Goal: Complete application form

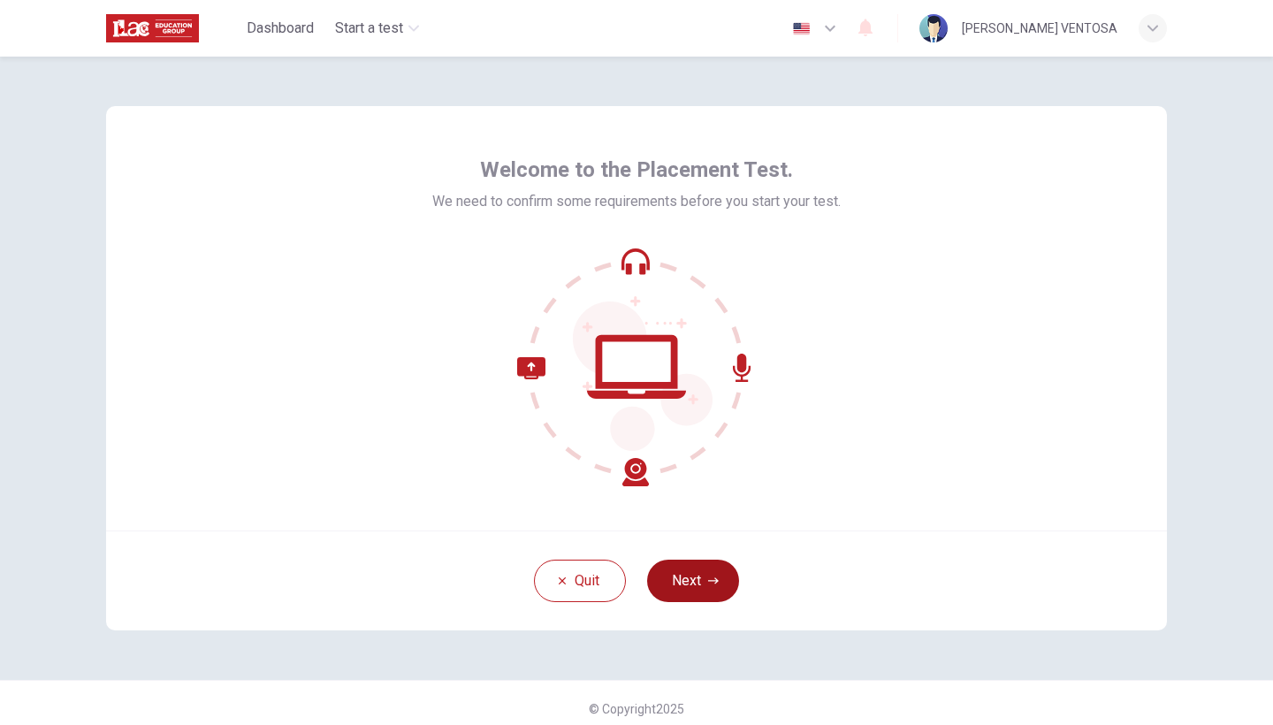
click at [683, 575] on button "Next" at bounding box center [693, 580] width 92 height 42
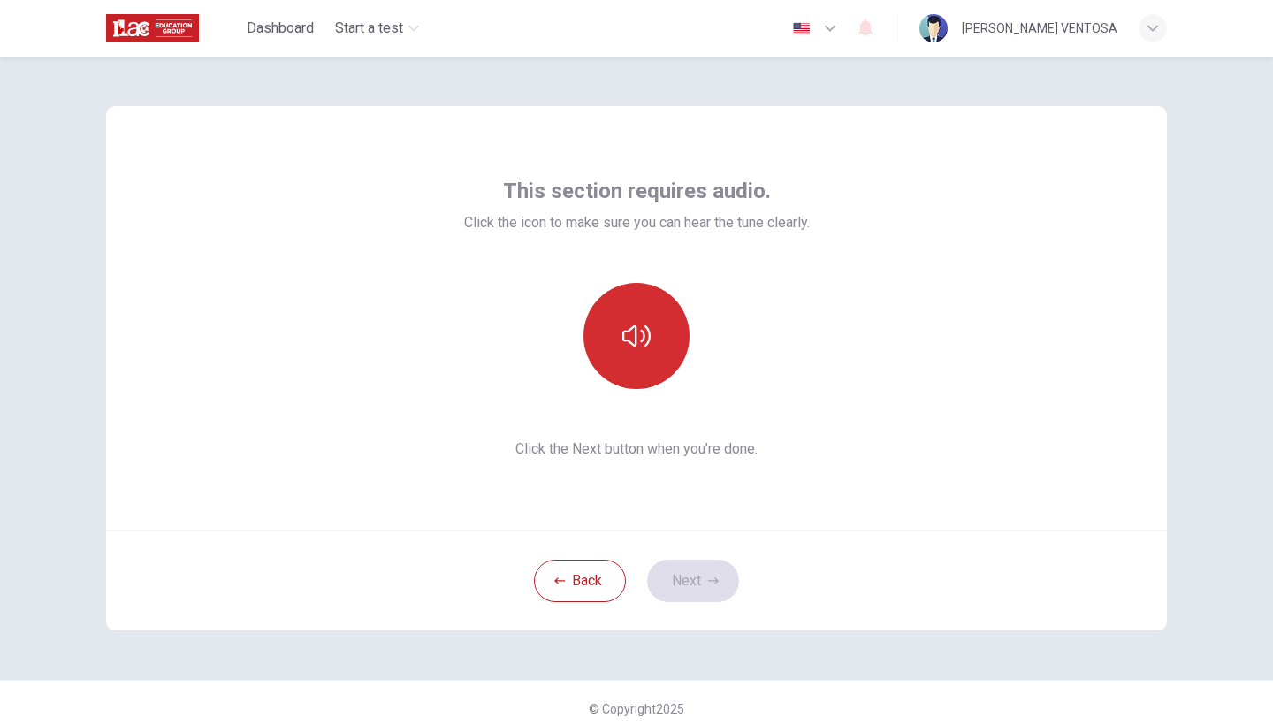
click at [627, 362] on button "button" at bounding box center [636, 336] width 106 height 106
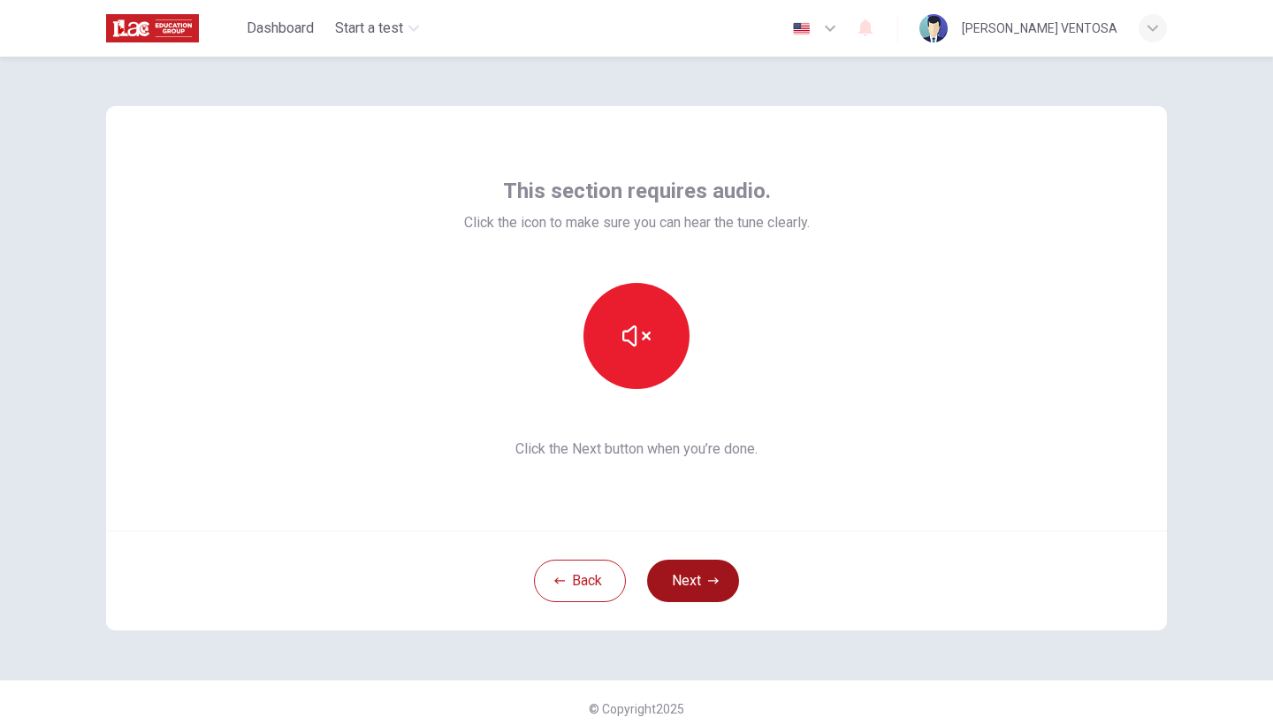
click at [697, 578] on button "Next" at bounding box center [693, 580] width 92 height 42
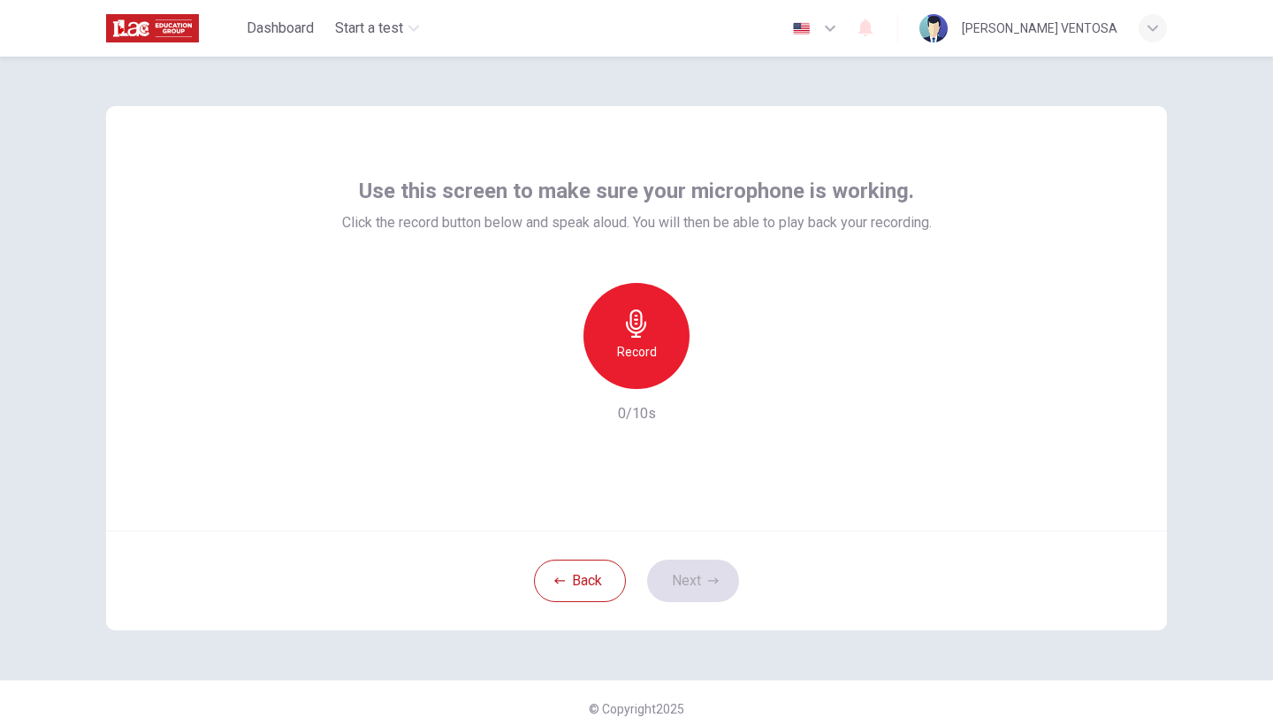
click at [621, 343] on h6 "Record" at bounding box center [637, 351] width 40 height 21
click at [708, 593] on button "Next" at bounding box center [693, 580] width 92 height 42
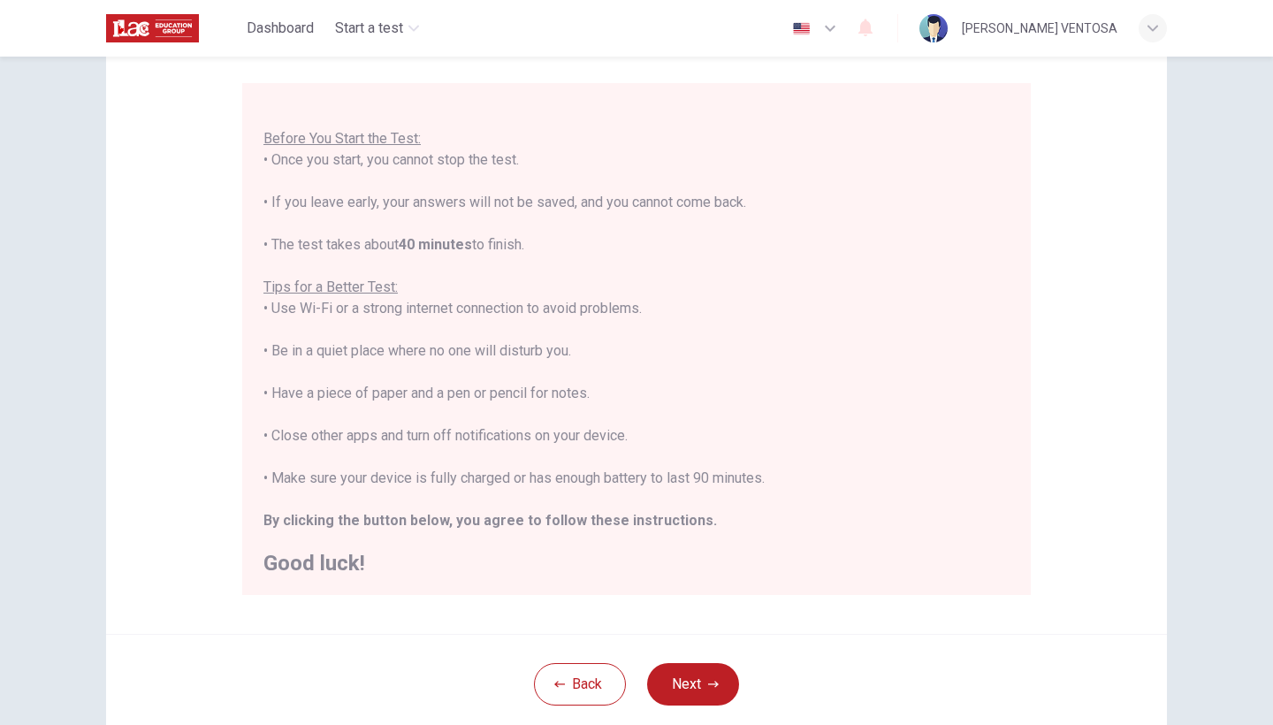
scroll to position [137, 0]
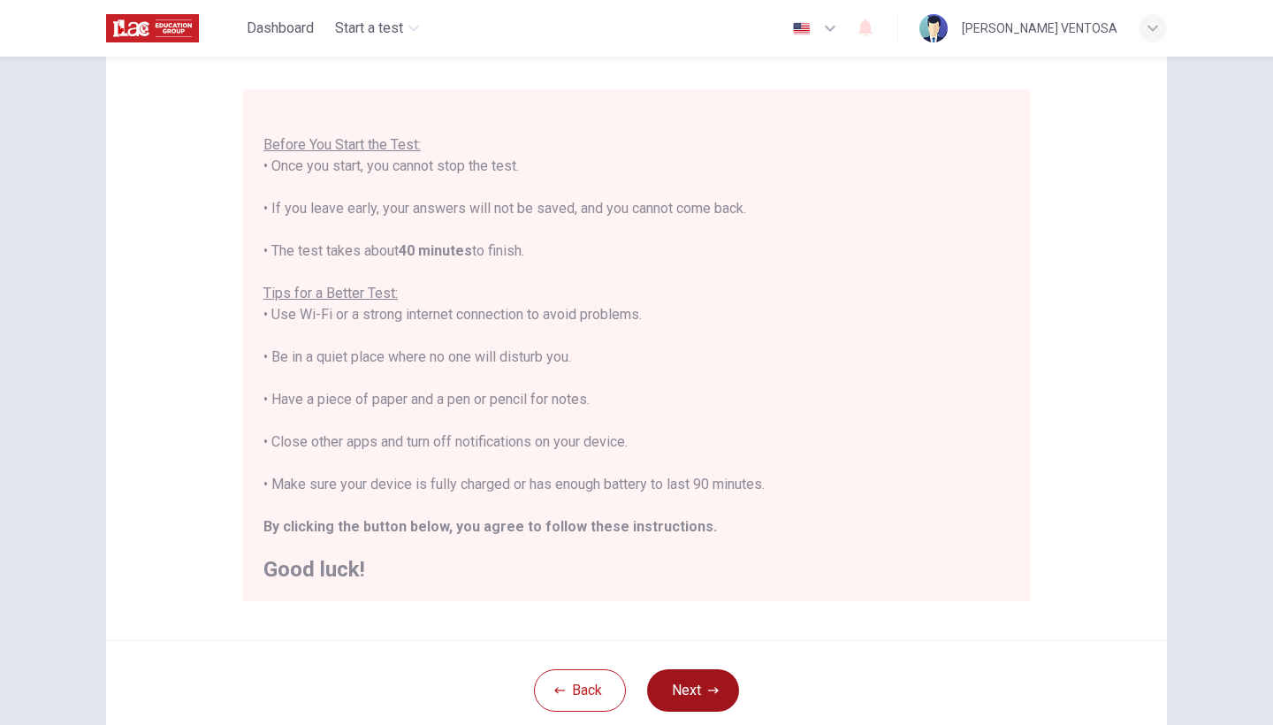
click at [694, 702] on button "Next" at bounding box center [693, 690] width 92 height 42
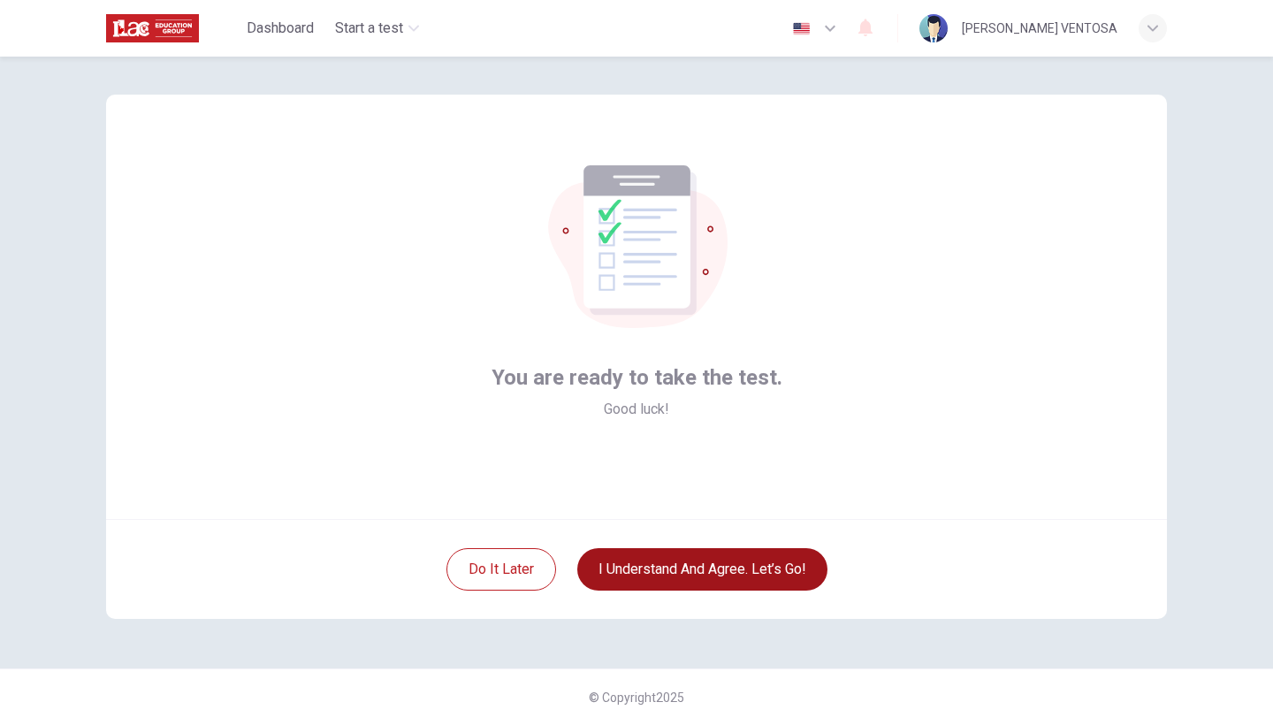
click at [681, 563] on button "I understand and agree. Let’s go!" at bounding box center [702, 569] width 250 height 42
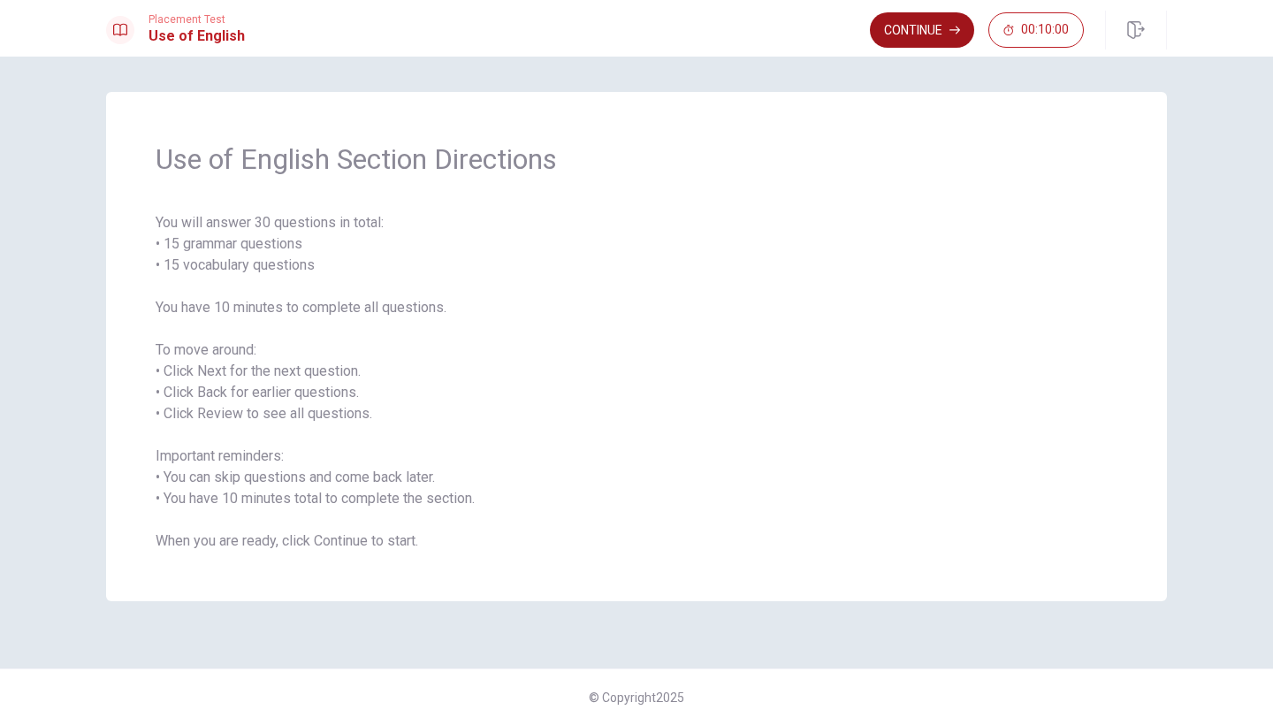
click at [908, 37] on button "Continue" at bounding box center [922, 29] width 104 height 35
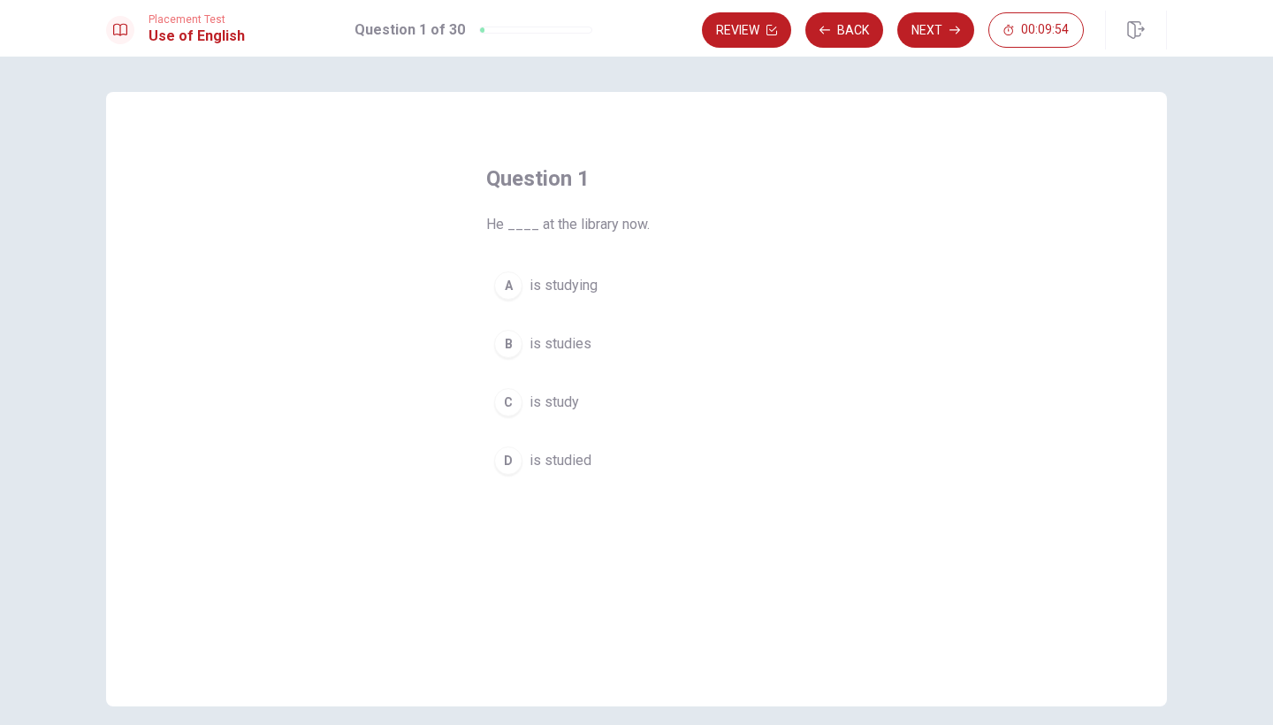
click at [562, 277] on span "is studying" at bounding box center [563, 285] width 68 height 21
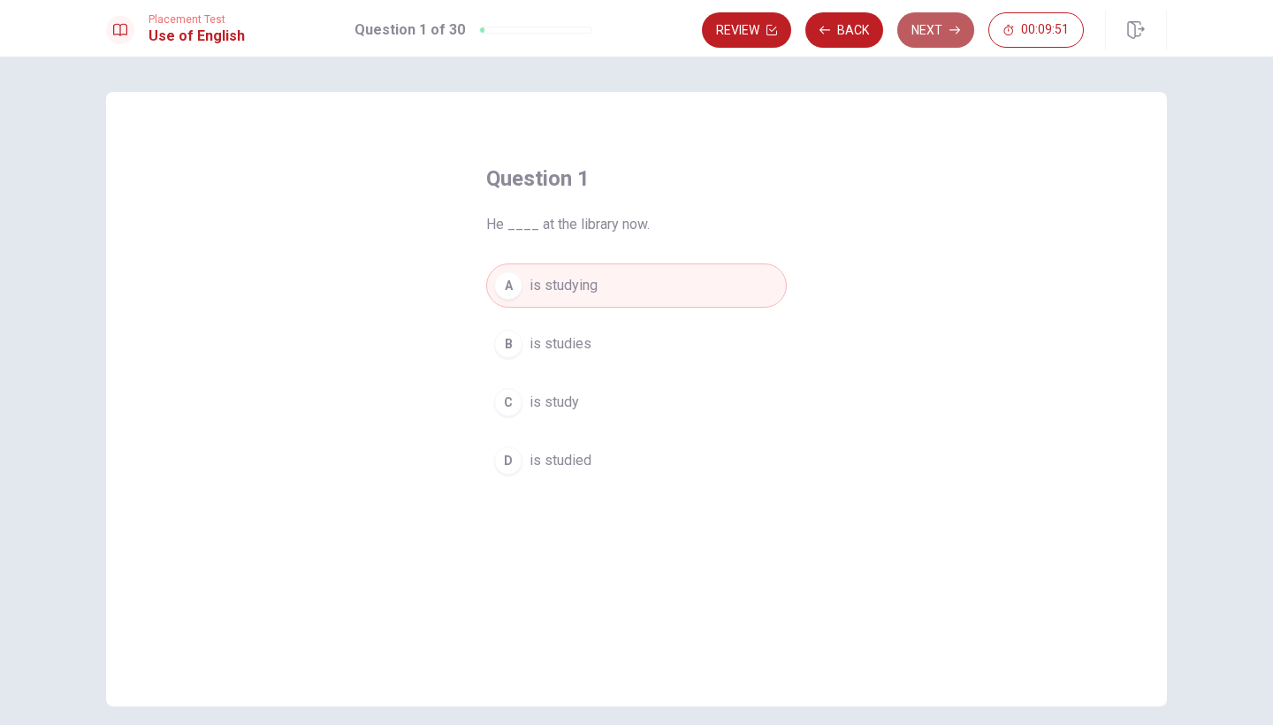
click at [941, 32] on button "Next" at bounding box center [935, 29] width 77 height 35
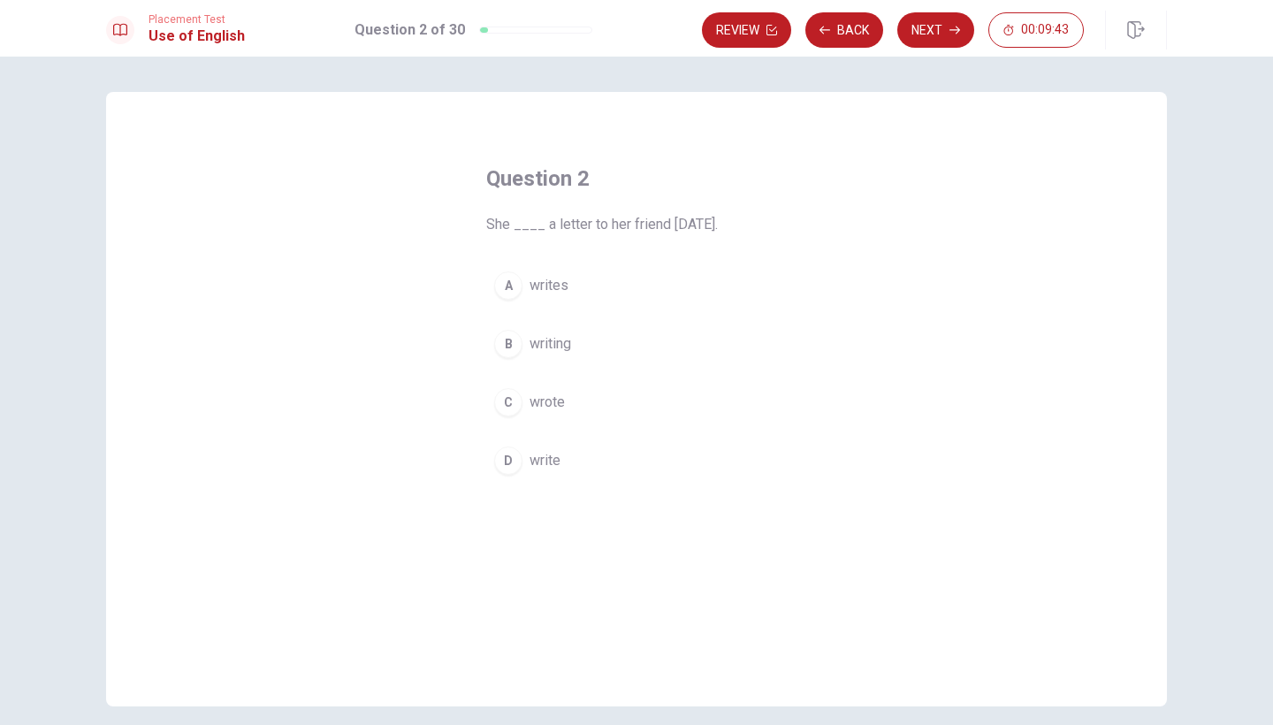
click at [543, 466] on span "write" at bounding box center [544, 460] width 31 height 21
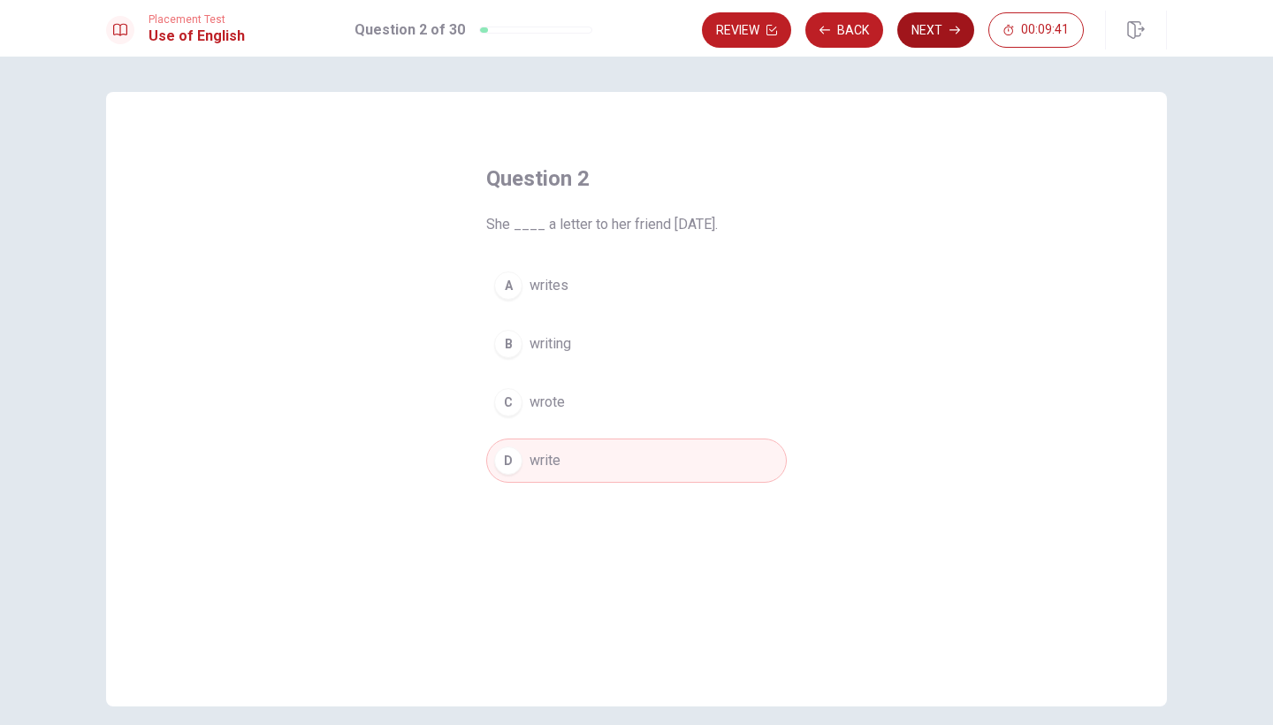
click at [954, 23] on button "Next" at bounding box center [935, 29] width 77 height 35
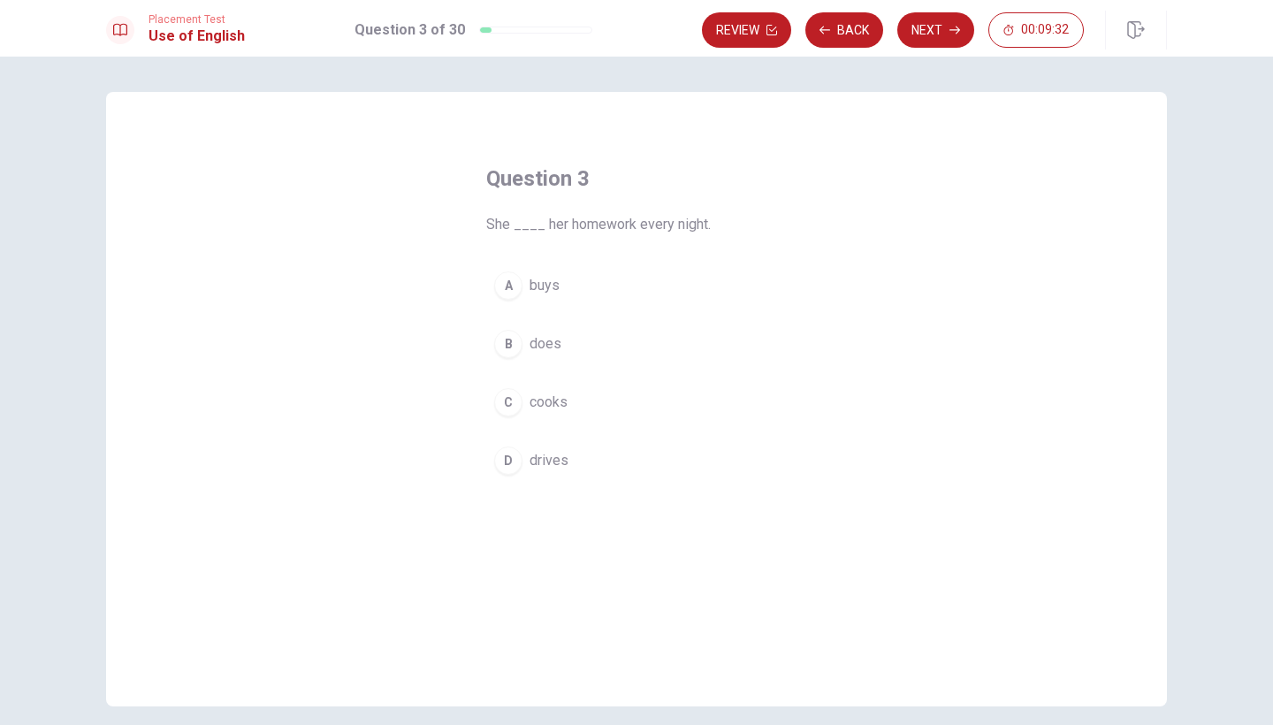
click at [552, 346] on span "does" at bounding box center [545, 343] width 32 height 21
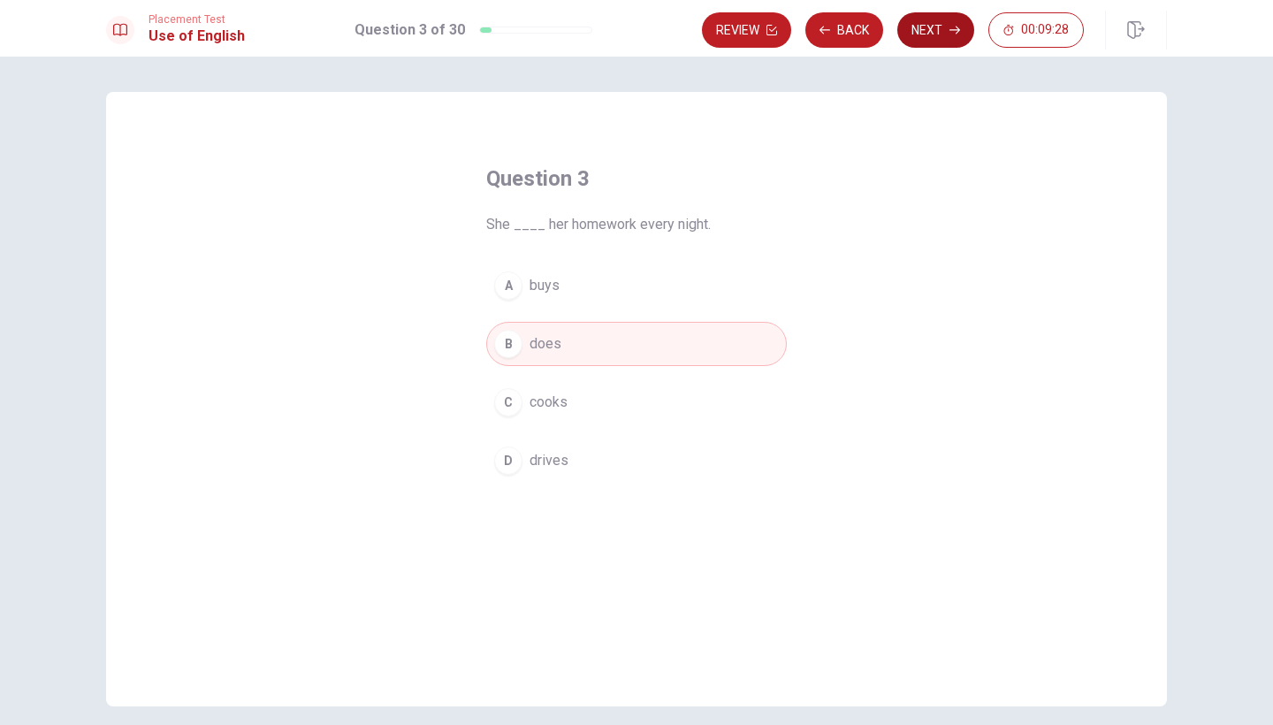
click at [933, 34] on button "Next" at bounding box center [935, 29] width 77 height 35
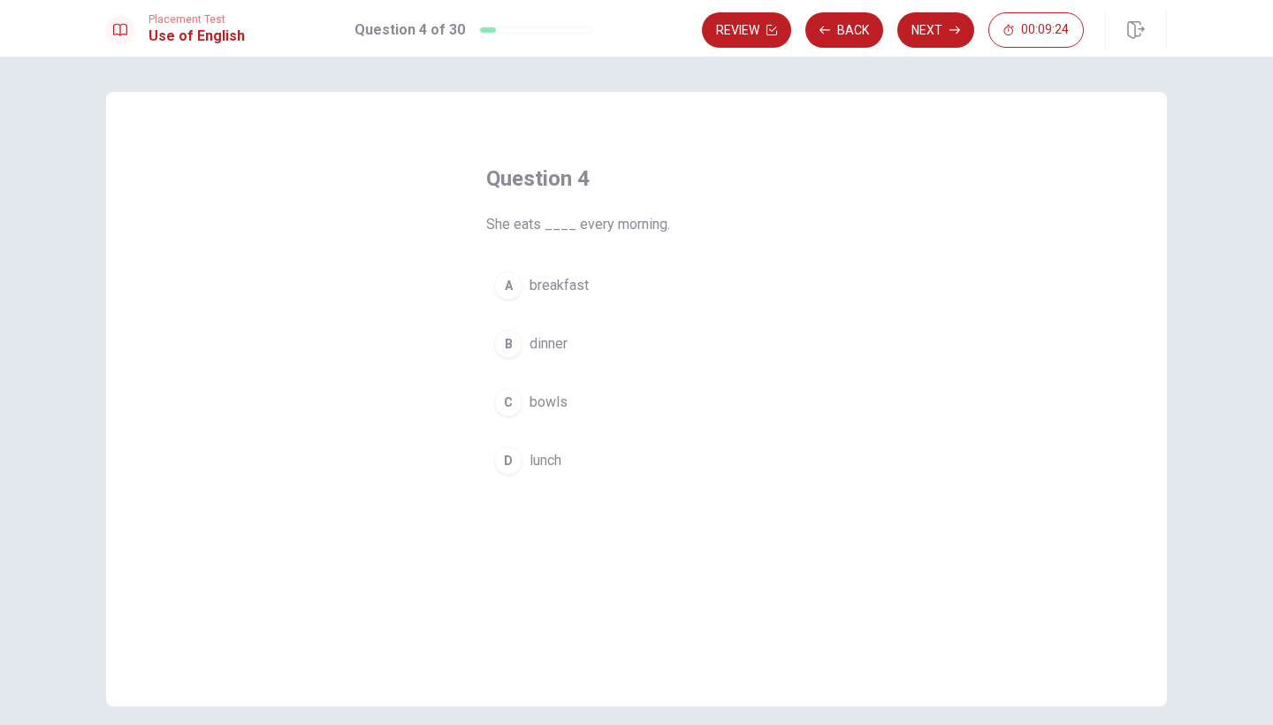
click at [552, 286] on span "breakfast" at bounding box center [558, 285] width 59 height 21
click at [918, 35] on button "Next" at bounding box center [935, 29] width 77 height 35
click at [544, 394] on span "place" at bounding box center [546, 402] width 34 height 21
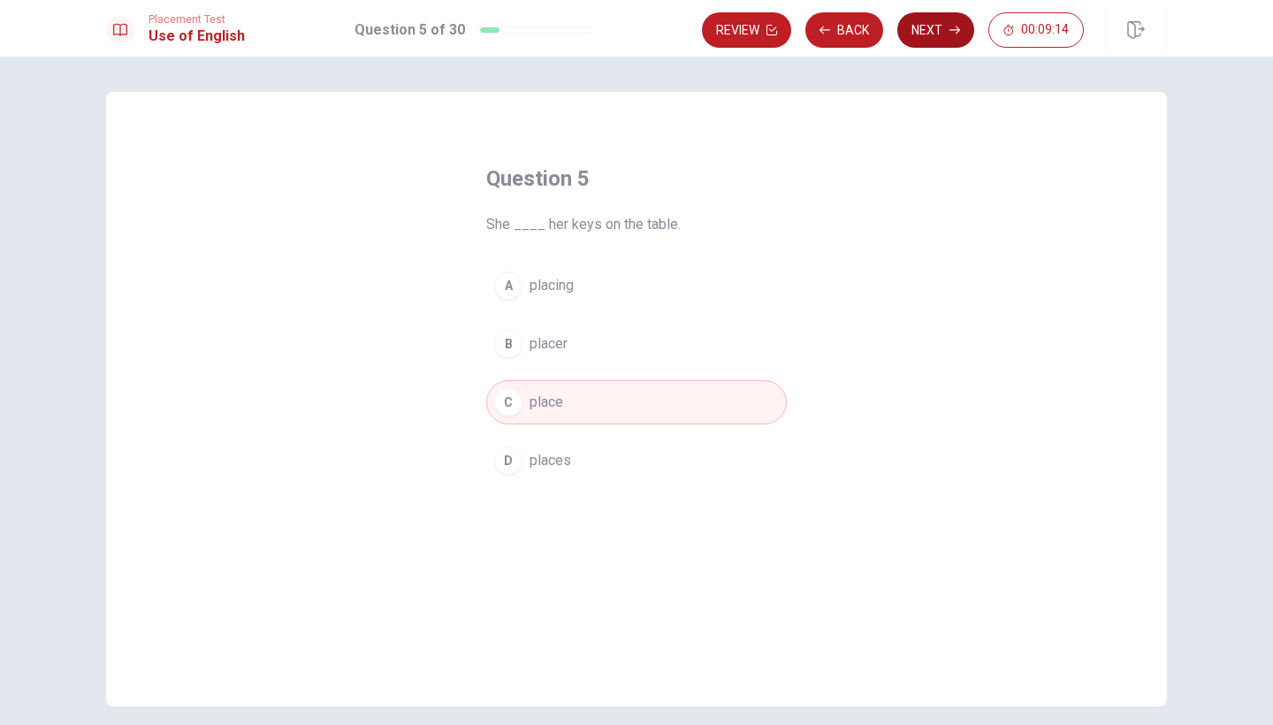
click at [918, 35] on button "Next" at bounding box center [935, 29] width 77 height 35
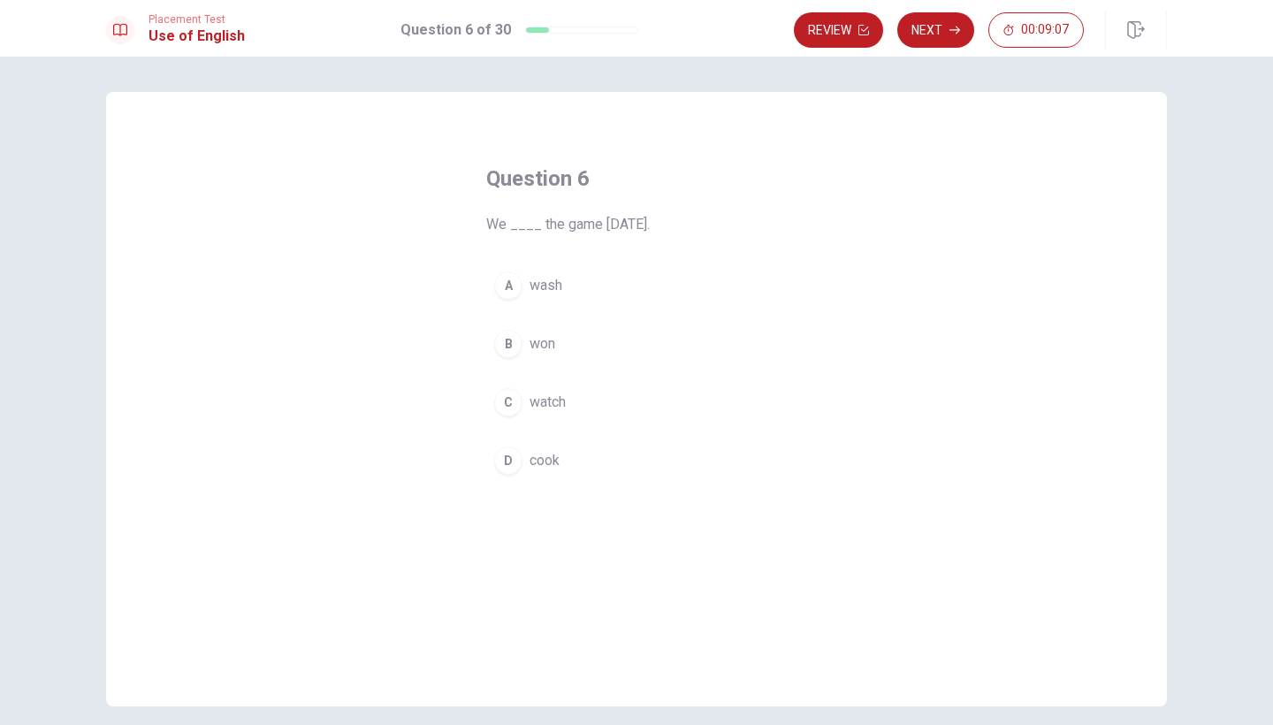
click at [511, 406] on div "C" at bounding box center [508, 402] width 28 height 28
click at [949, 33] on icon "button" at bounding box center [954, 30] width 11 height 11
click at [529, 292] on span "Is" at bounding box center [535, 285] width 12 height 21
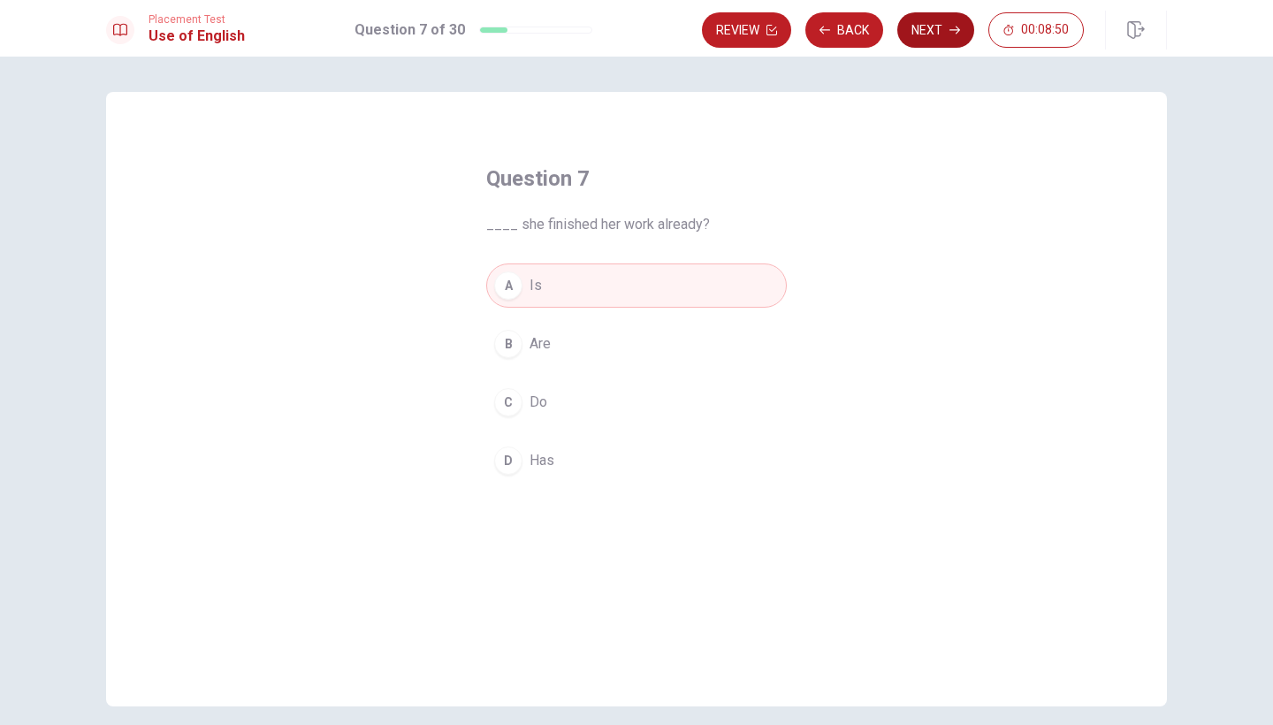
click at [914, 40] on button "Next" at bounding box center [935, 29] width 77 height 35
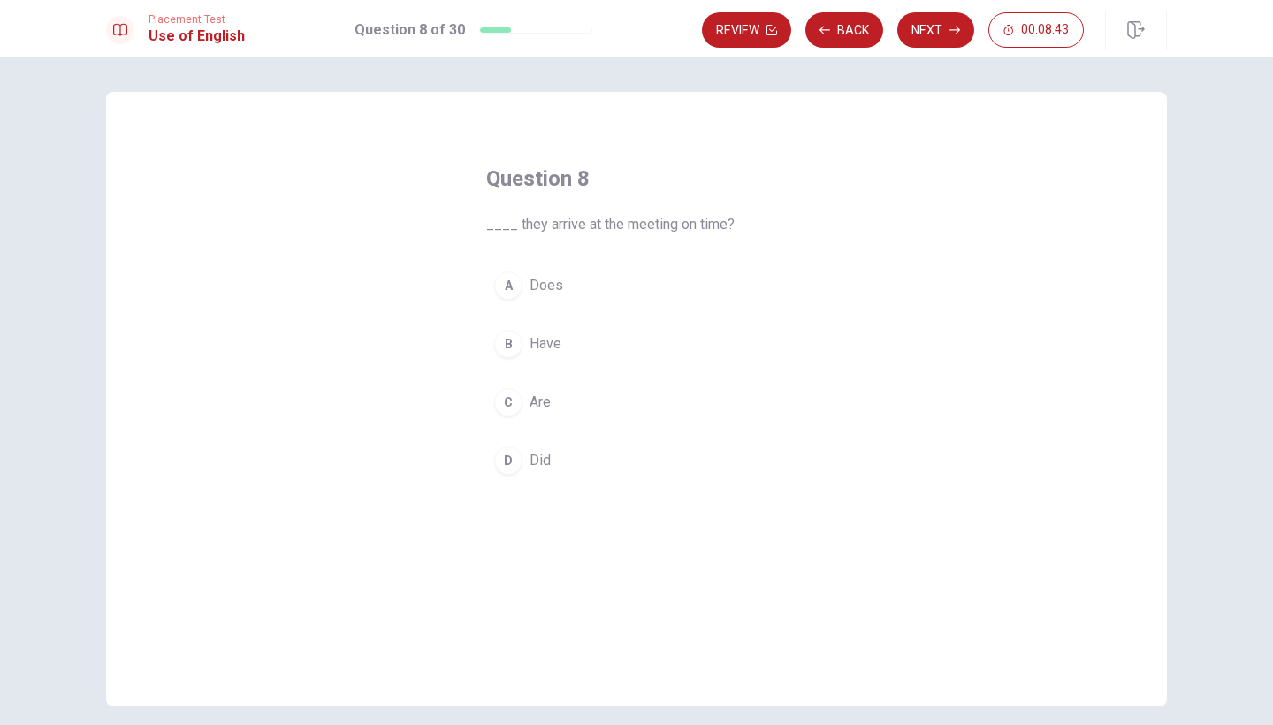
click at [538, 400] on span "Are" at bounding box center [539, 402] width 21 height 21
click at [928, 32] on button "Next" at bounding box center [935, 29] width 77 height 35
click at [550, 459] on span "can" at bounding box center [539, 460] width 21 height 21
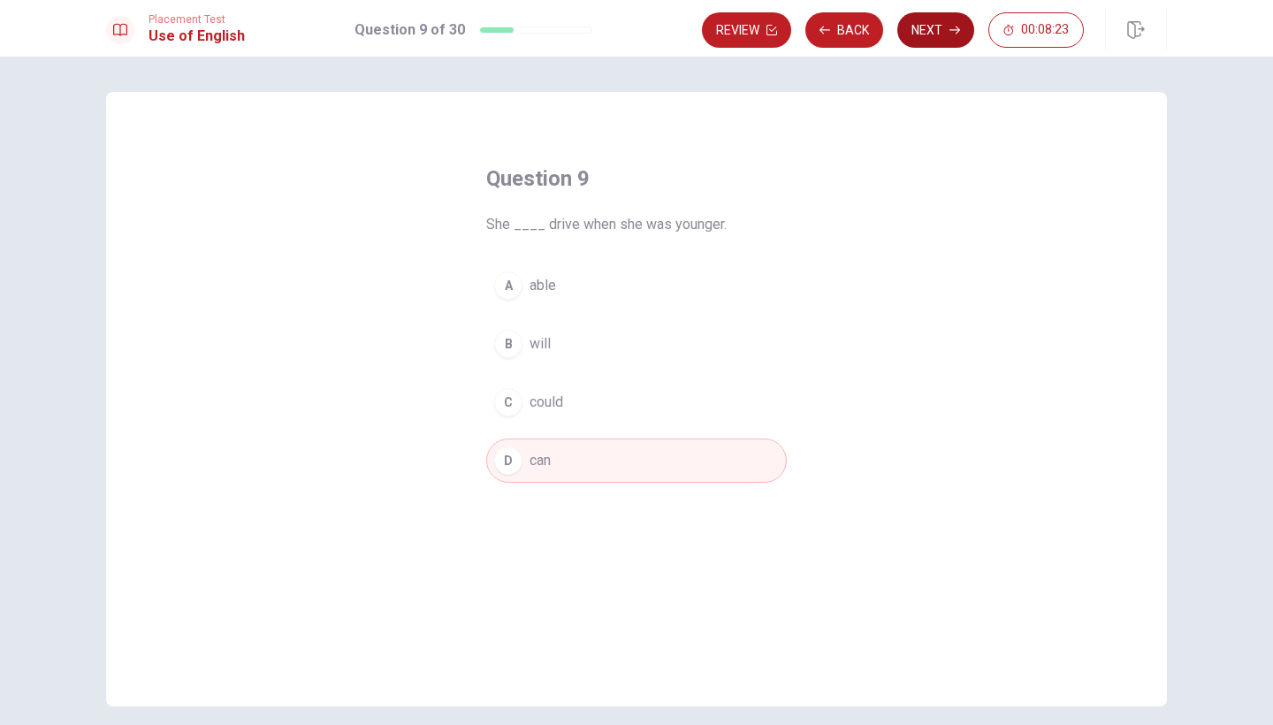
click at [955, 24] on button "Next" at bounding box center [935, 29] width 77 height 35
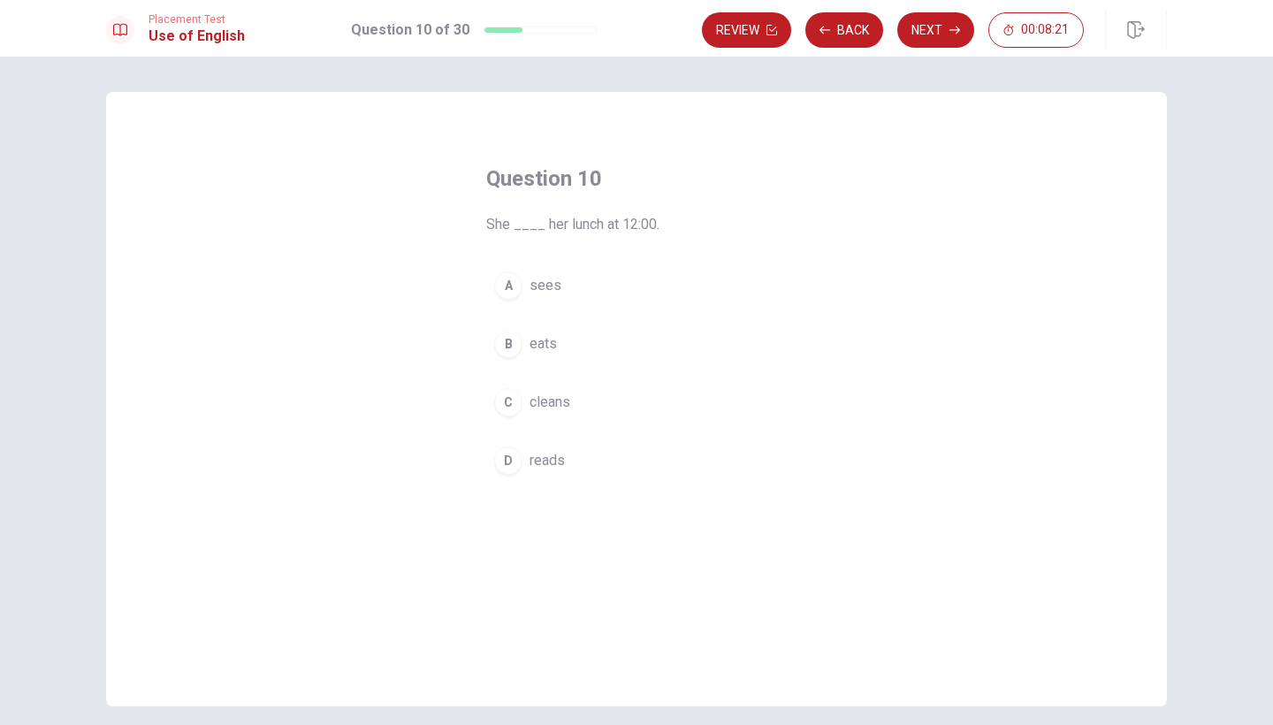
click at [559, 350] on button "B eats" at bounding box center [636, 344] width 301 height 44
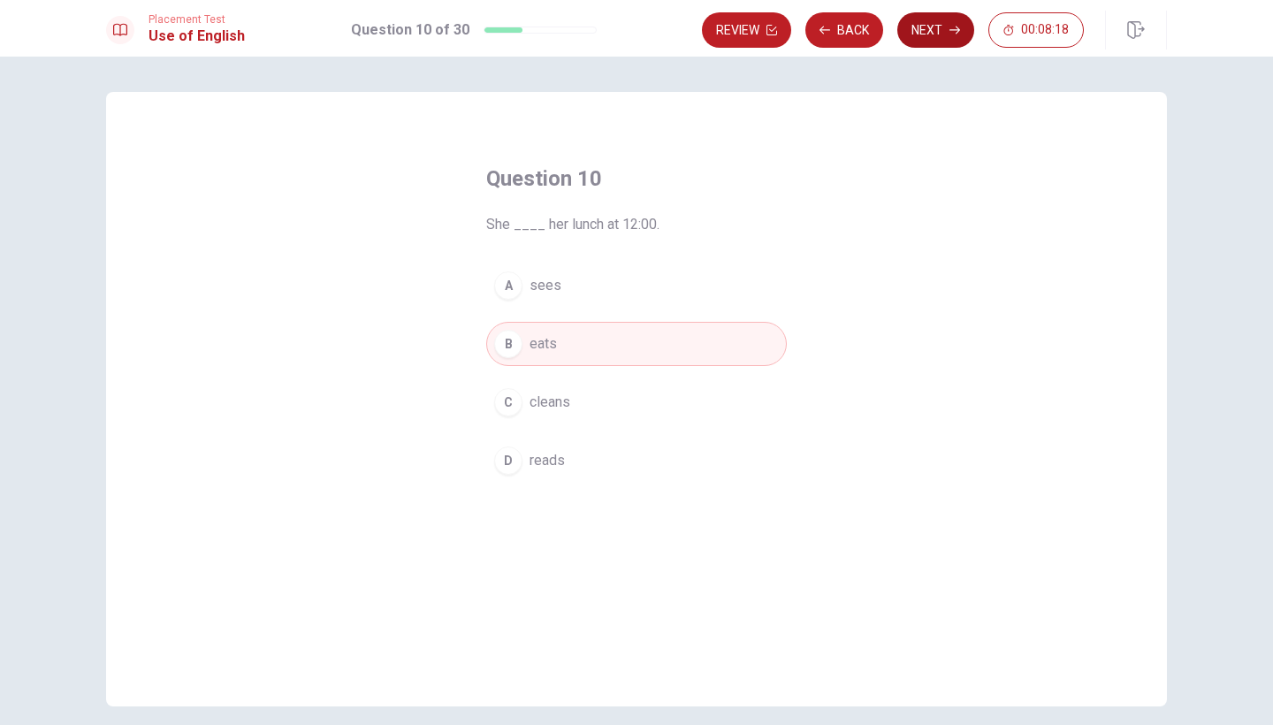
click at [925, 43] on button "Next" at bounding box center [935, 29] width 77 height 35
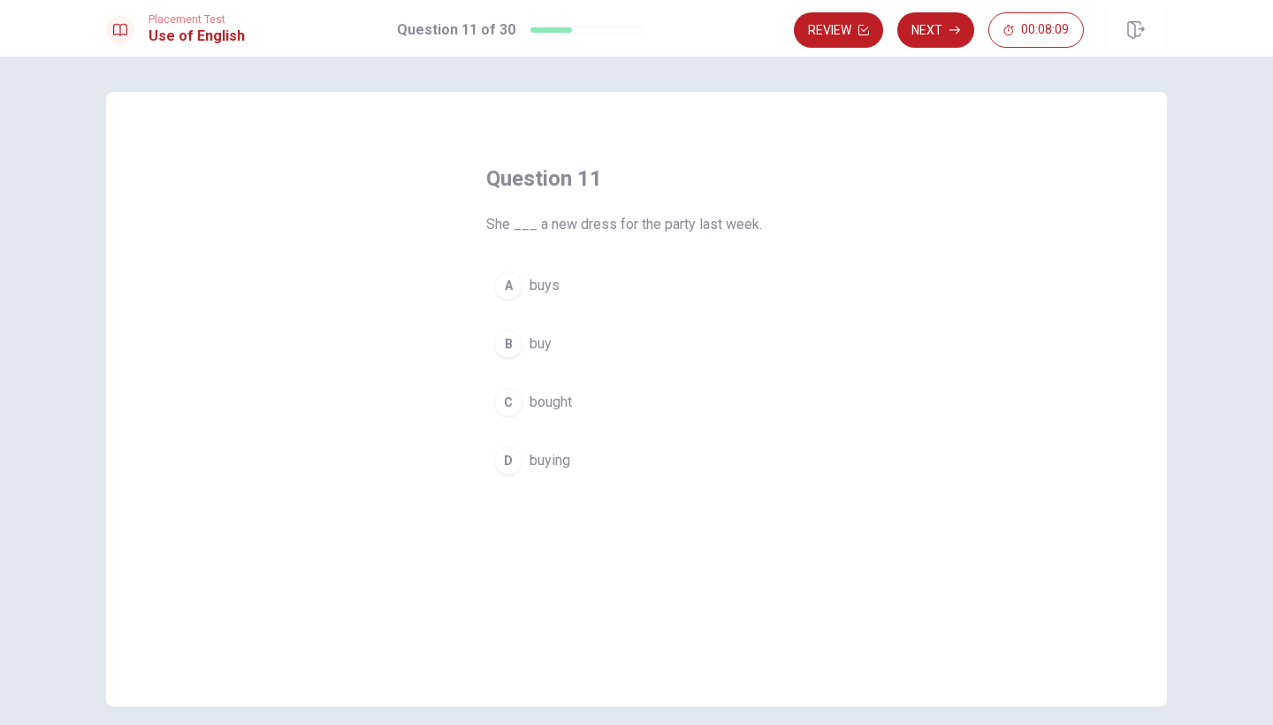
click at [559, 401] on span "bought" at bounding box center [550, 402] width 42 height 21
click at [944, 27] on button "Next" at bounding box center [935, 29] width 77 height 35
click at [514, 348] on div "B" at bounding box center [508, 344] width 28 height 28
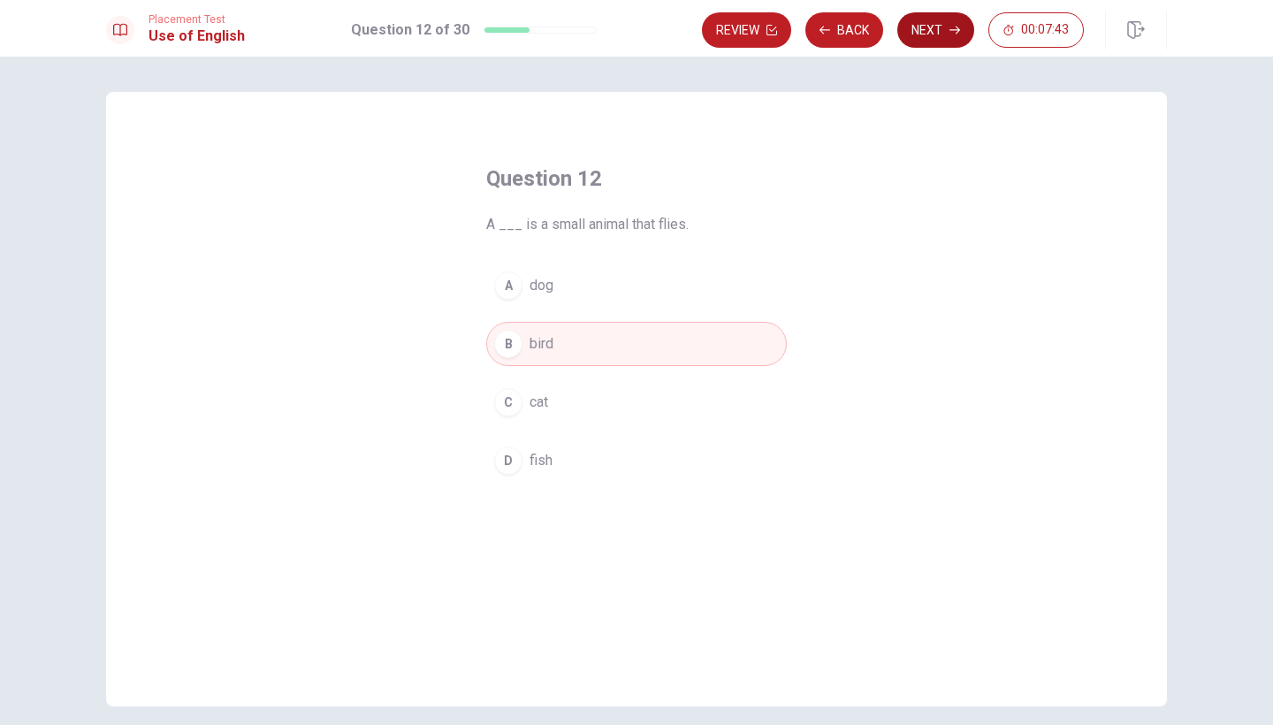
click at [917, 19] on button "Next" at bounding box center [935, 29] width 77 height 35
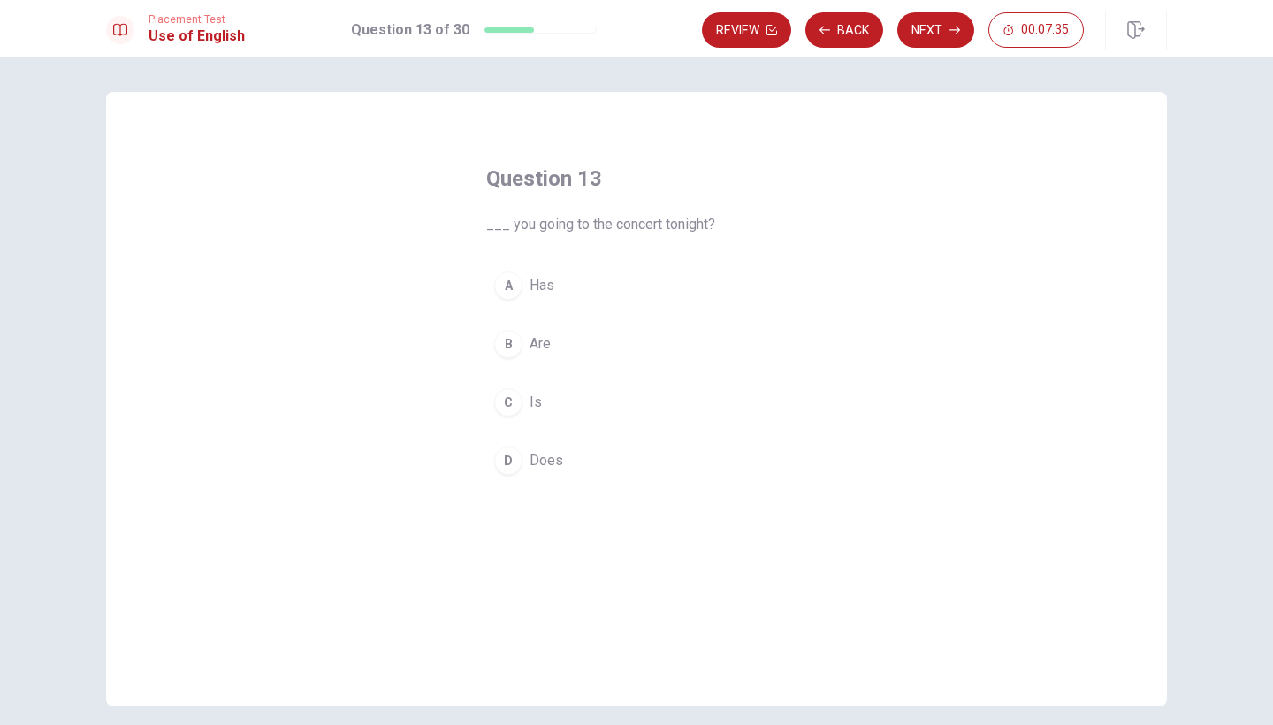
click at [516, 340] on div "B" at bounding box center [508, 344] width 28 height 28
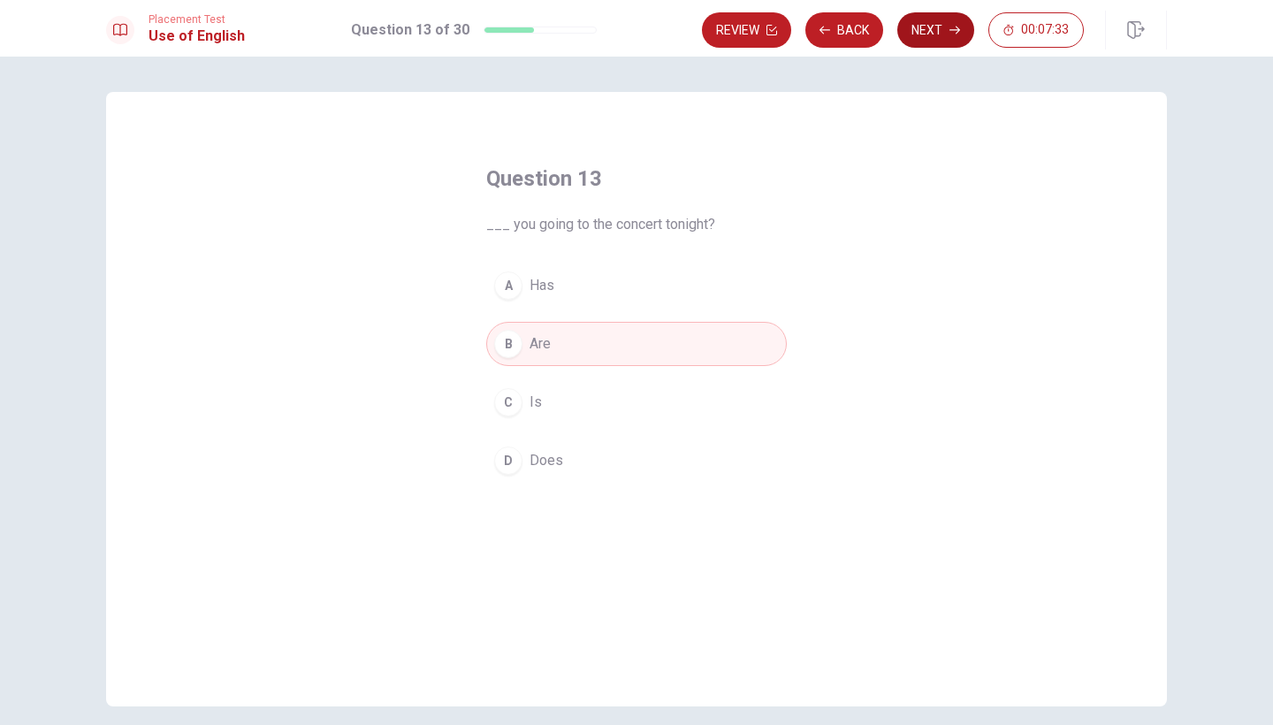
click at [916, 40] on button "Next" at bounding box center [935, 29] width 77 height 35
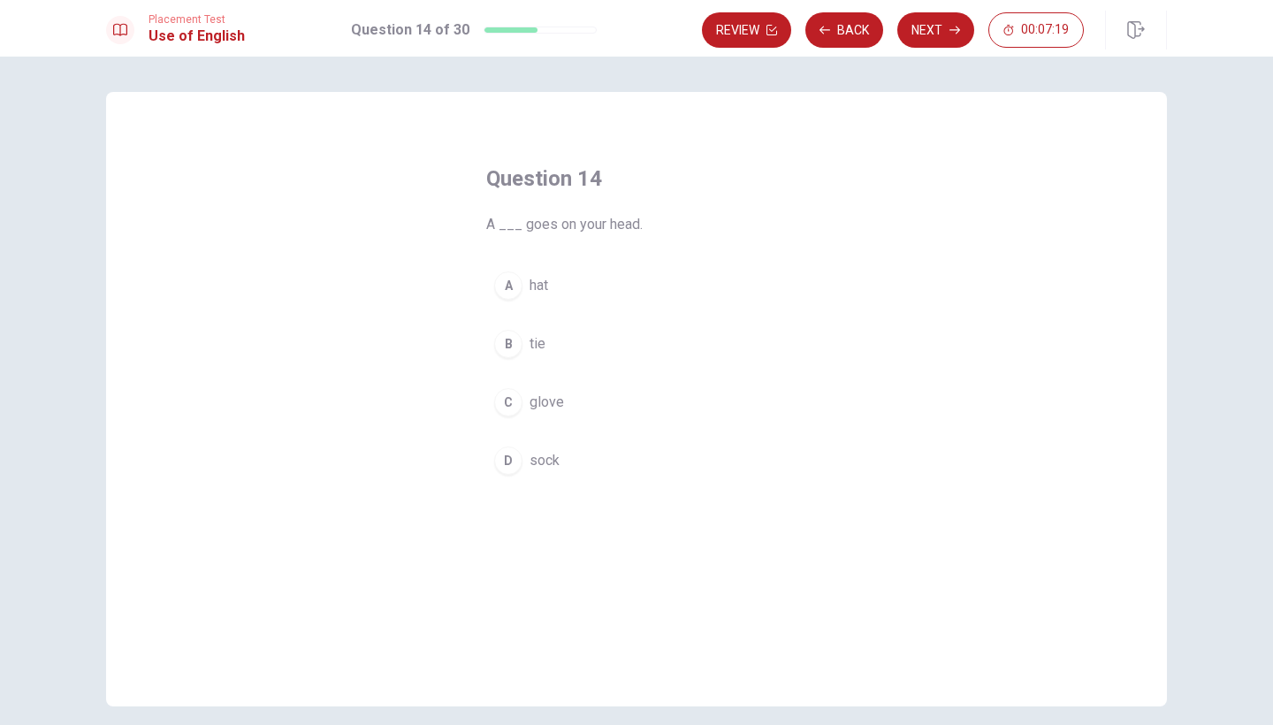
click at [515, 281] on div "A" at bounding box center [508, 285] width 28 height 28
click at [937, 40] on button "Next" at bounding box center [935, 29] width 77 height 35
click at [545, 456] on span "stay" at bounding box center [542, 460] width 27 height 21
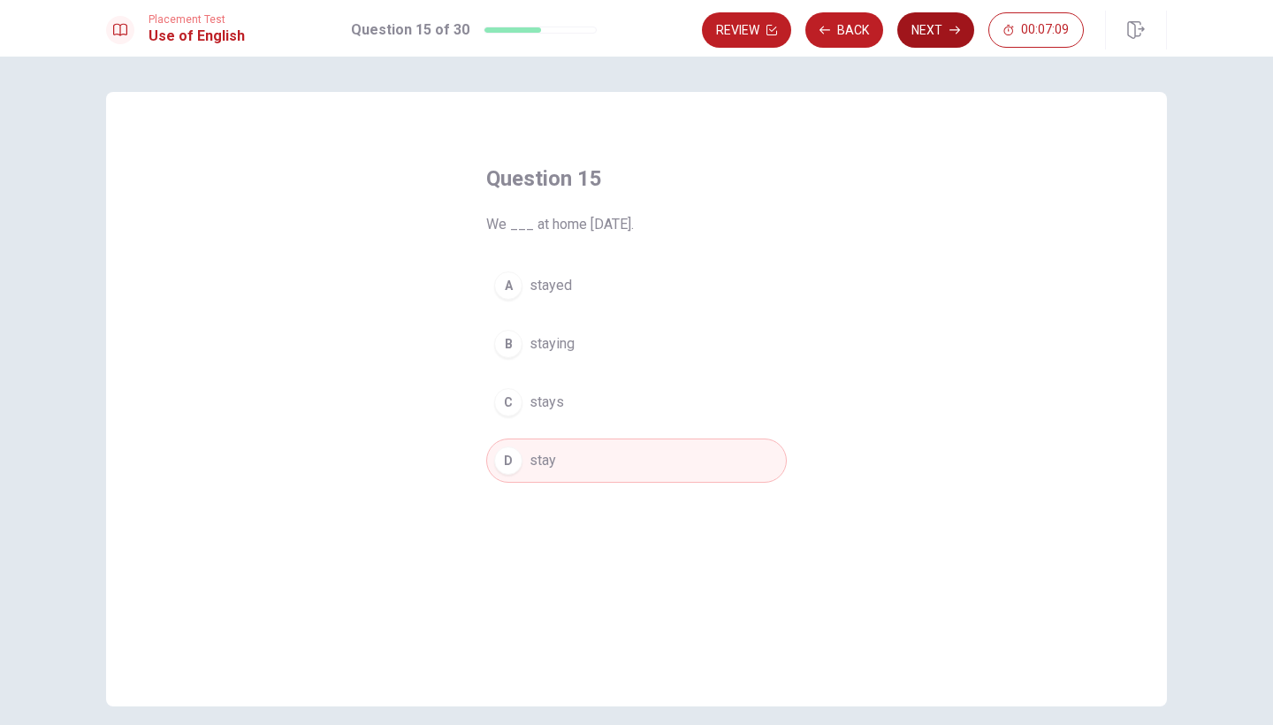
click at [918, 34] on button "Next" at bounding box center [935, 29] width 77 height 35
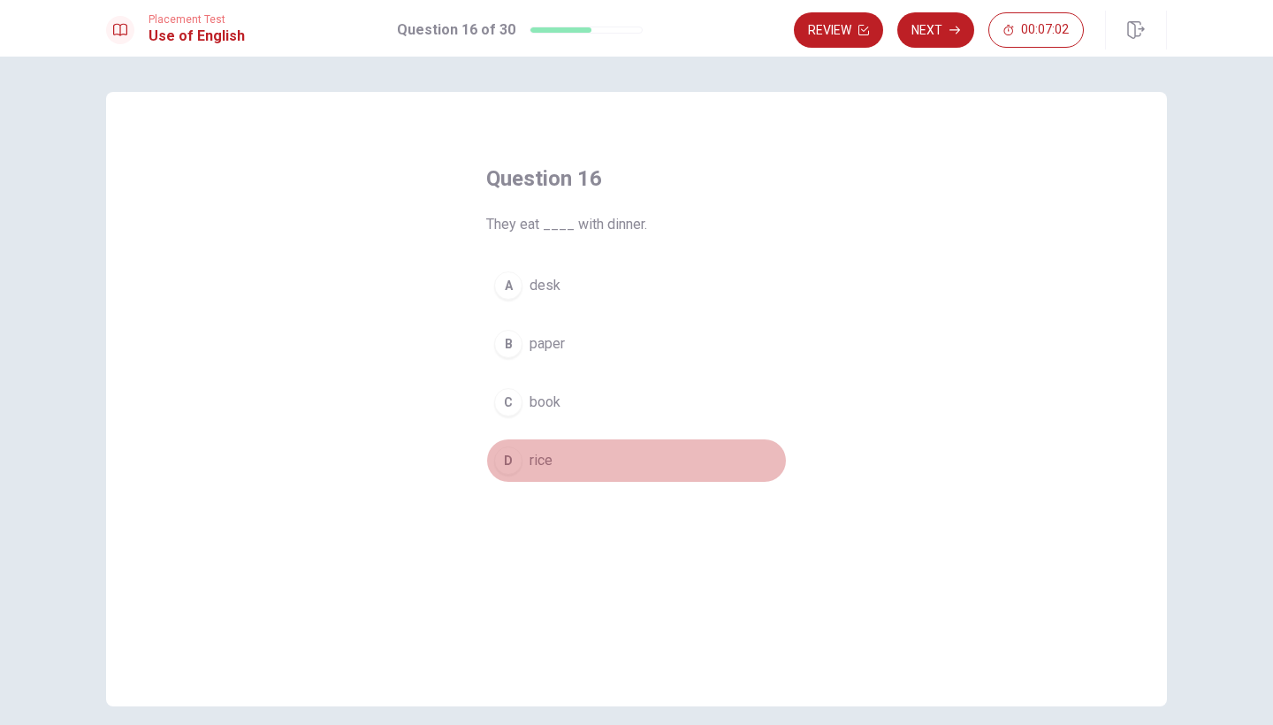
click at [545, 460] on span "rice" at bounding box center [540, 460] width 23 height 21
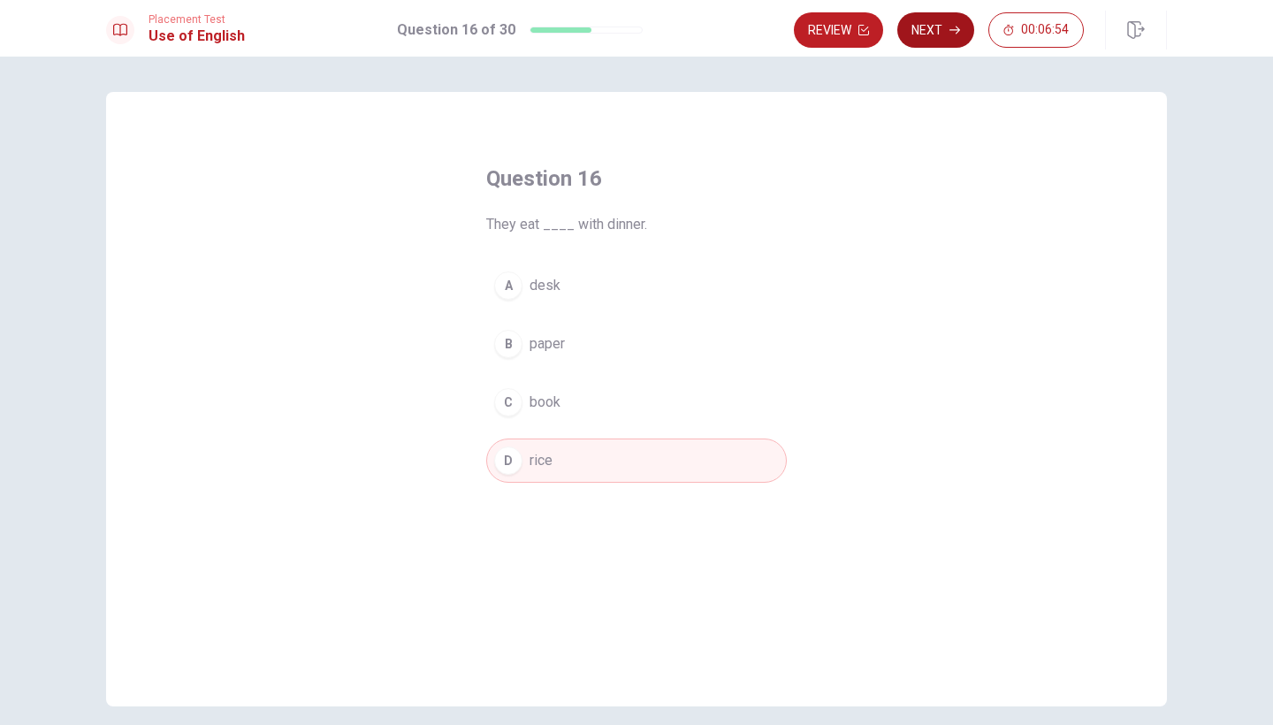
click at [935, 34] on button "Next" at bounding box center [935, 29] width 77 height 35
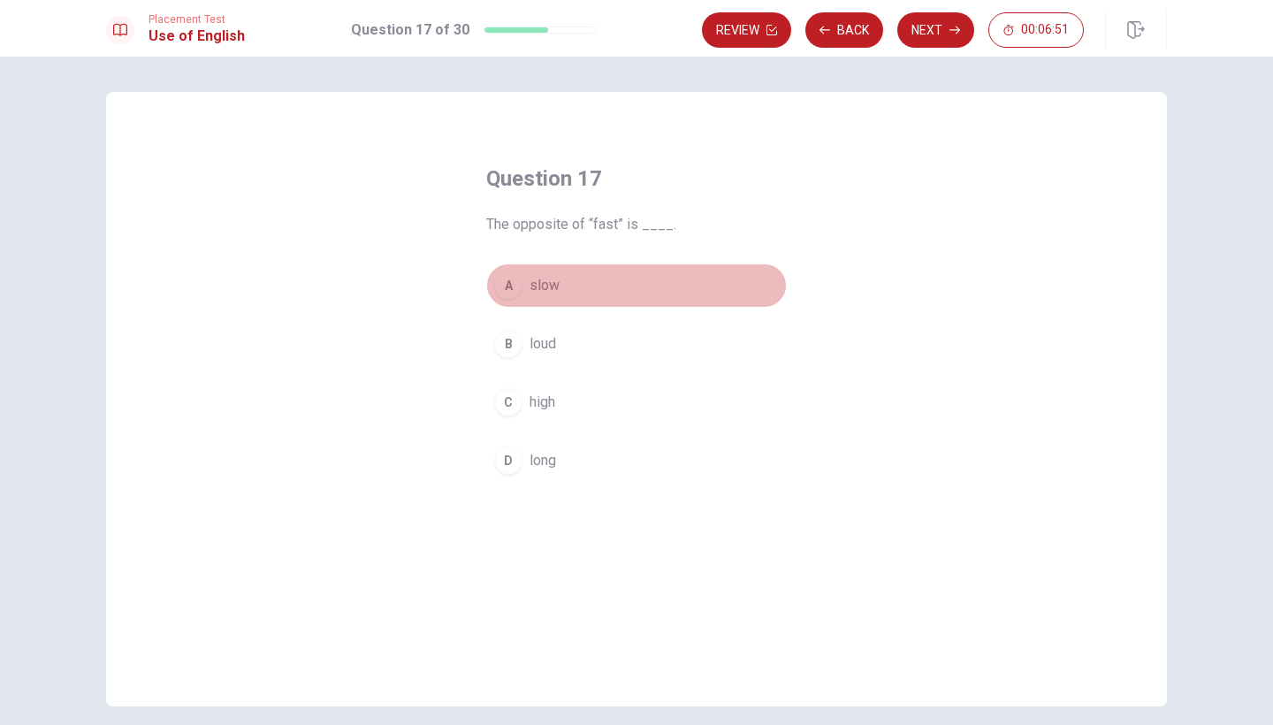
click at [543, 281] on span "slow" at bounding box center [544, 285] width 30 height 21
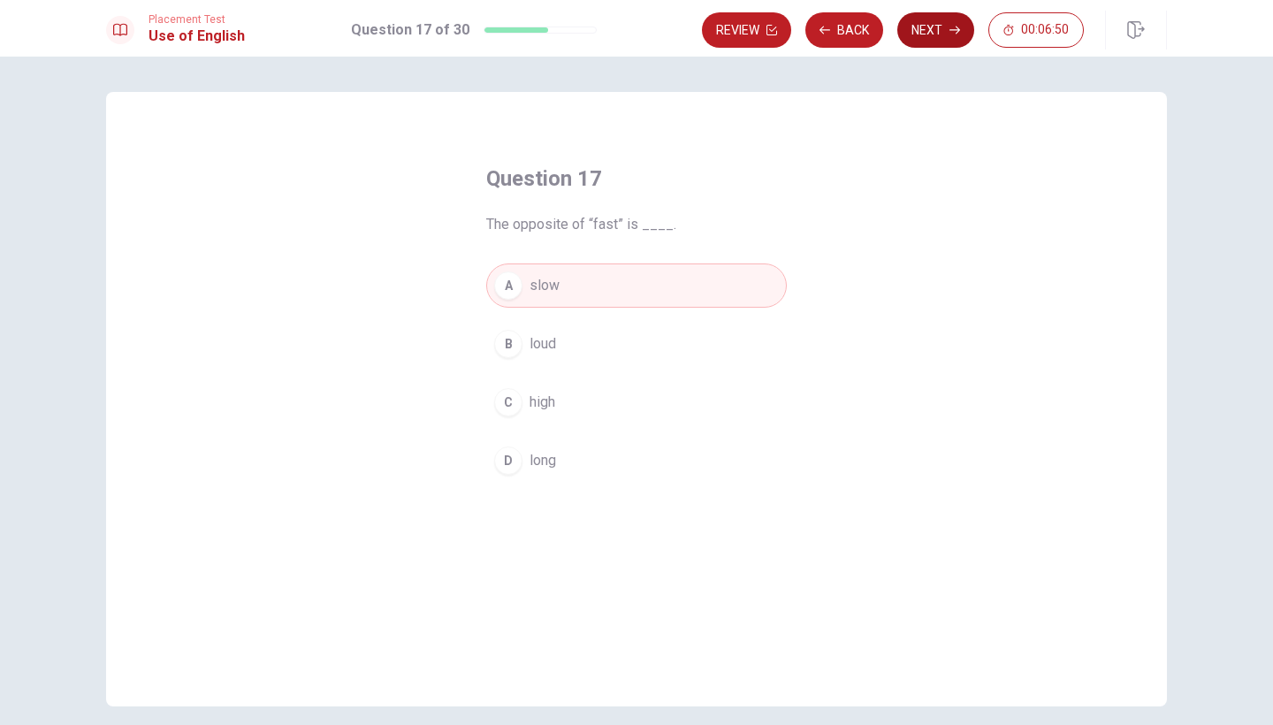
click at [919, 26] on button "Next" at bounding box center [935, 29] width 77 height 35
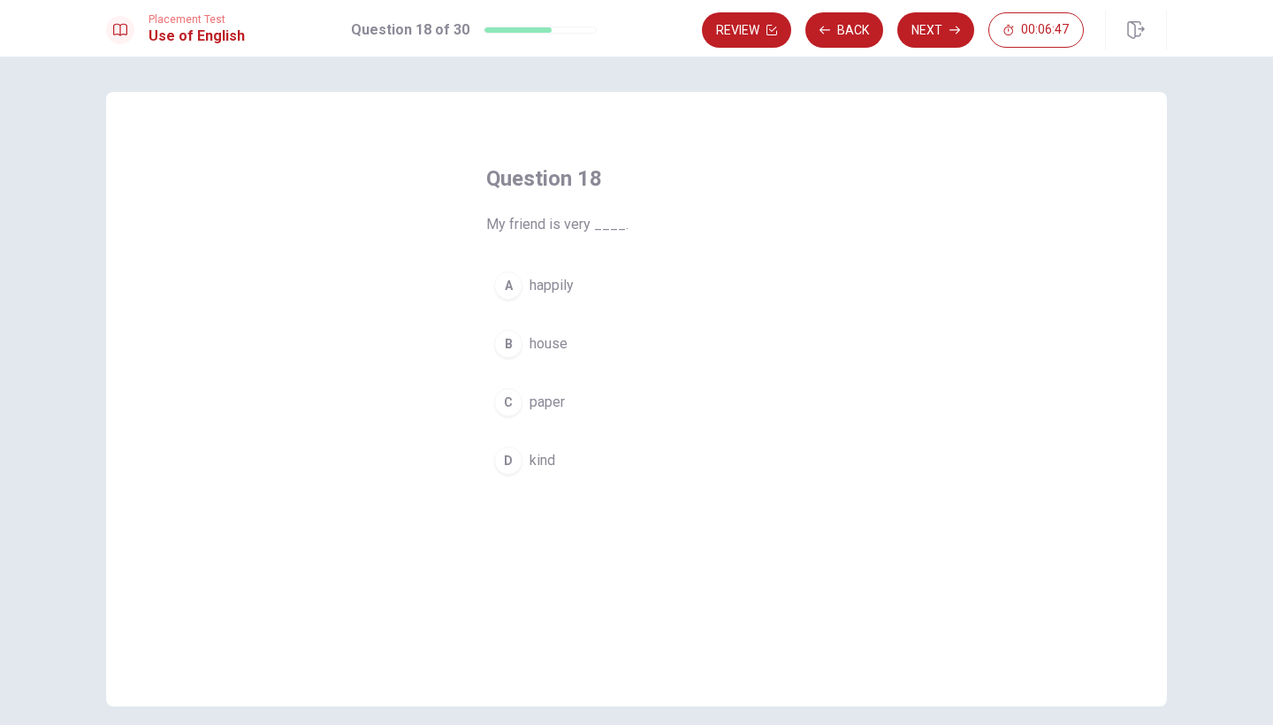
click at [562, 457] on button "D kind" at bounding box center [636, 460] width 301 height 44
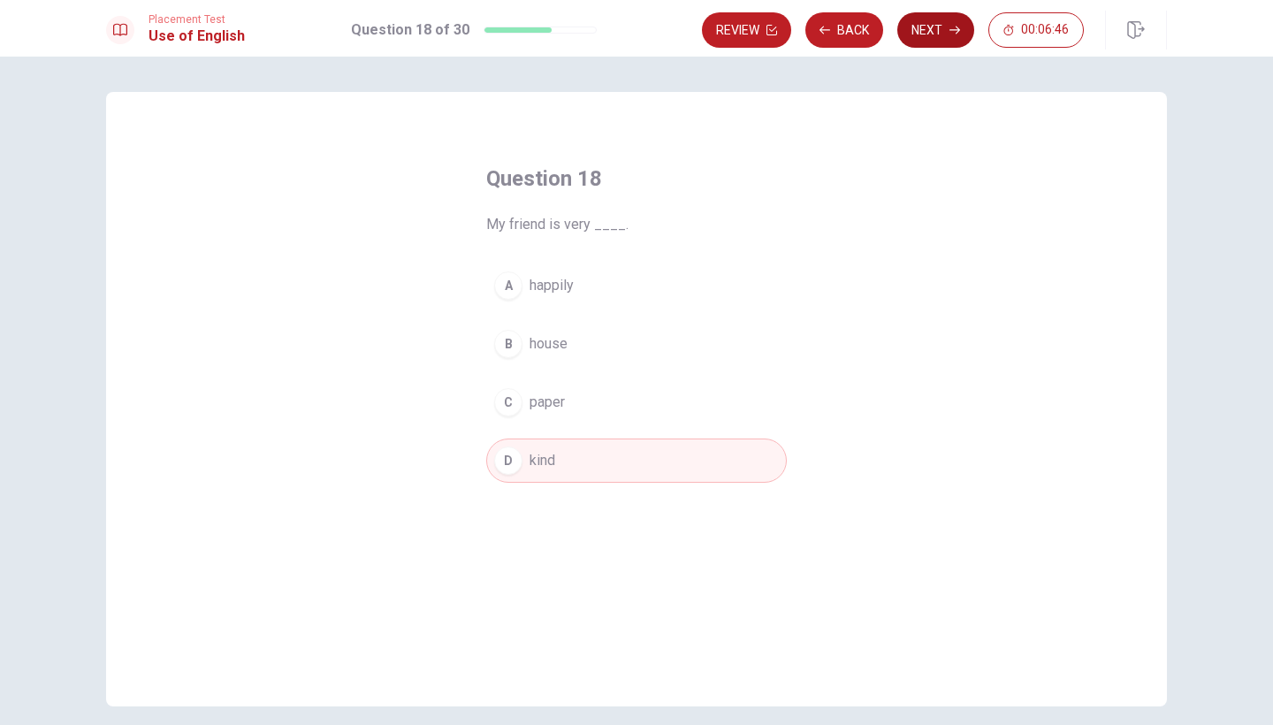
click at [935, 28] on button "Next" at bounding box center [935, 29] width 77 height 35
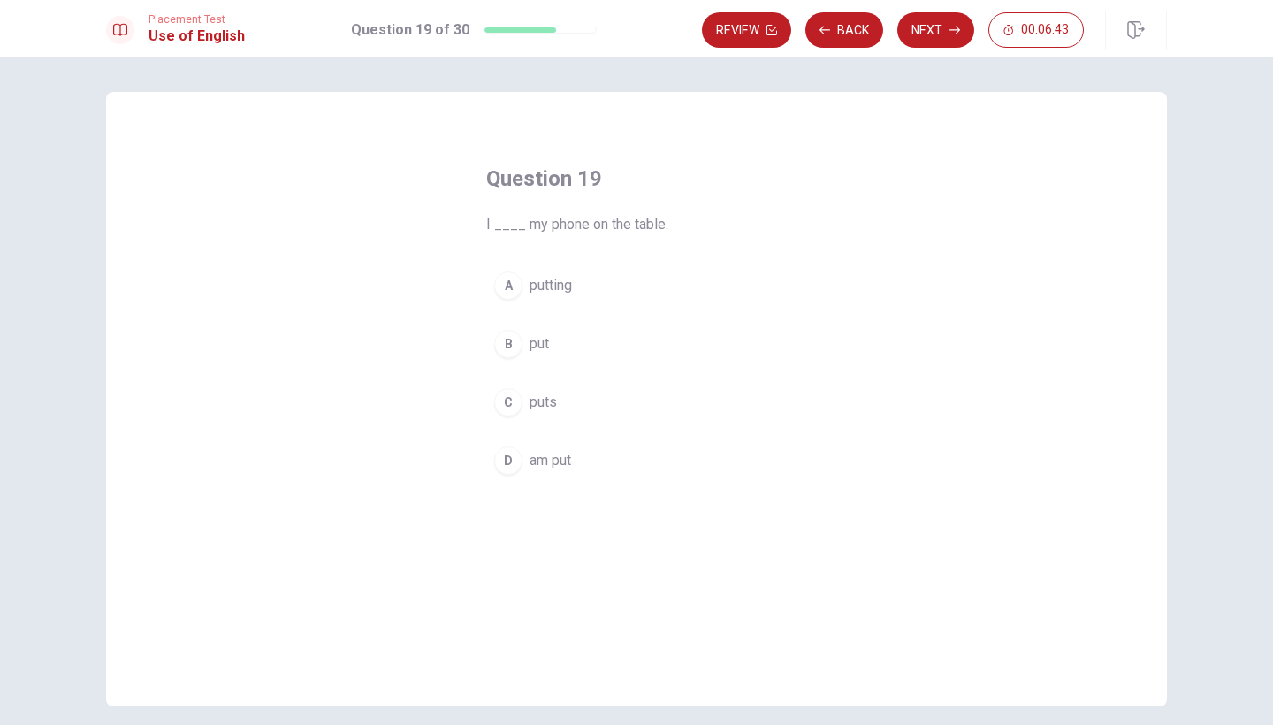
click at [540, 352] on span "put" at bounding box center [538, 343] width 19 height 21
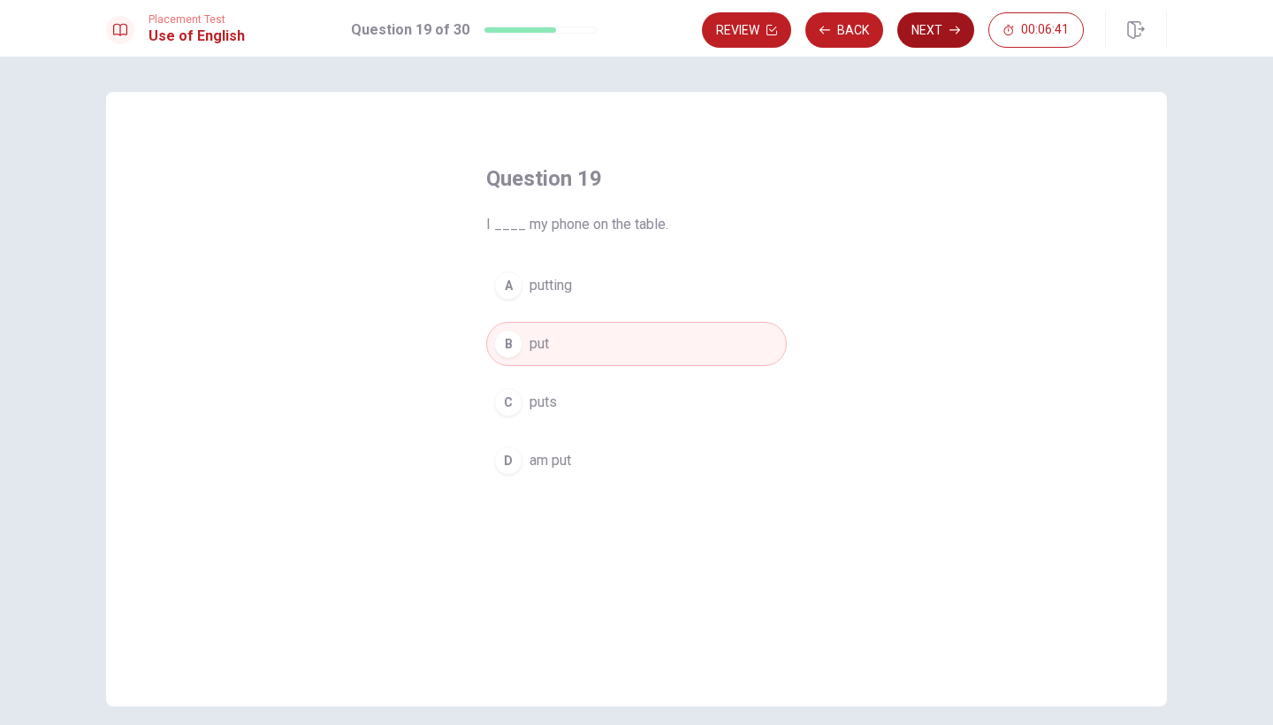
click at [924, 24] on button "Next" at bounding box center [935, 29] width 77 height 35
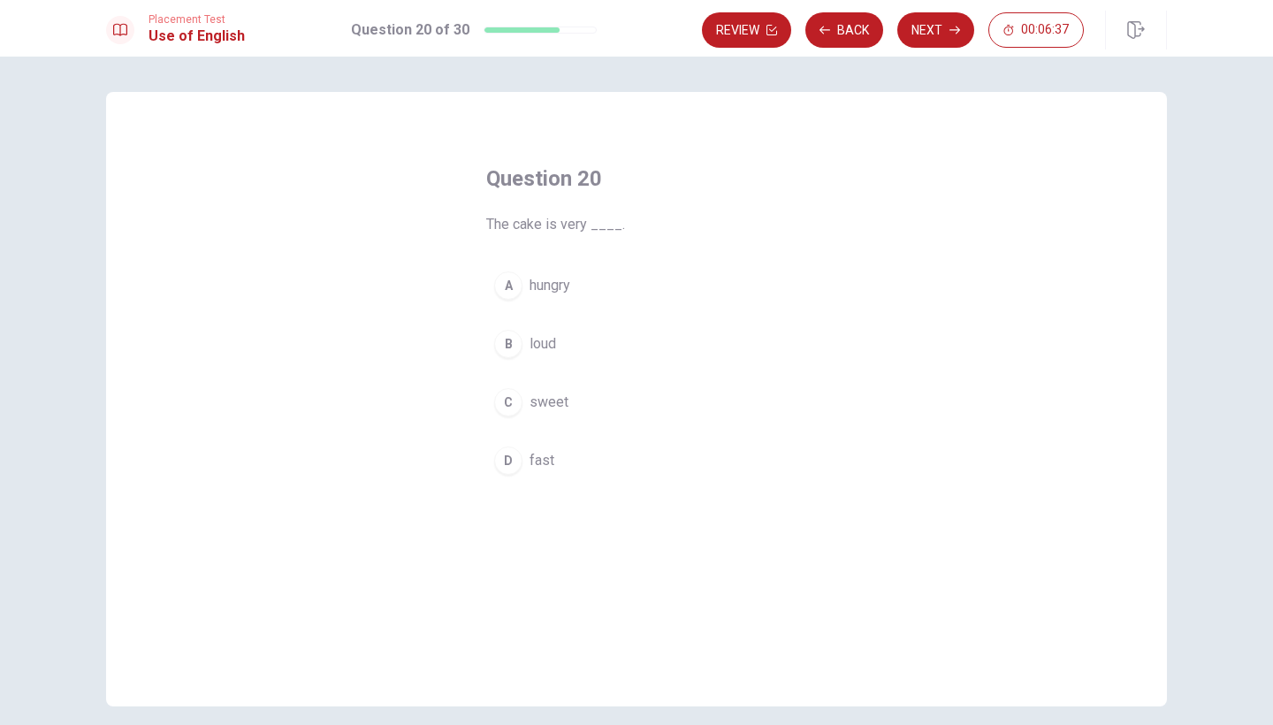
click at [537, 398] on span "sweet" at bounding box center [548, 402] width 39 height 21
click at [925, 28] on button "Next" at bounding box center [935, 29] width 77 height 35
click at [545, 286] on span "go" at bounding box center [537, 285] width 16 height 21
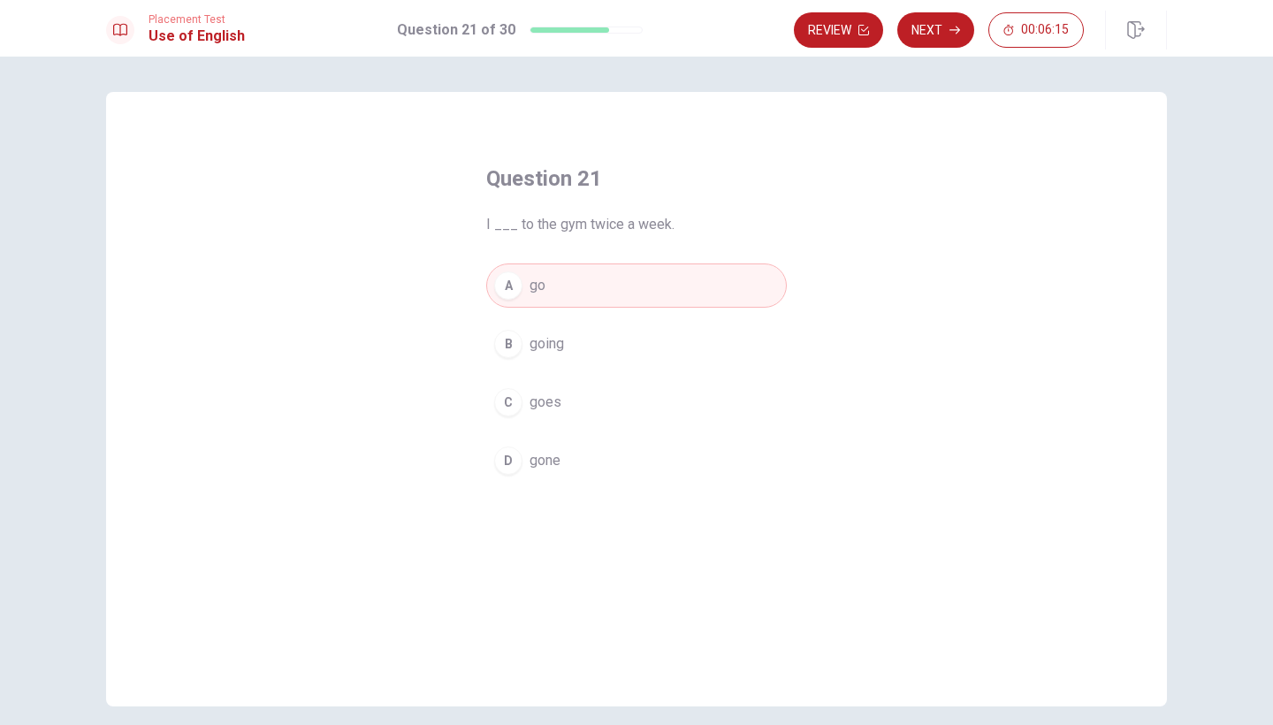
click at [598, 460] on button "D gone" at bounding box center [636, 460] width 301 height 44
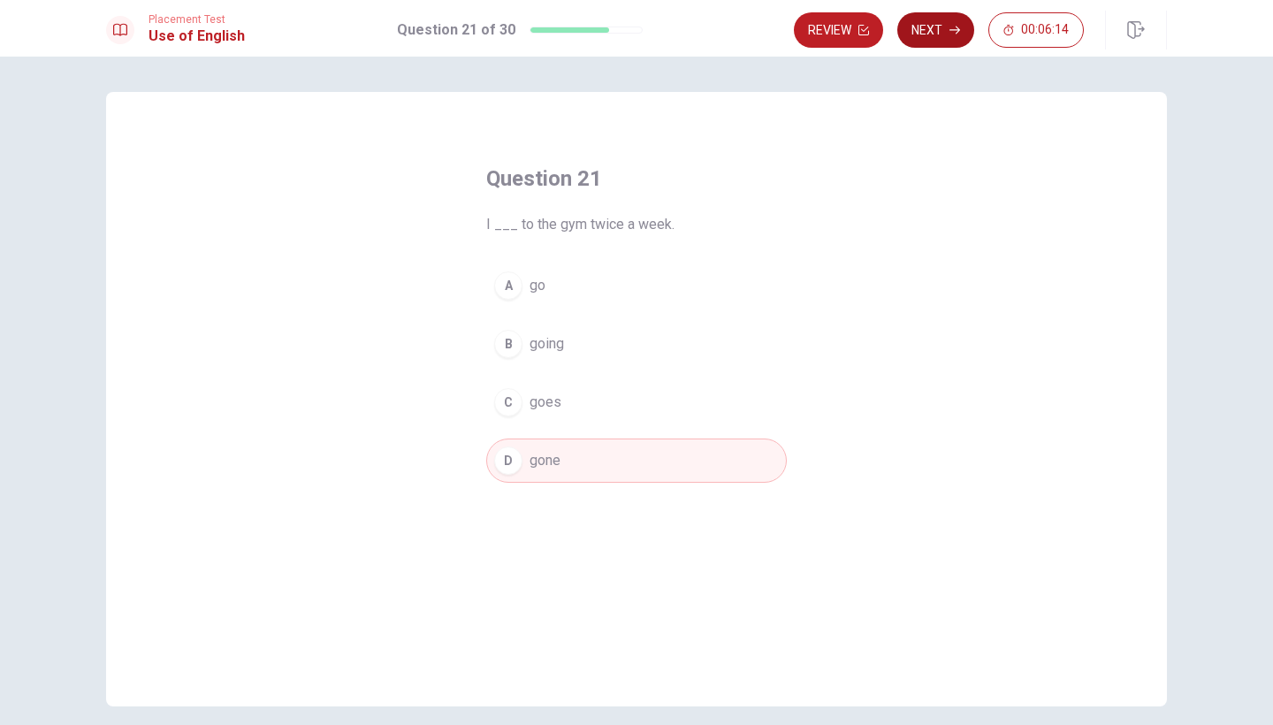
click at [917, 27] on button "Next" at bounding box center [935, 29] width 77 height 35
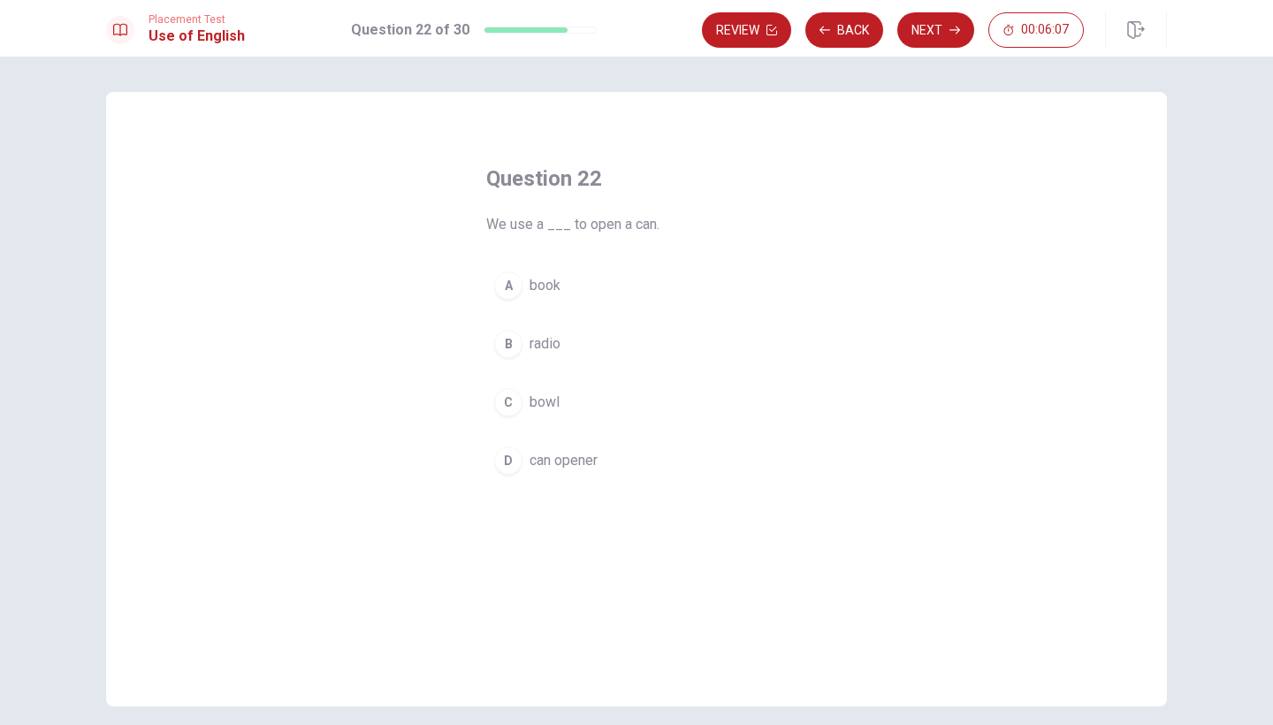
click at [548, 453] on span "can opener" at bounding box center [563, 460] width 68 height 21
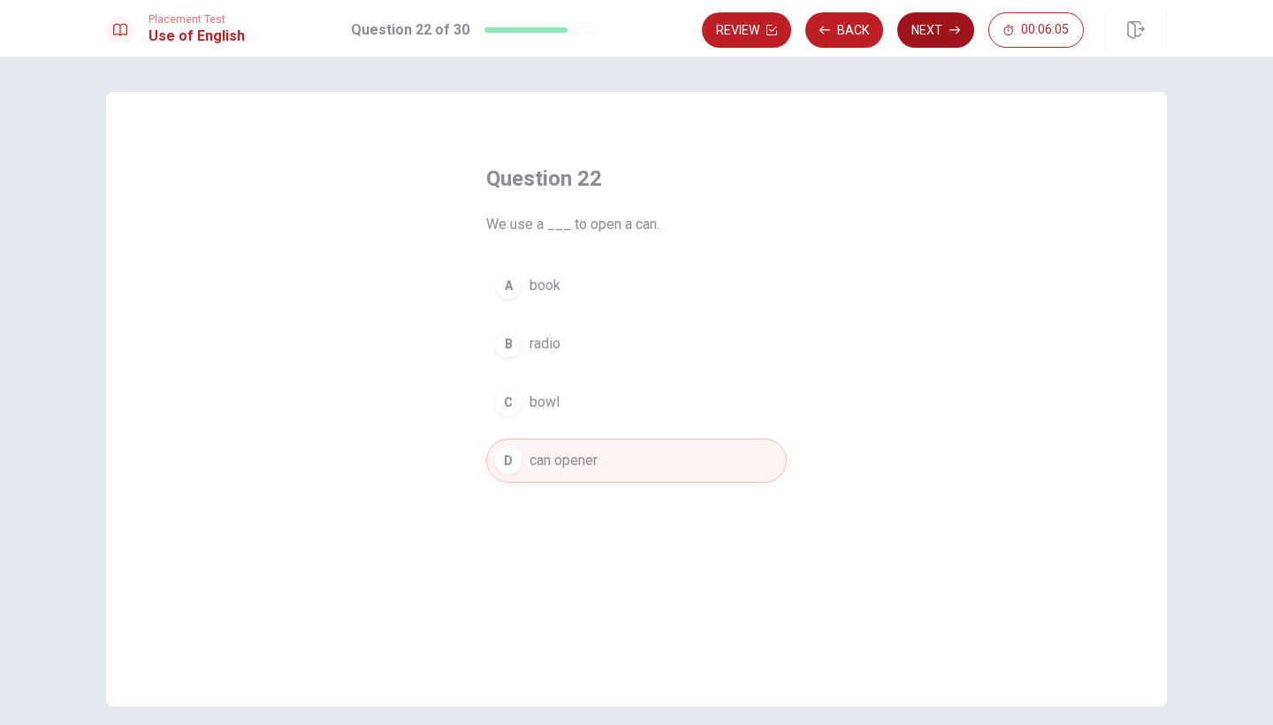
click at [923, 37] on button "Next" at bounding box center [935, 29] width 77 height 35
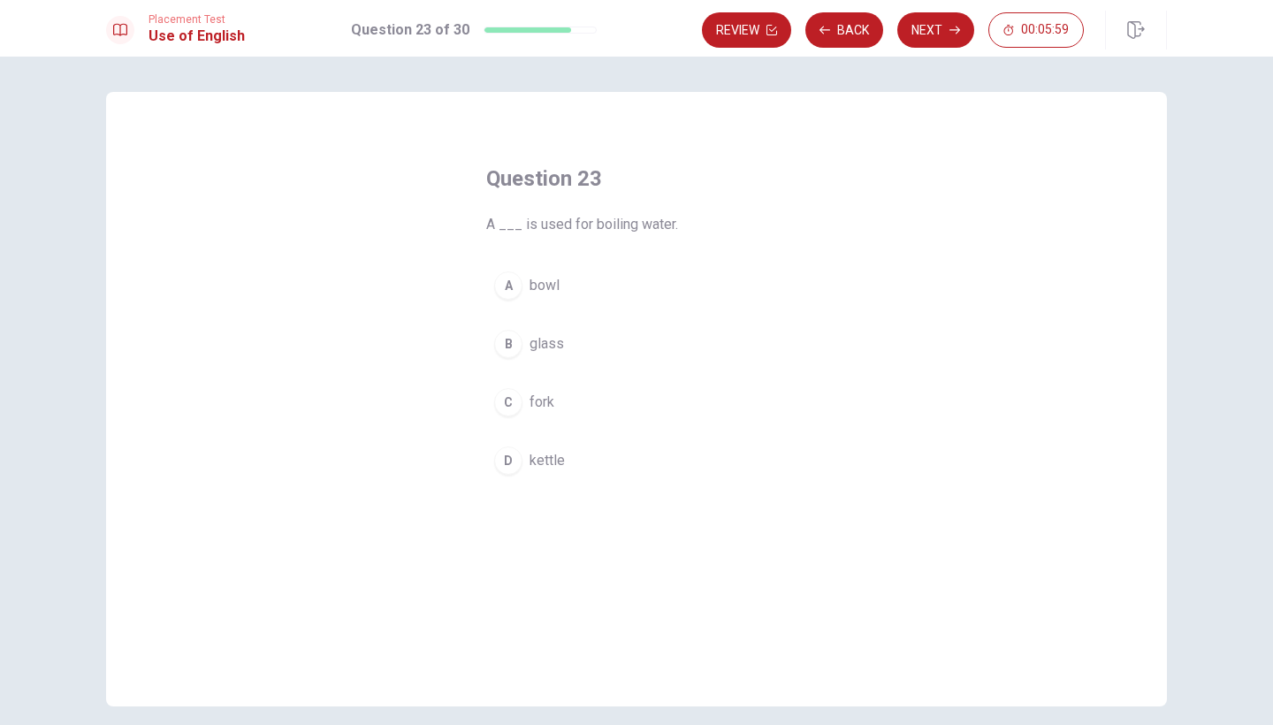
drag, startPoint x: 480, startPoint y: 228, endPoint x: 755, endPoint y: 314, distance: 287.9
click at [751, 314] on div "Question 23 A ___ is used for boiling water. A bowl B glass C fork D kettle" at bounding box center [636, 323] width 371 height 375
click at [536, 448] on button "D kettle" at bounding box center [636, 460] width 301 height 44
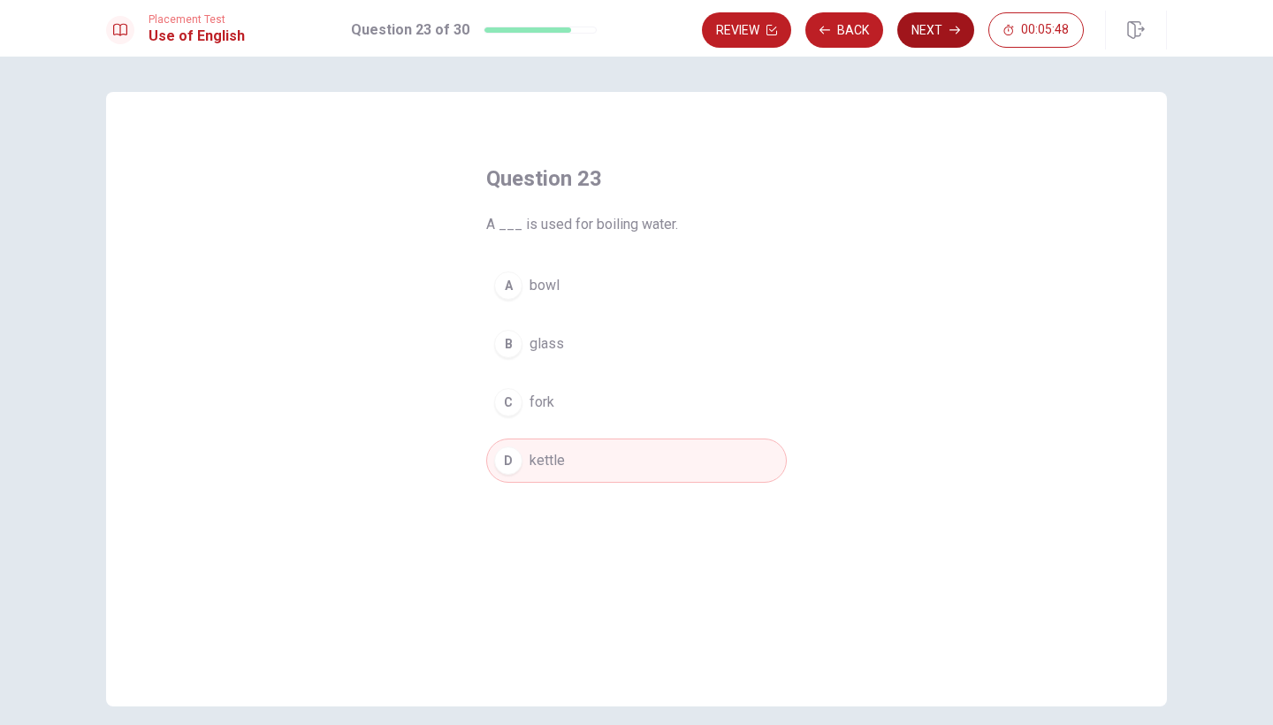
click at [947, 34] on button "Next" at bounding box center [935, 29] width 77 height 35
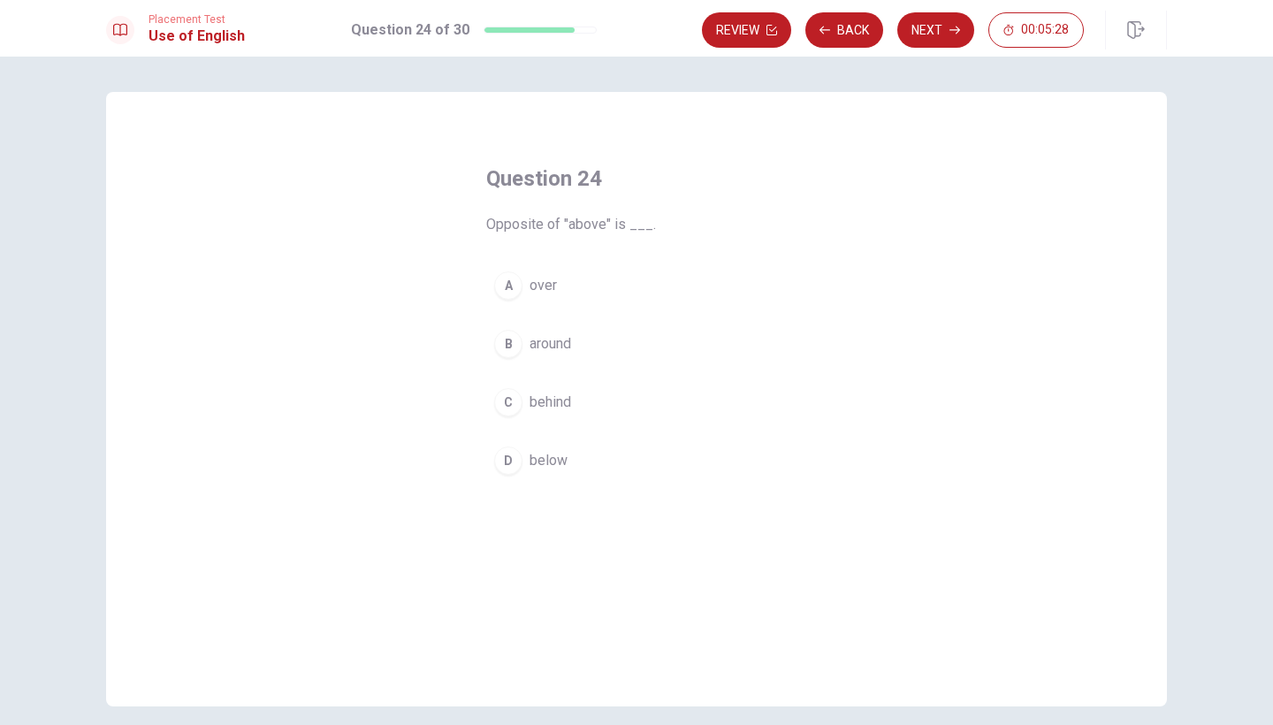
click at [508, 452] on div "D" at bounding box center [508, 460] width 28 height 28
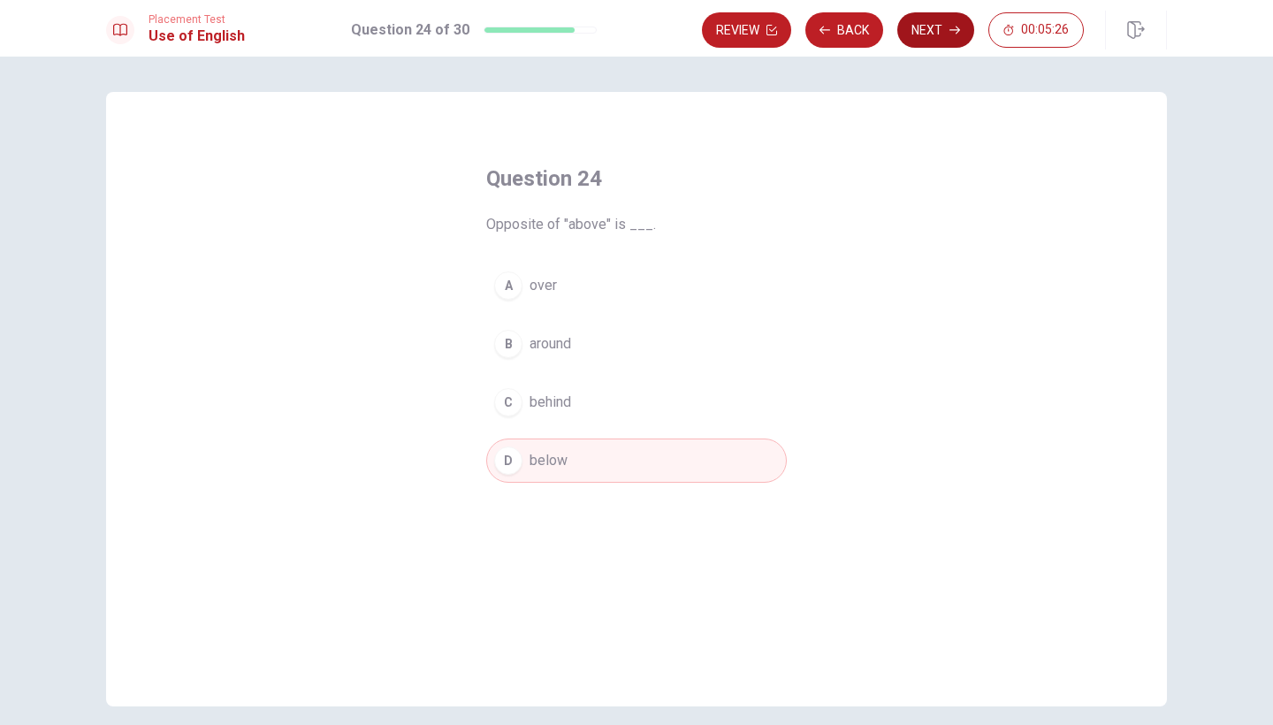
click at [936, 36] on button "Next" at bounding box center [935, 29] width 77 height 35
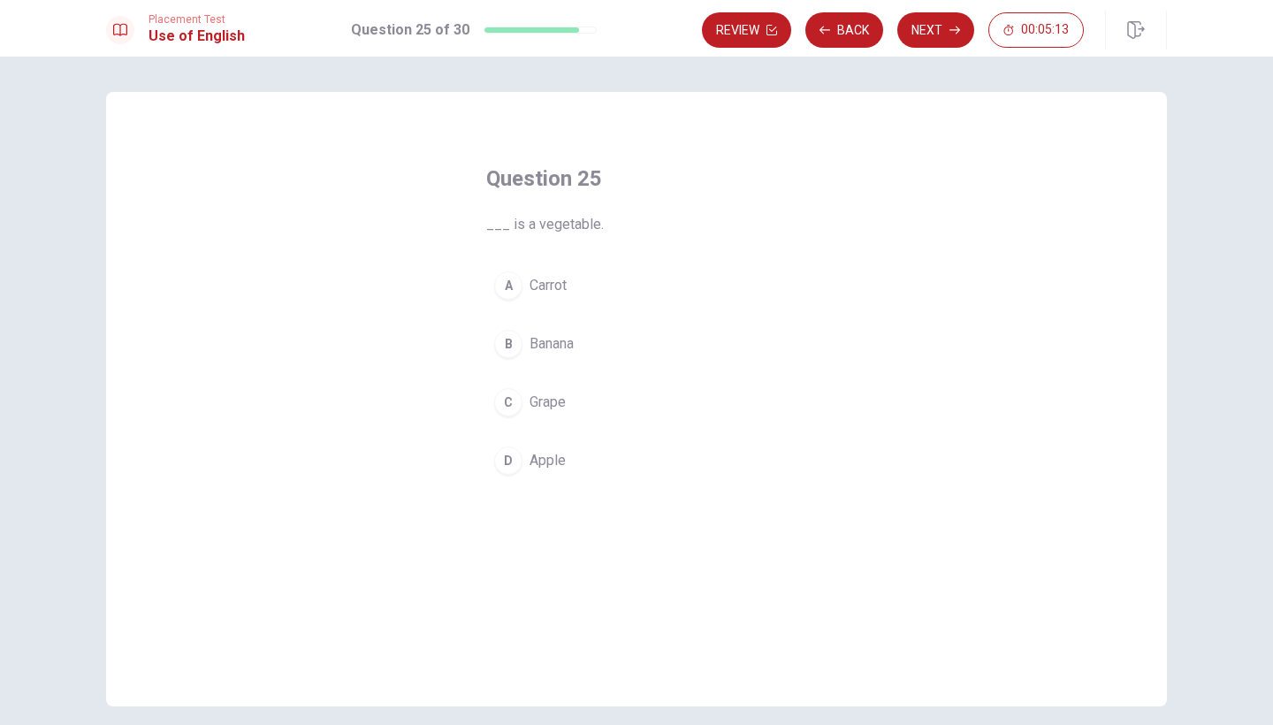
click at [529, 293] on span "Carrot" at bounding box center [547, 285] width 37 height 21
click at [941, 41] on button "Next" at bounding box center [935, 29] width 77 height 35
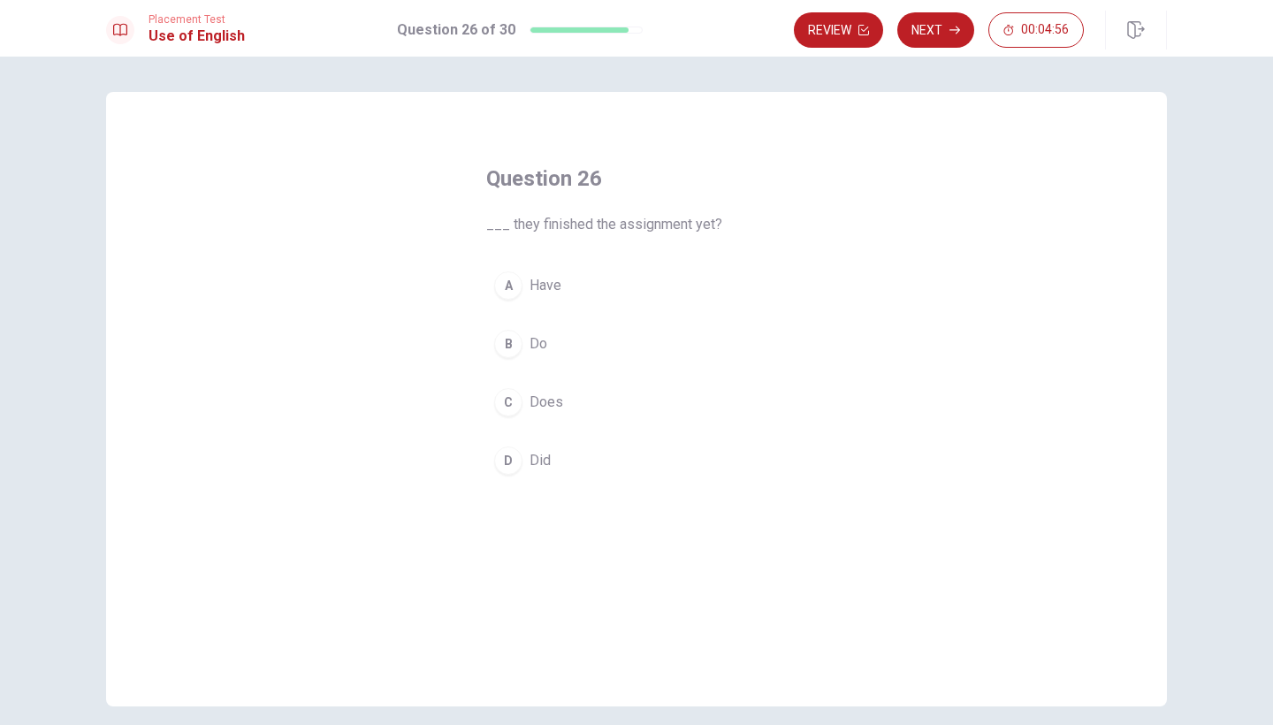
click at [535, 457] on span "Did" at bounding box center [539, 460] width 21 height 21
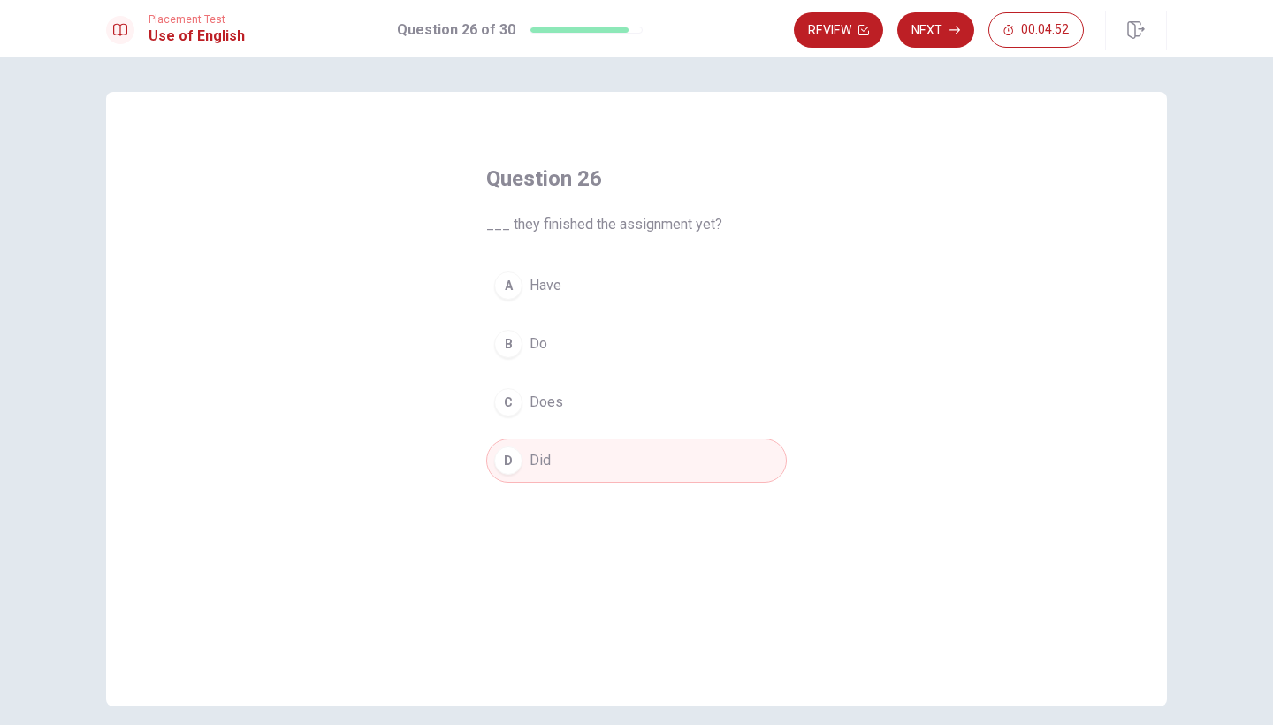
click at [643, 284] on button "A Have" at bounding box center [636, 285] width 301 height 44
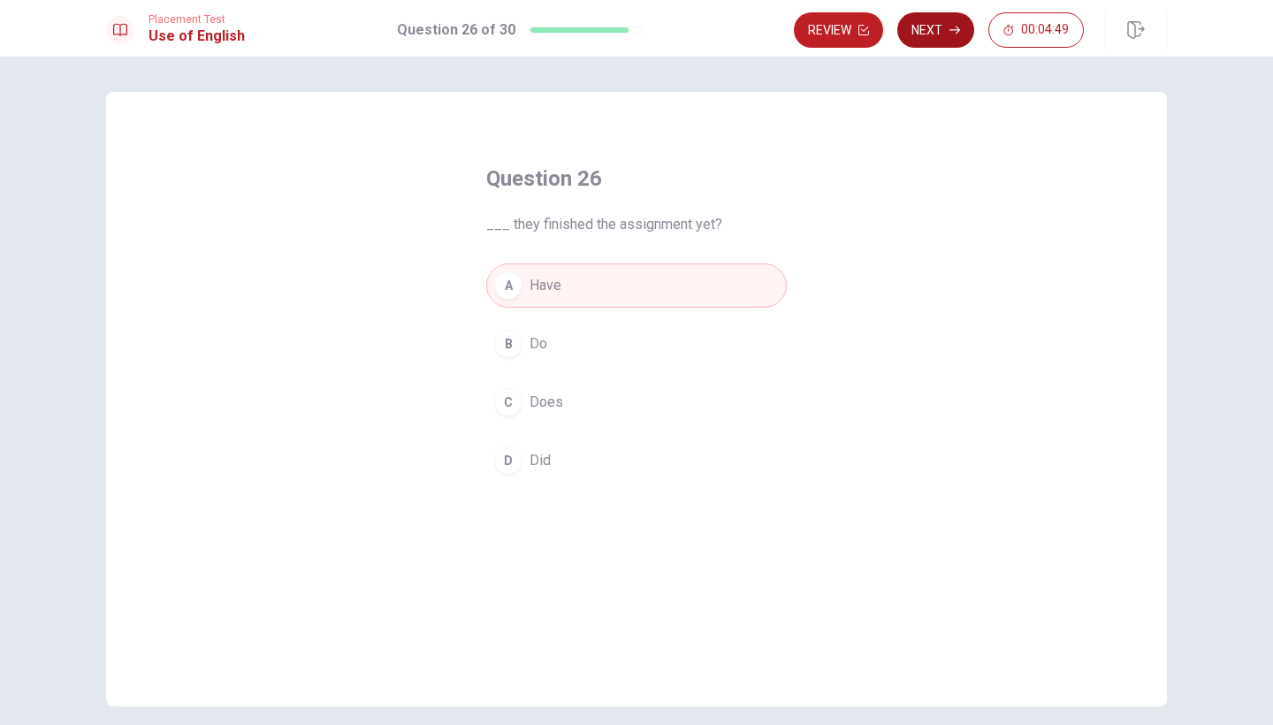
click at [955, 33] on icon "button" at bounding box center [954, 30] width 11 height 11
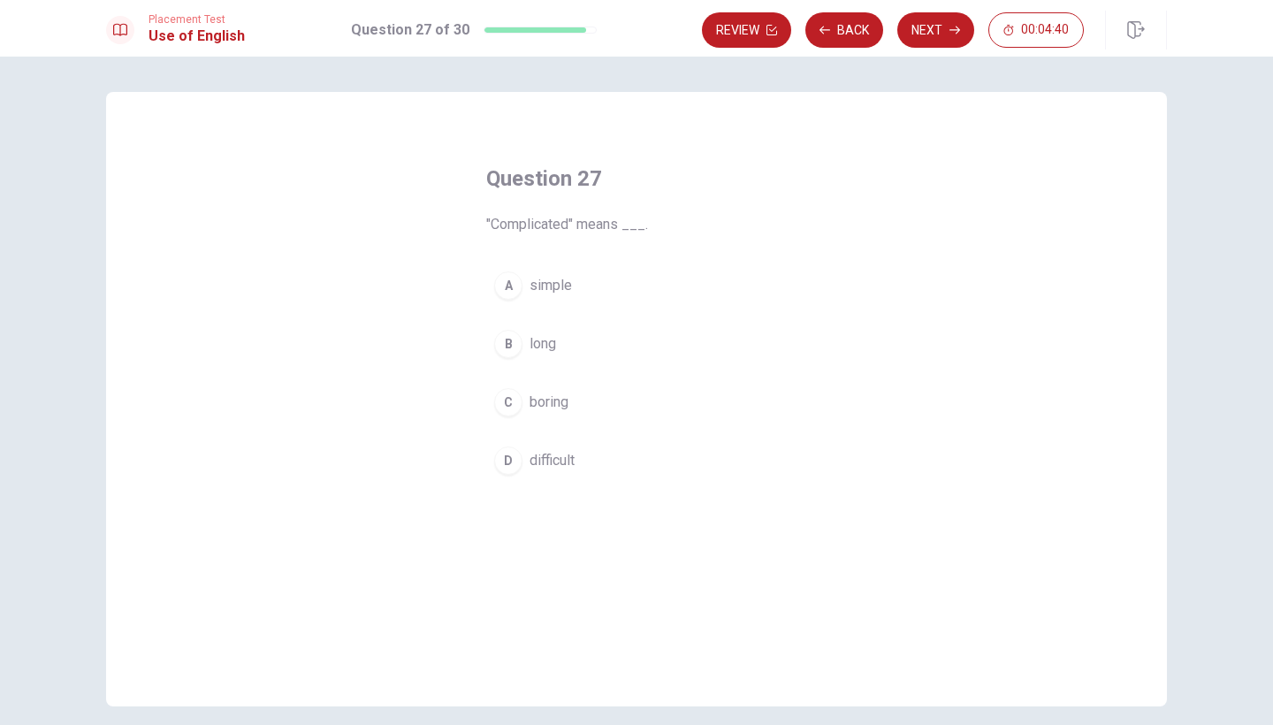
click at [561, 444] on button "D difficult" at bounding box center [636, 460] width 301 height 44
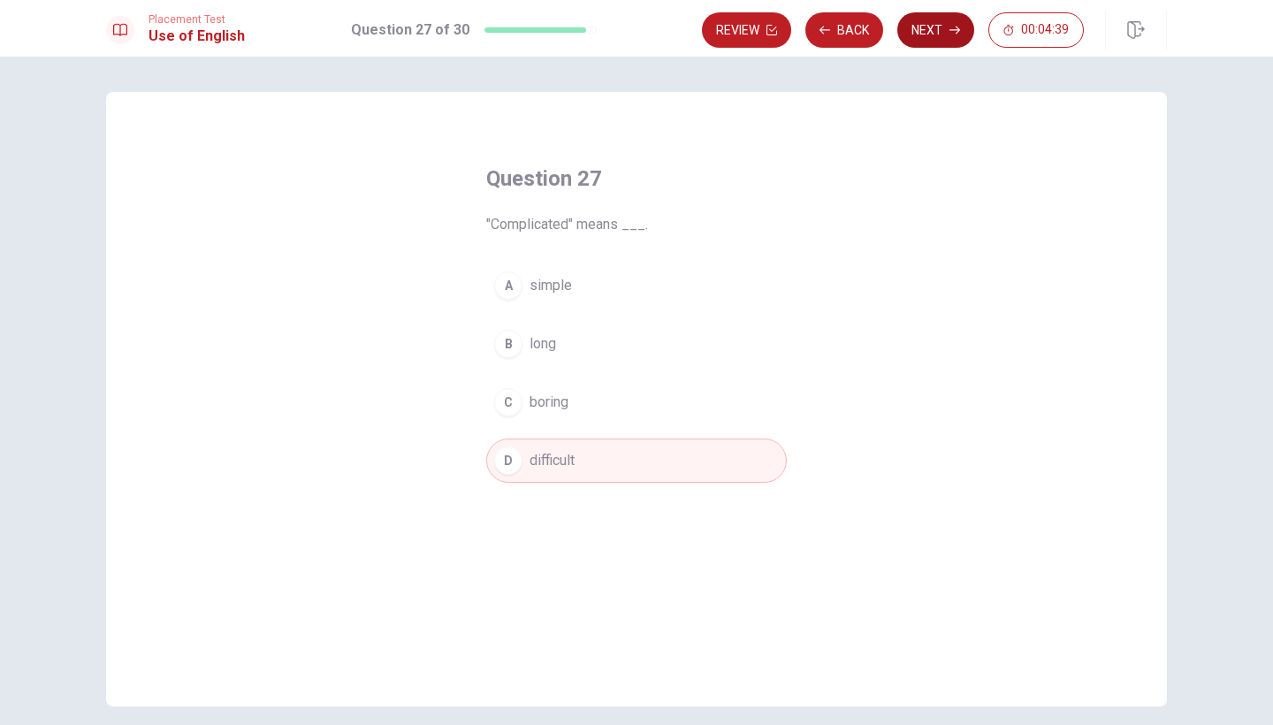
click at [925, 28] on button "Next" at bounding box center [935, 29] width 77 height 35
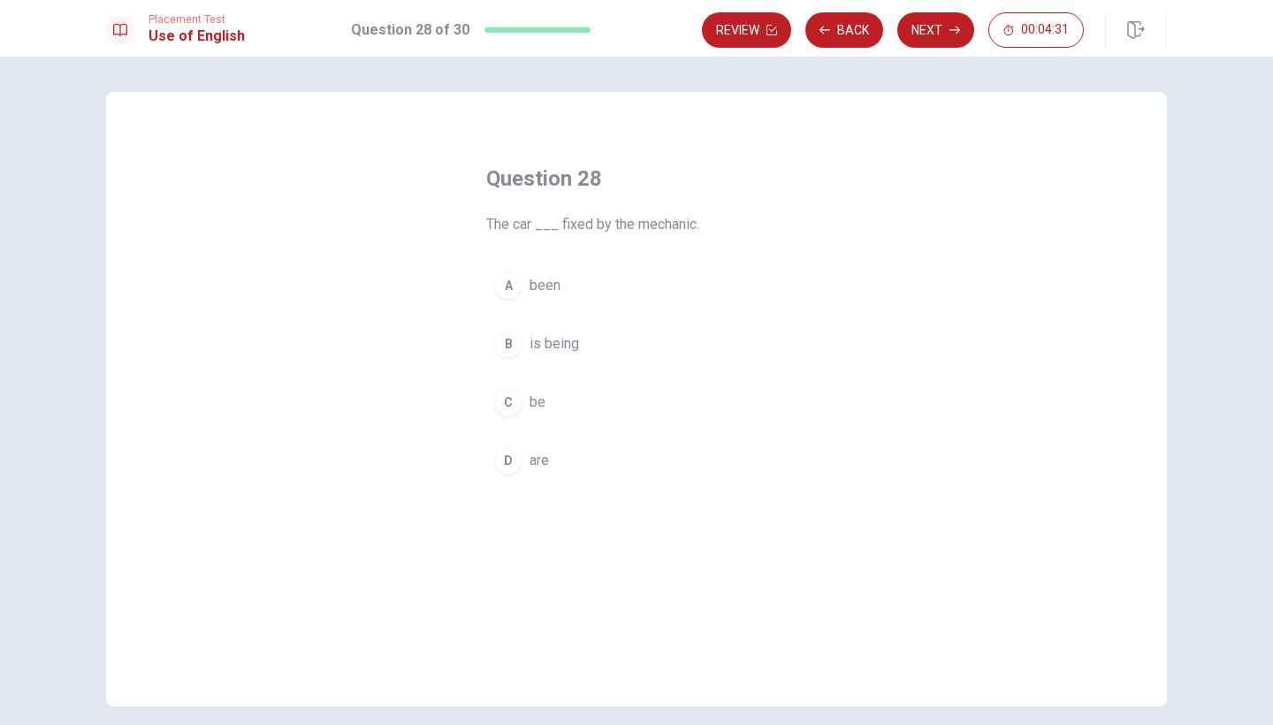
click at [559, 283] on span "been" at bounding box center [544, 285] width 31 height 21
click at [940, 42] on button "Next" at bounding box center [935, 29] width 77 height 35
click at [579, 398] on span "wasn’t go" at bounding box center [558, 402] width 58 height 21
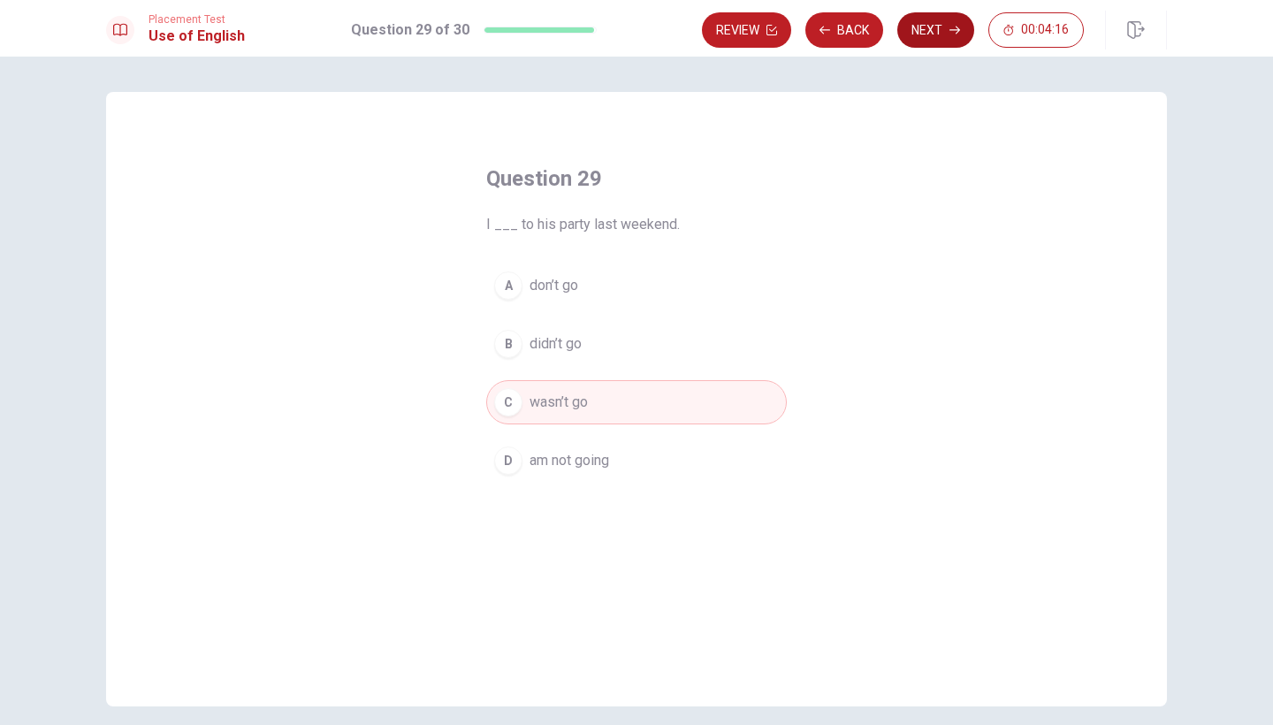
click at [937, 35] on button "Next" at bounding box center [935, 29] width 77 height 35
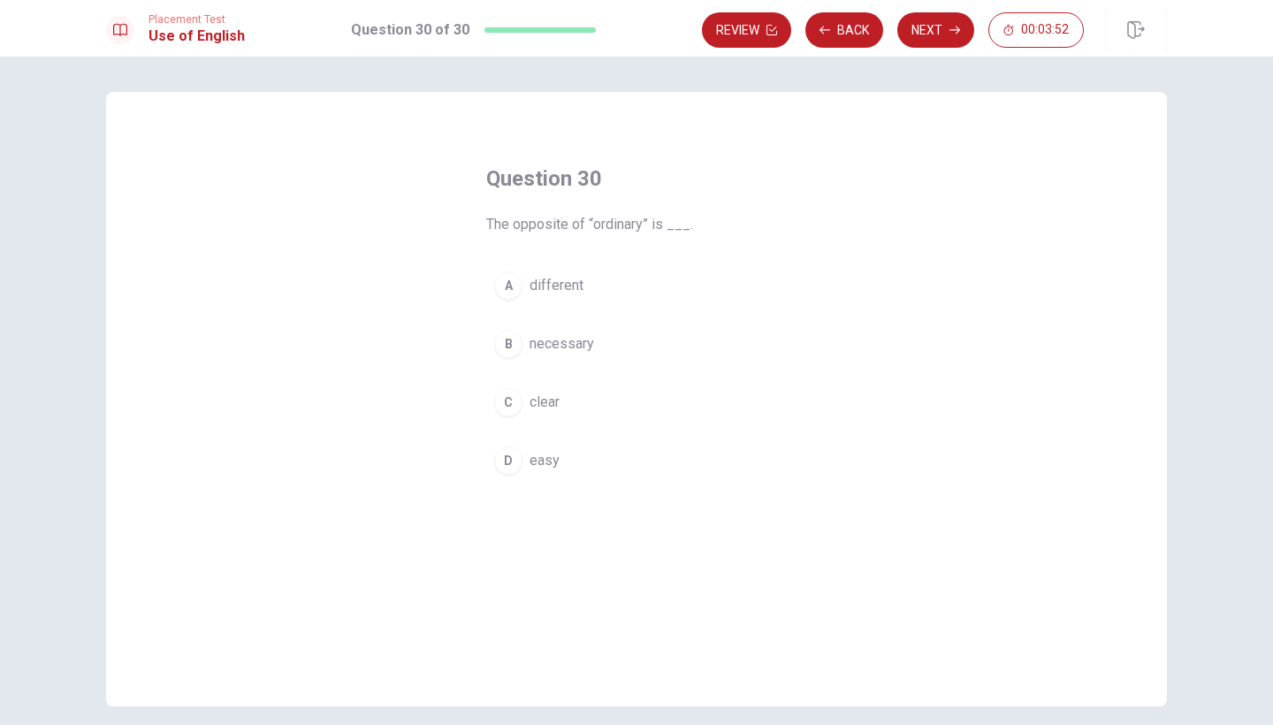
click at [570, 296] on button "A different" at bounding box center [636, 285] width 301 height 44
click at [929, 32] on button "Next" at bounding box center [935, 29] width 77 height 35
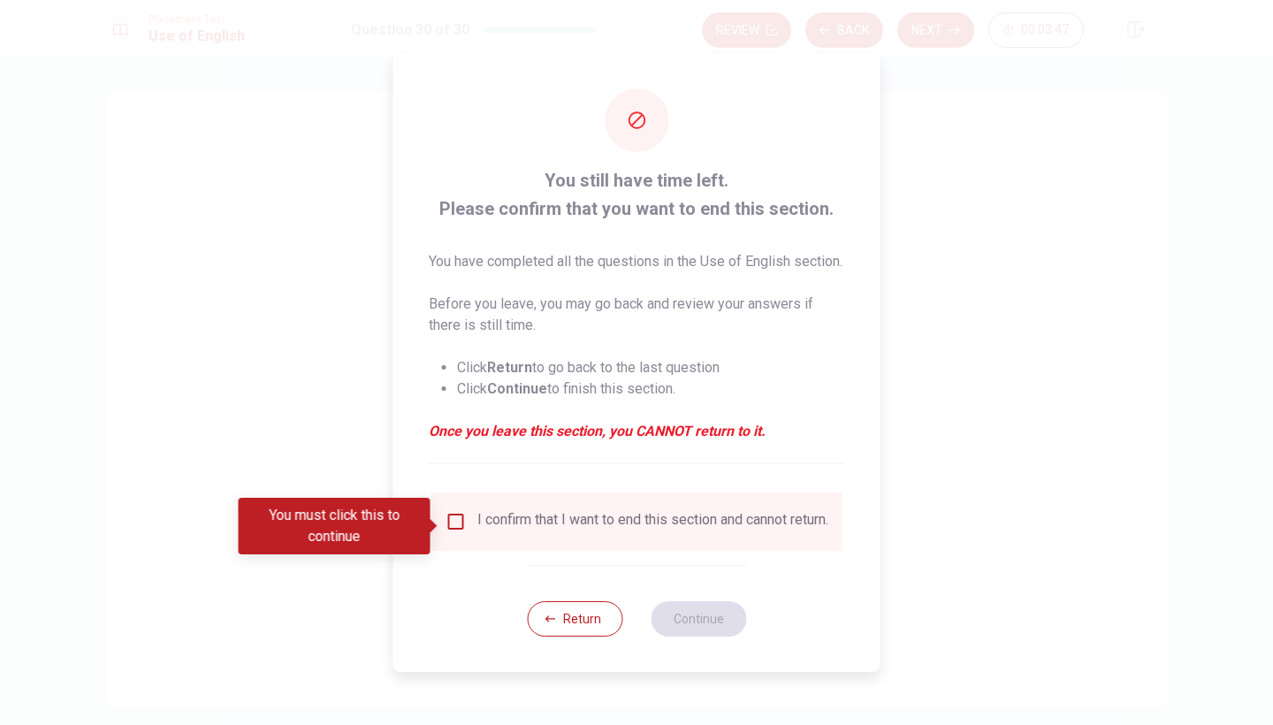
click at [453, 529] on input "You must click this to continue" at bounding box center [455, 521] width 21 height 21
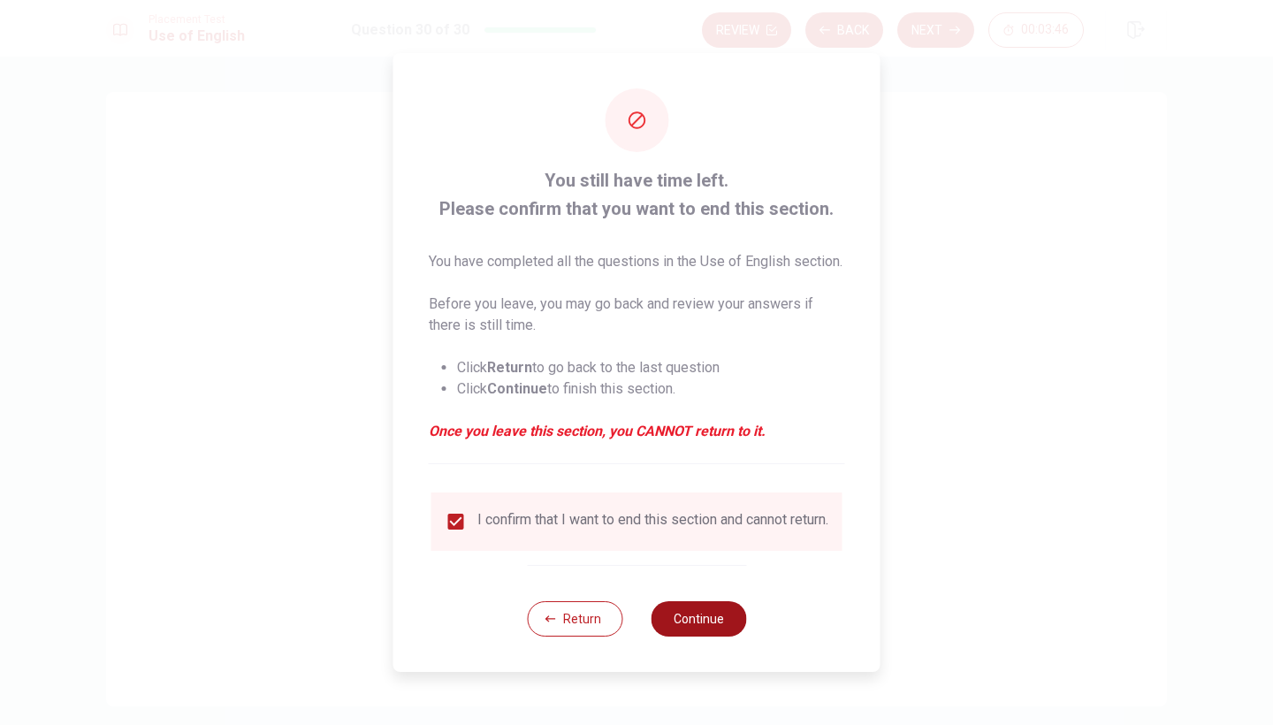
click at [710, 636] on button "Continue" at bounding box center [698, 618] width 95 height 35
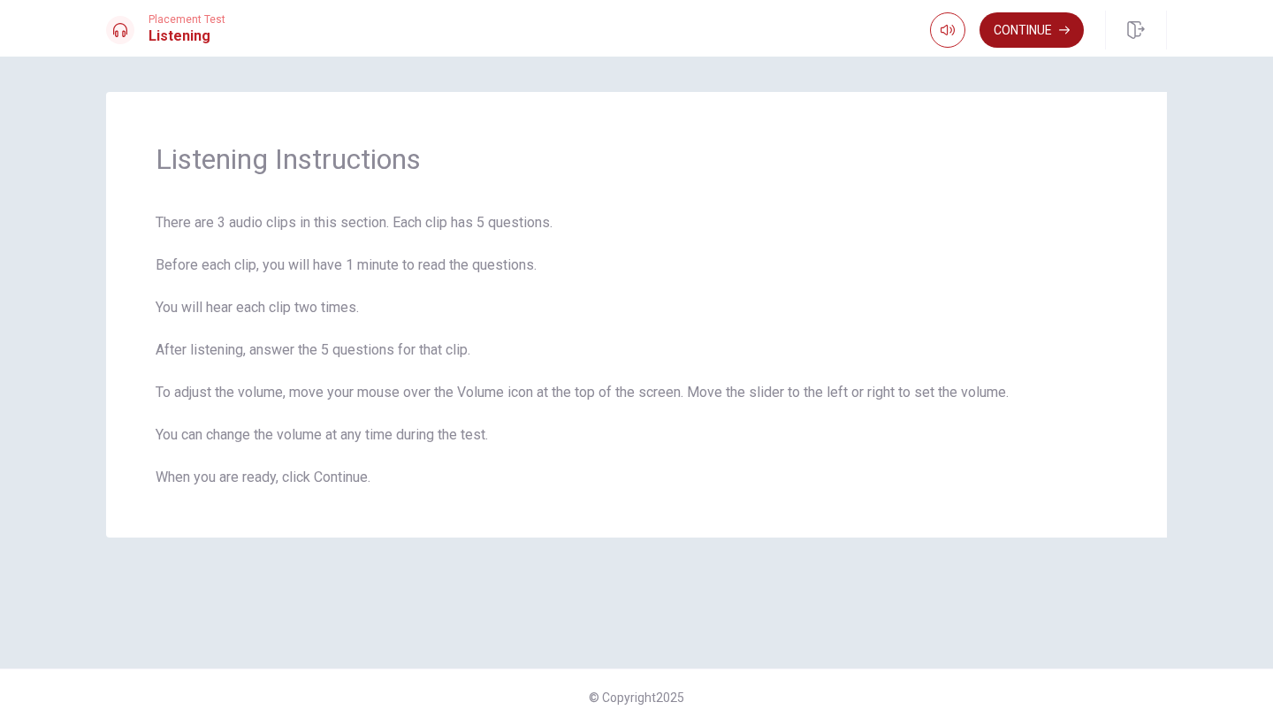
click at [1043, 38] on button "Continue" at bounding box center [1031, 29] width 104 height 35
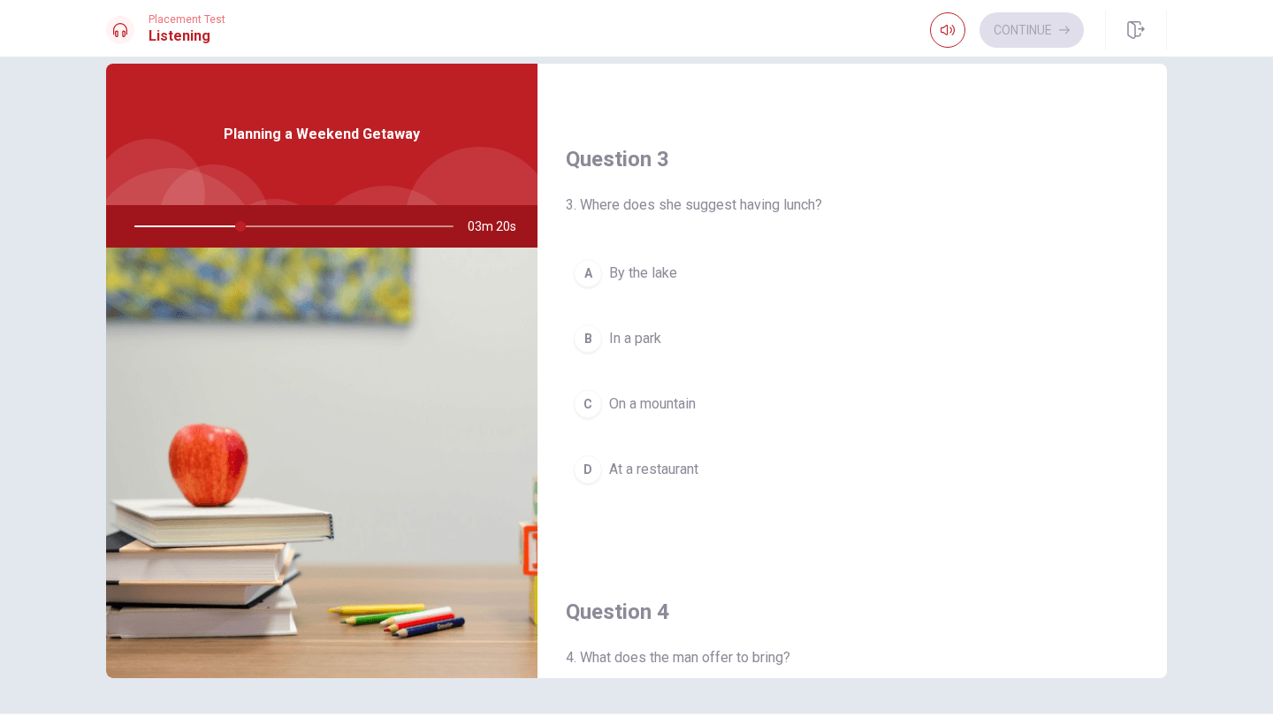
scroll to position [858, 0]
click at [642, 291] on button "A By the lake" at bounding box center [852, 274] width 573 height 44
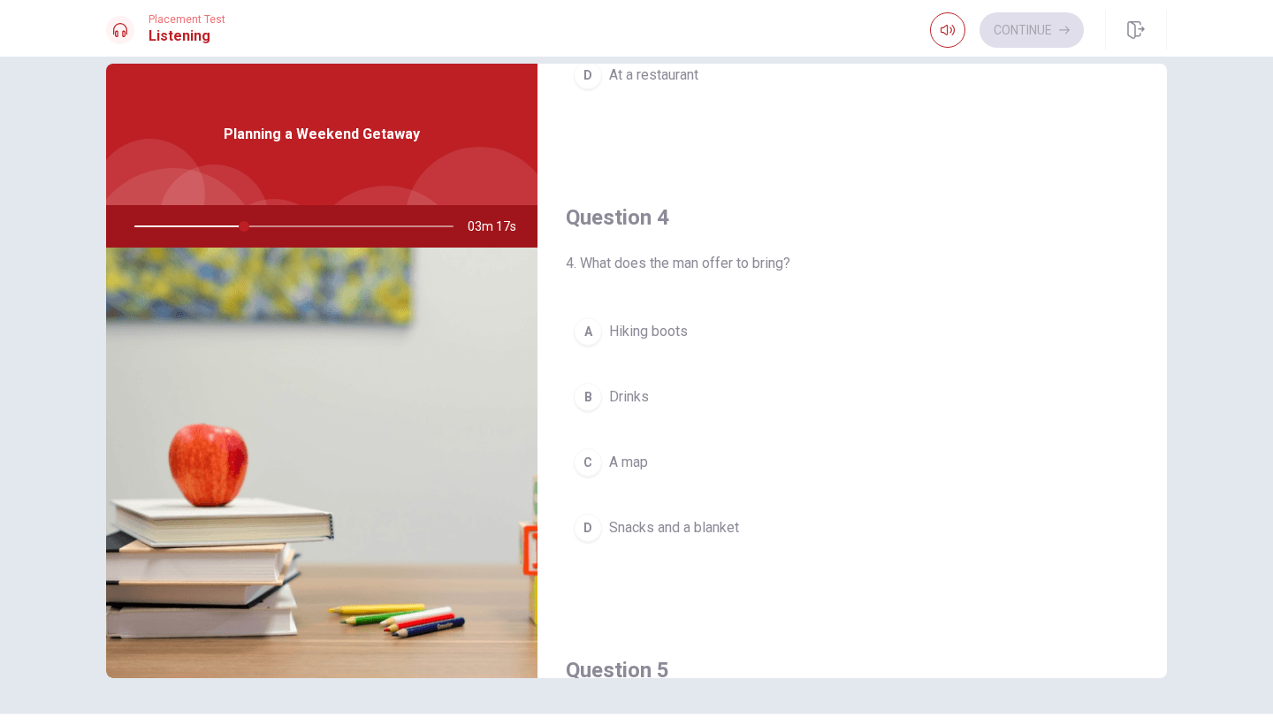
scroll to position [1267, 0]
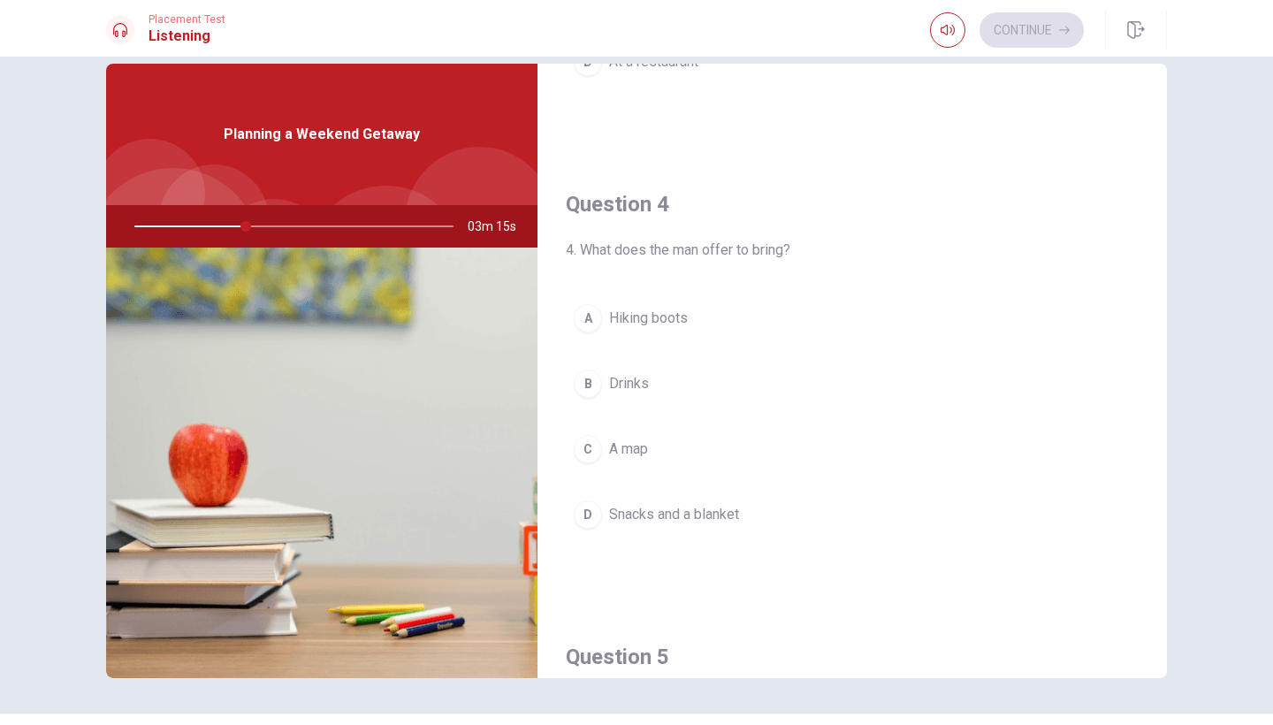
click at [655, 514] on span "Snacks and a blanket" at bounding box center [674, 514] width 130 height 21
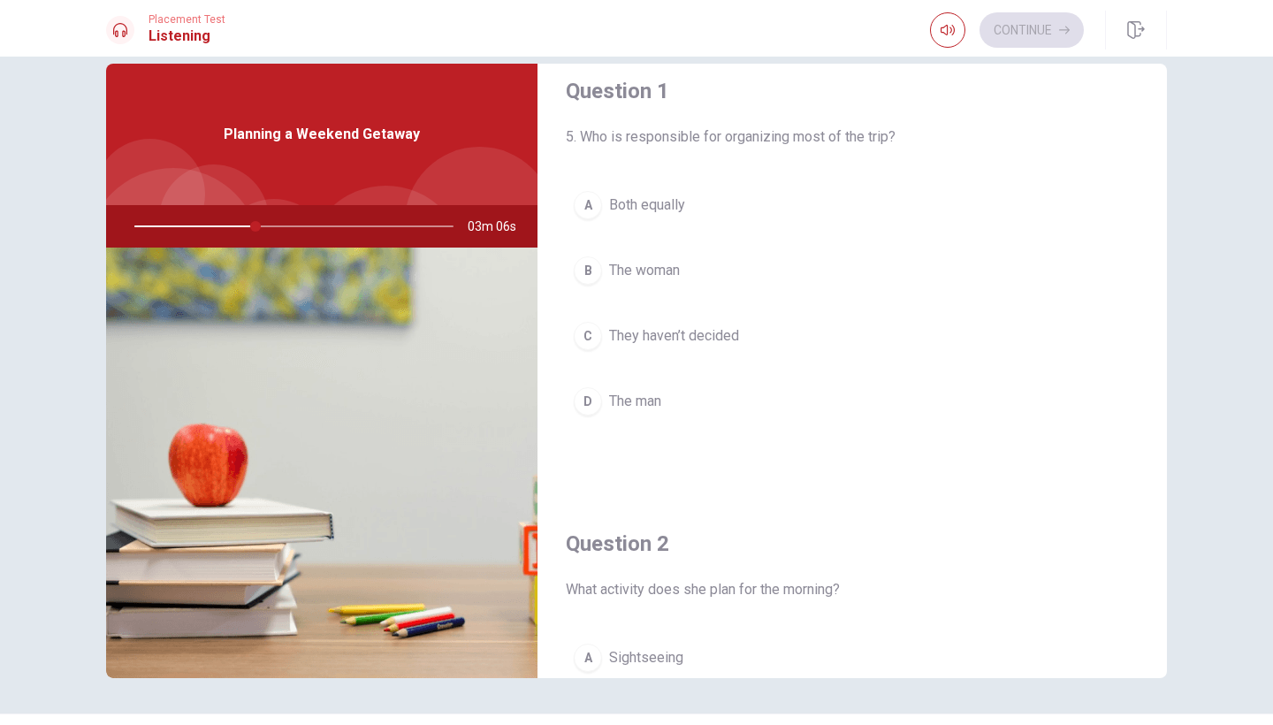
scroll to position [37, 0]
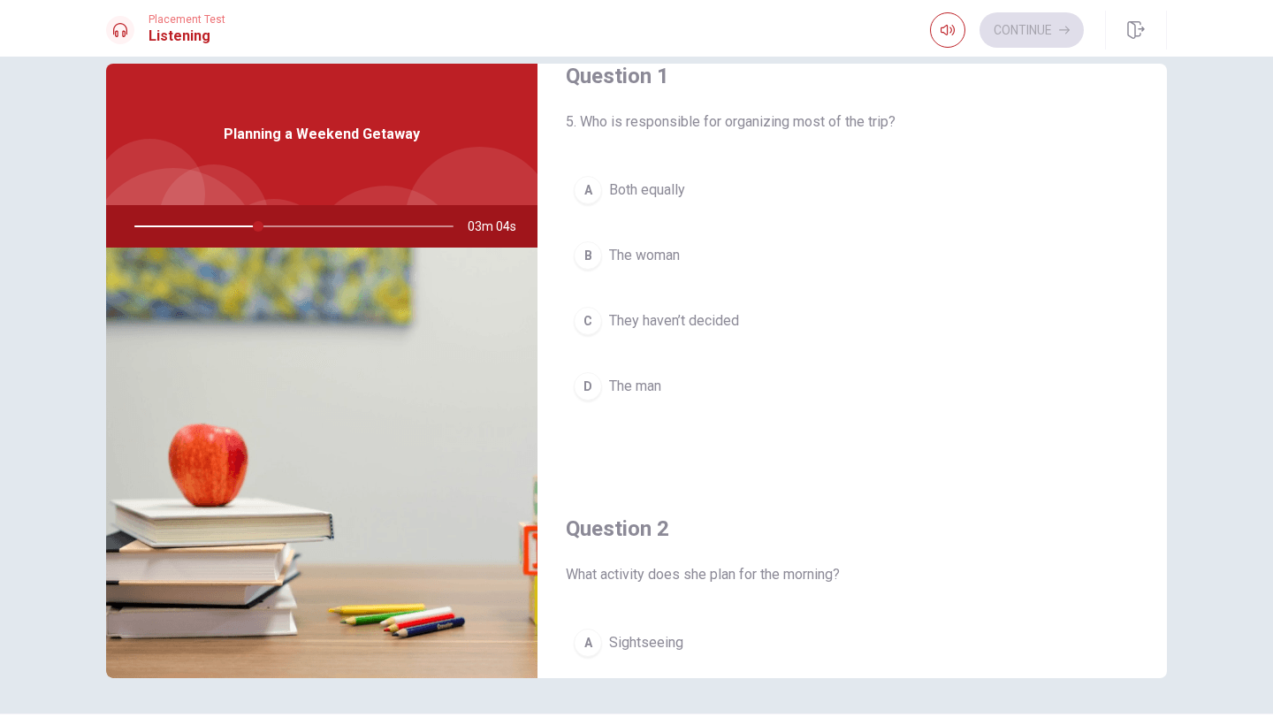
click at [687, 251] on button "B The woman" at bounding box center [852, 255] width 573 height 44
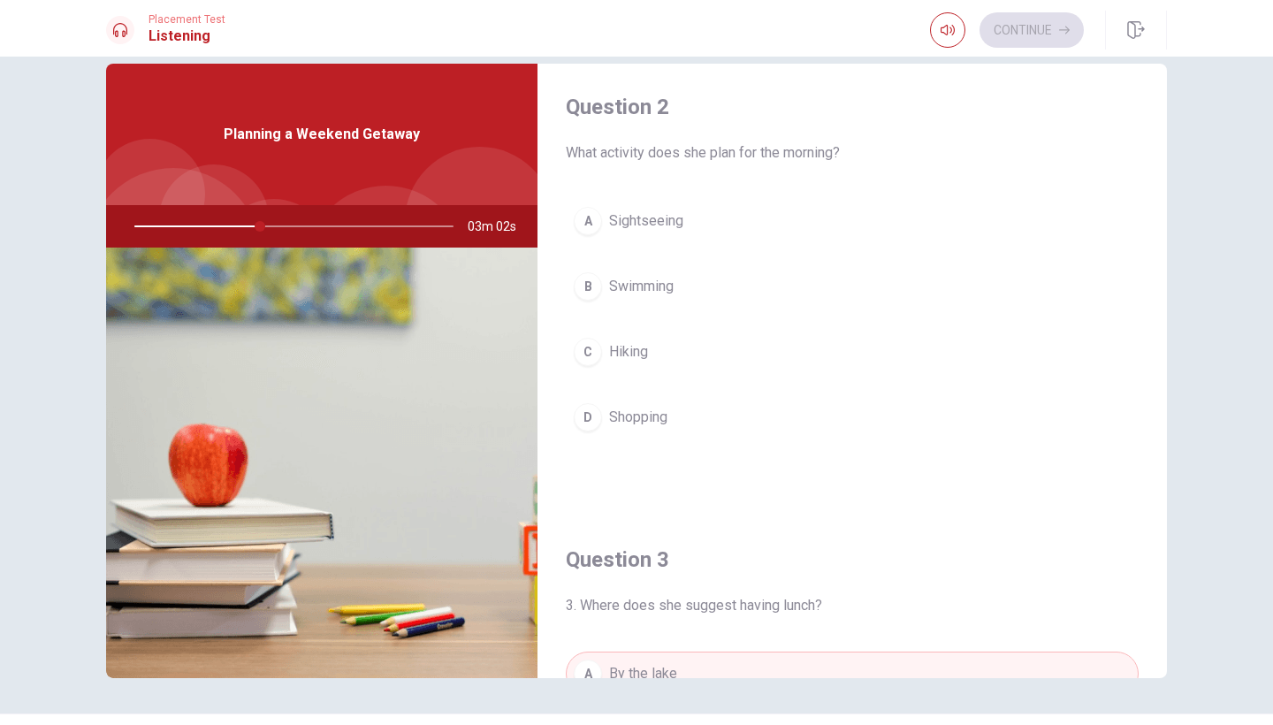
scroll to position [458, 0]
click at [637, 361] on span "Hiking" at bounding box center [628, 352] width 39 height 21
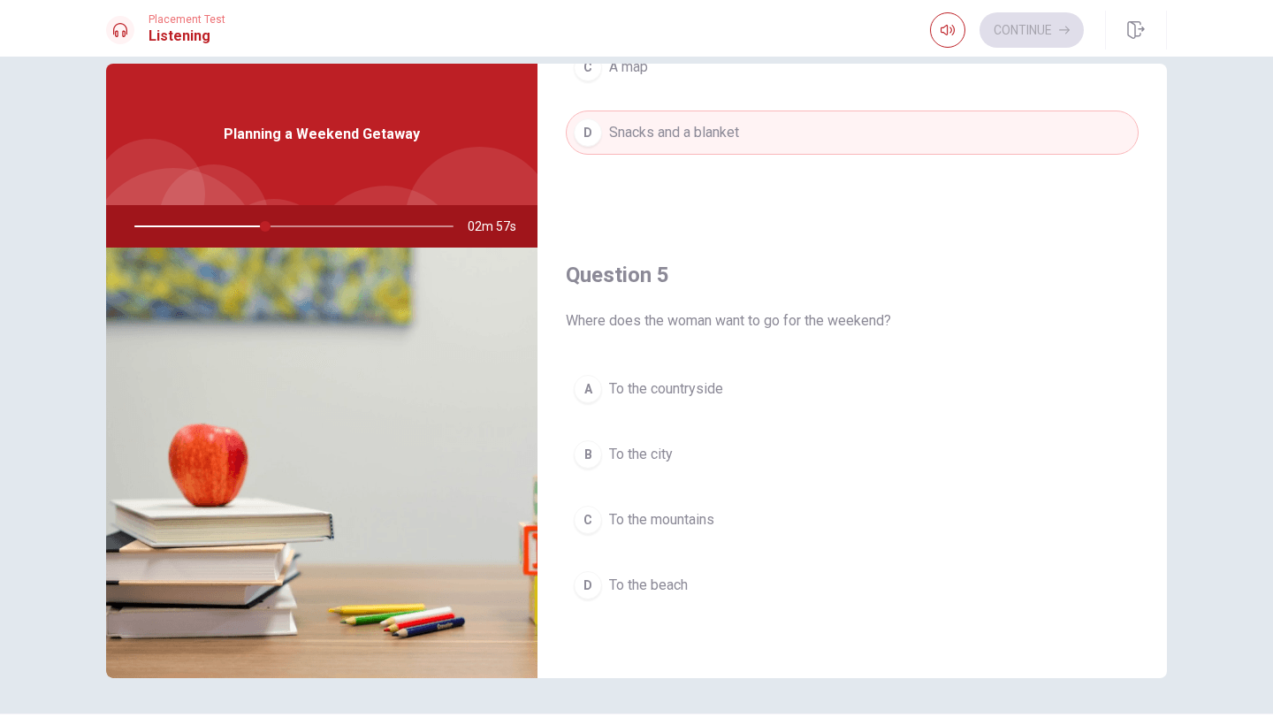
scroll to position [1648, 0]
click at [681, 391] on span "To the countryside" at bounding box center [666, 388] width 114 height 21
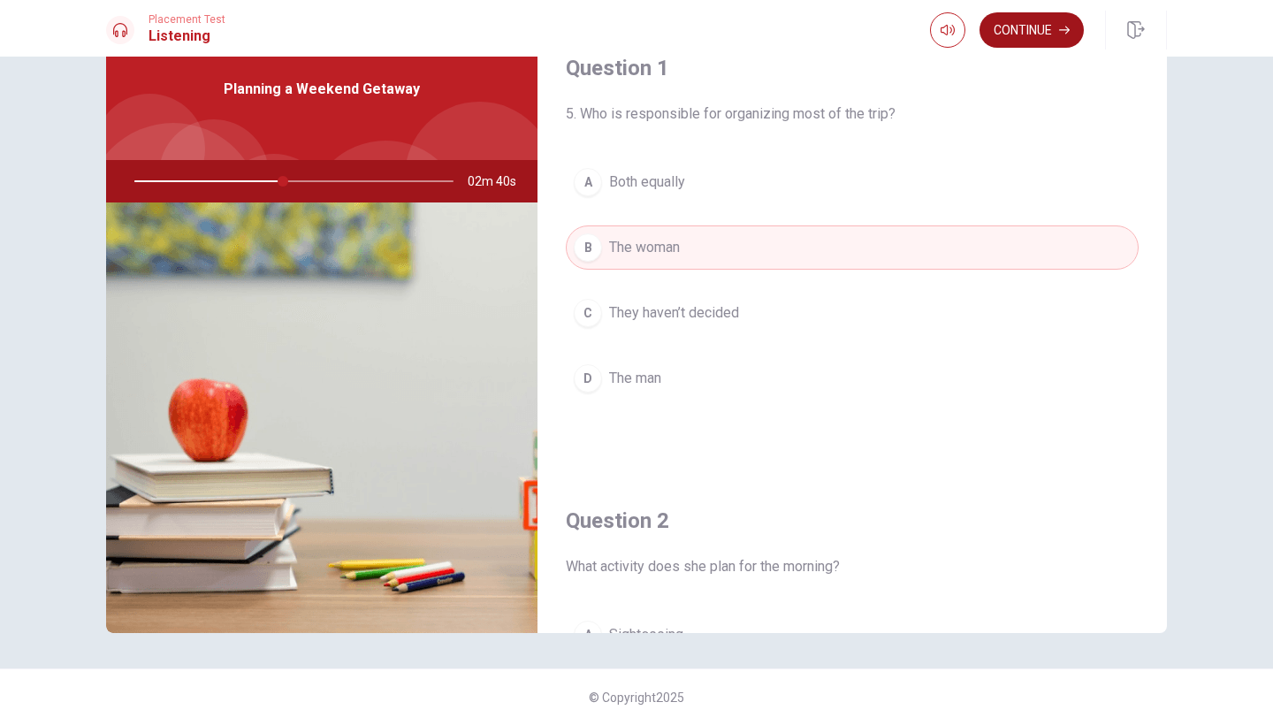
scroll to position [0, 0]
click at [1037, 31] on button "Continue" at bounding box center [1031, 29] width 104 height 35
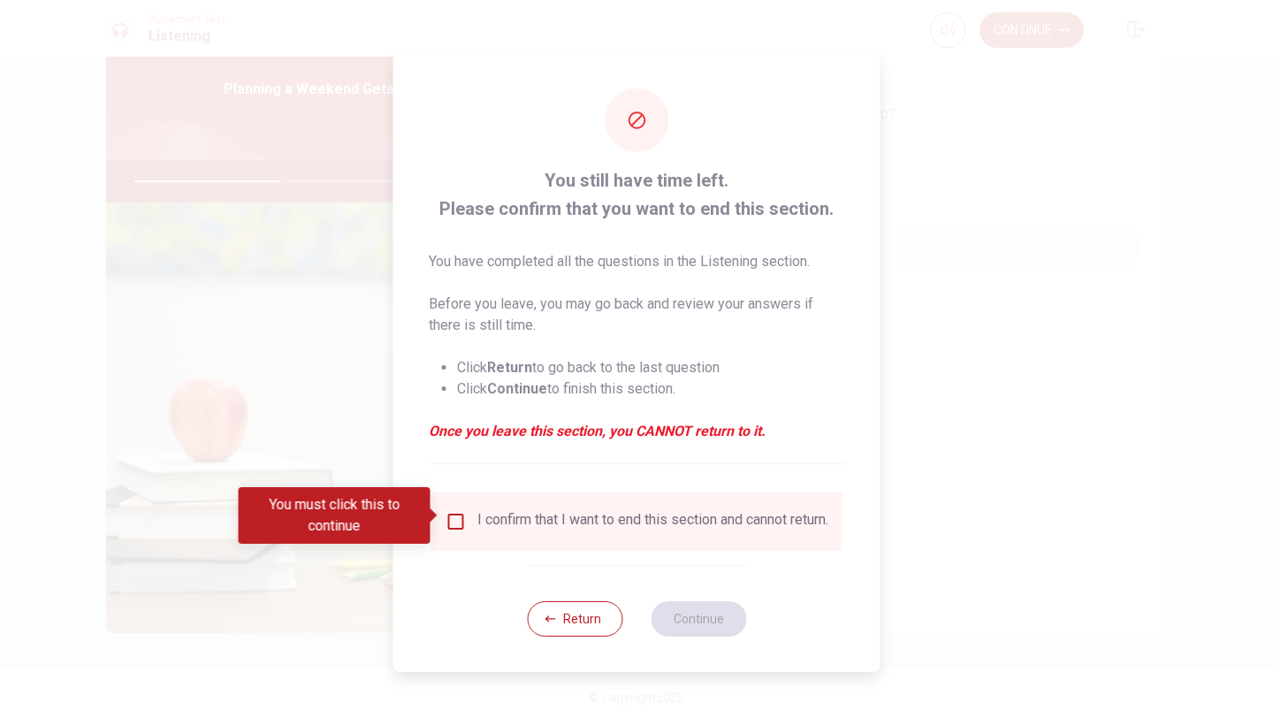
click at [449, 522] on input "You must click this to continue" at bounding box center [455, 521] width 21 height 21
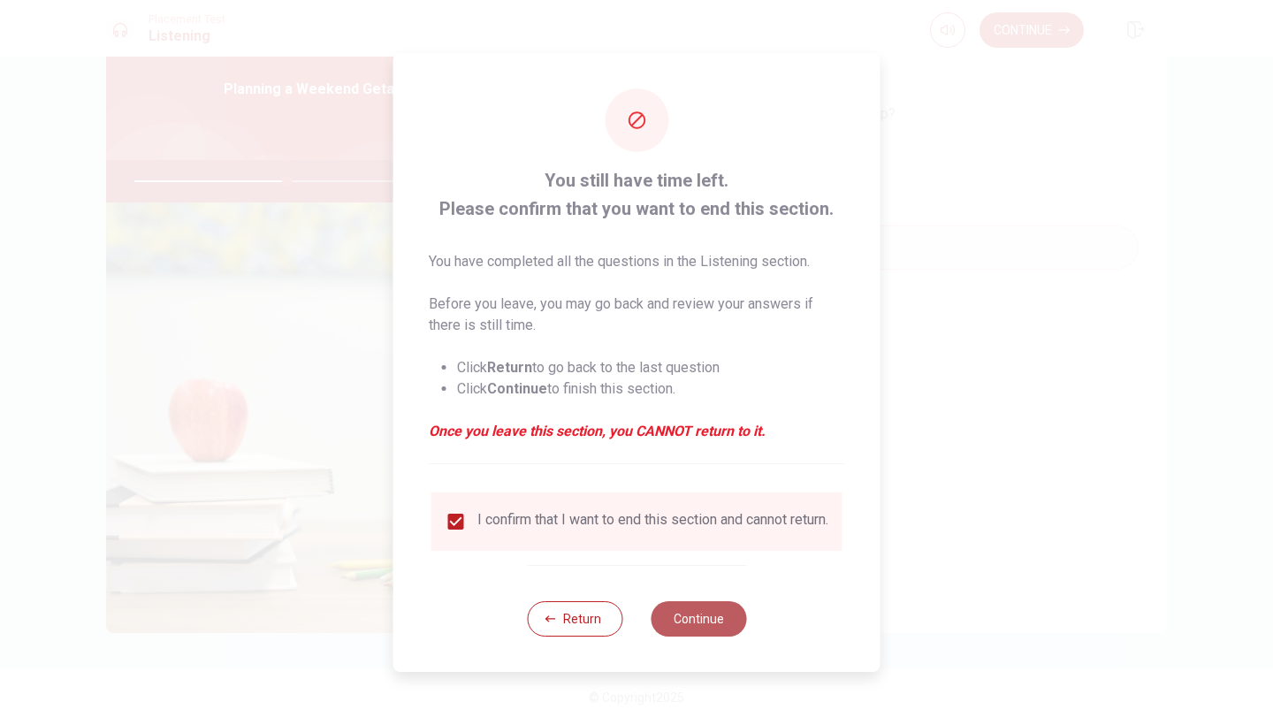
click at [700, 618] on button "Continue" at bounding box center [698, 618] width 95 height 35
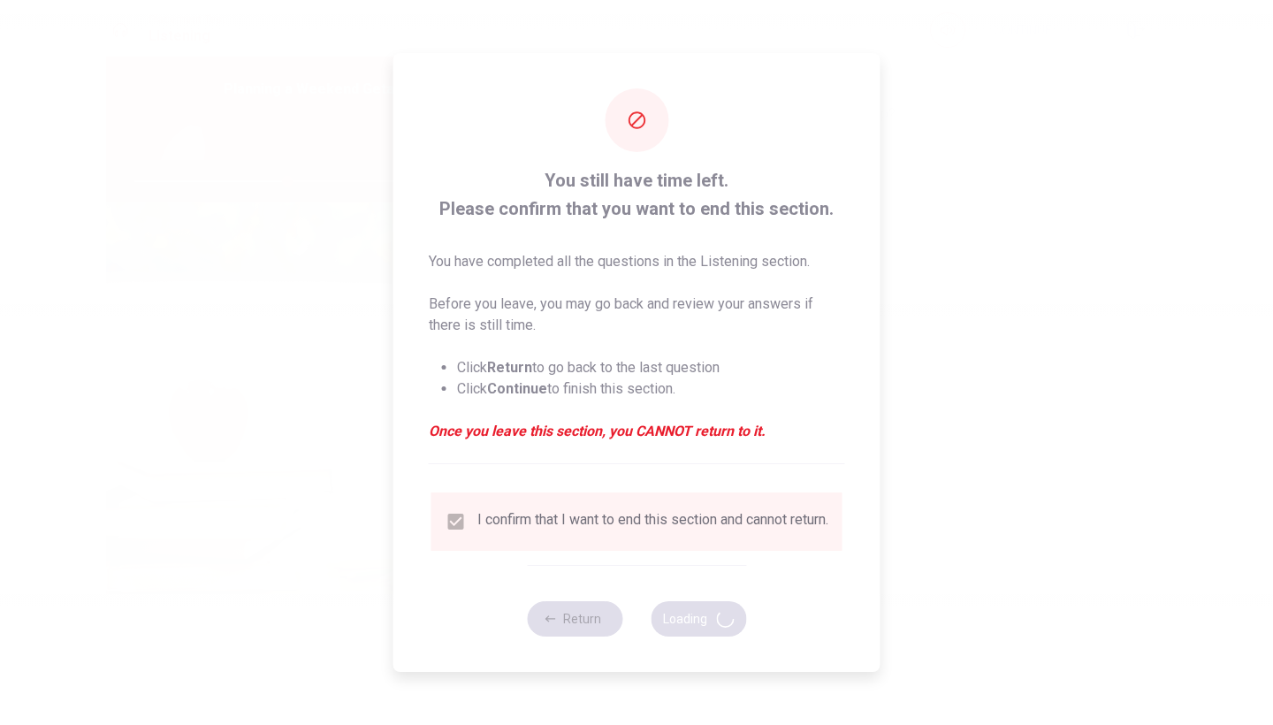
type input "48"
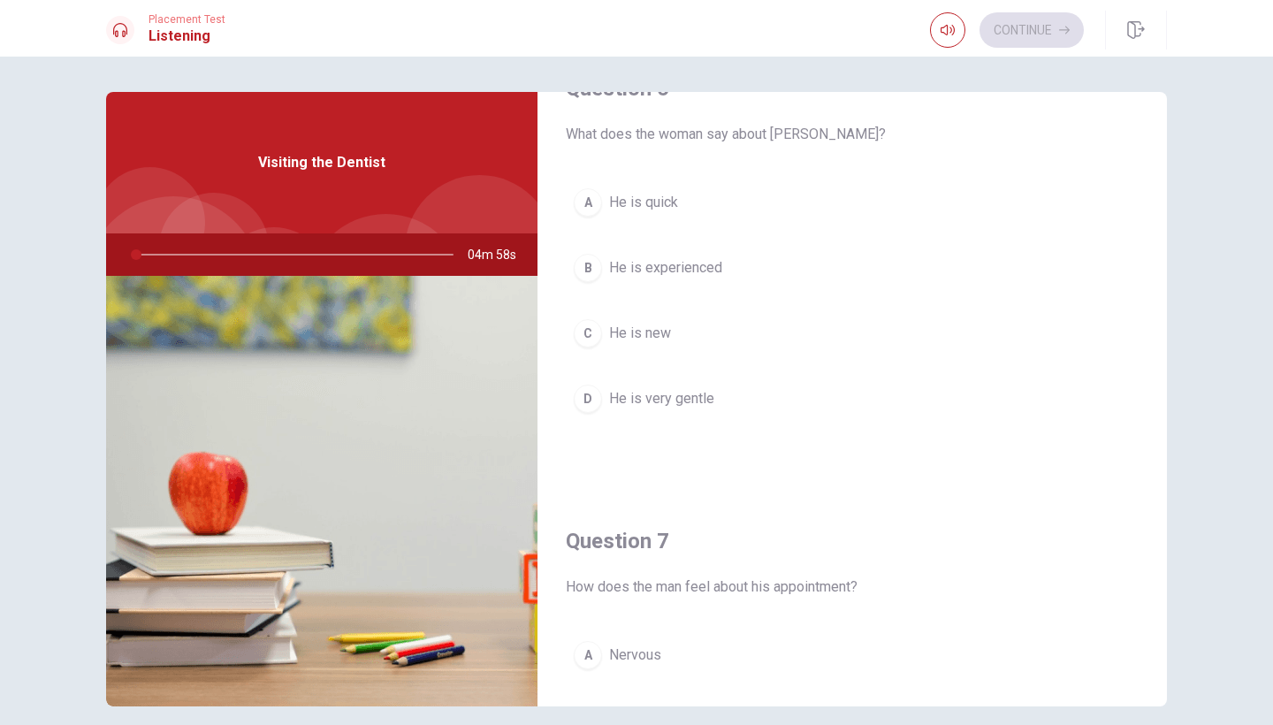
scroll to position [45, 0]
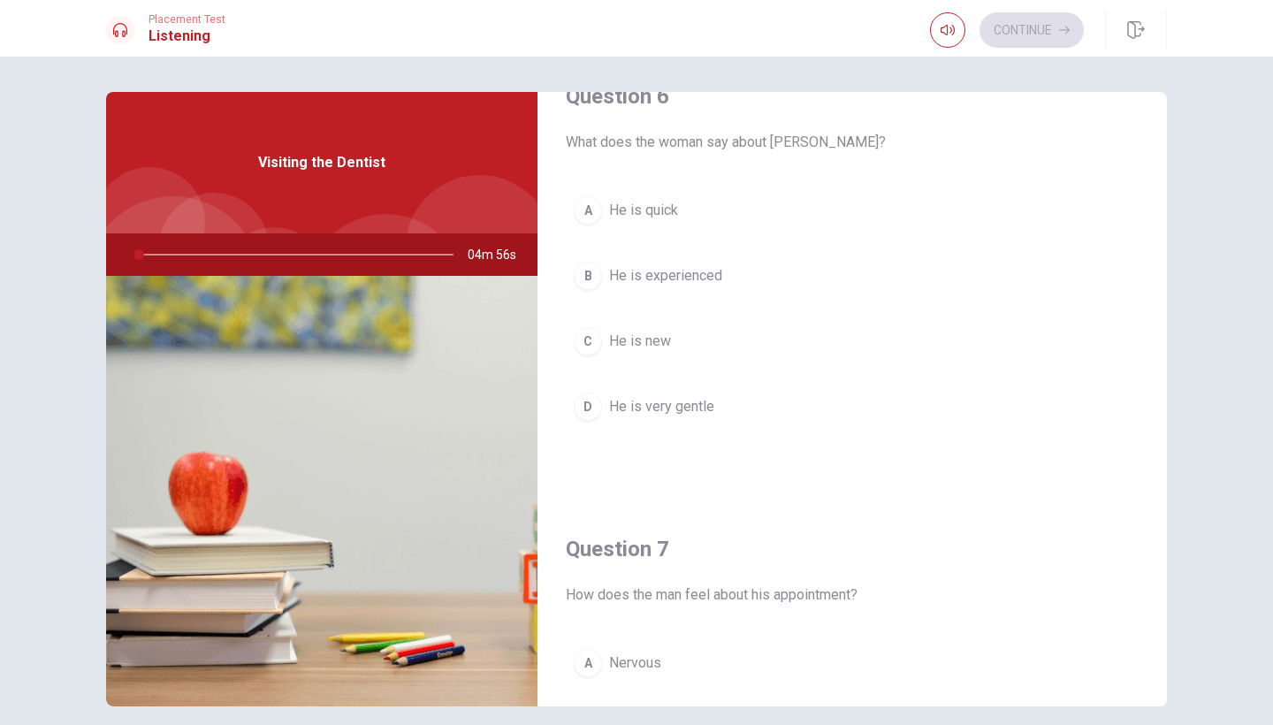
click at [141, 253] on div at bounding box center [290, 254] width 354 height 42
click at [150, 253] on div at bounding box center [290, 254] width 354 height 42
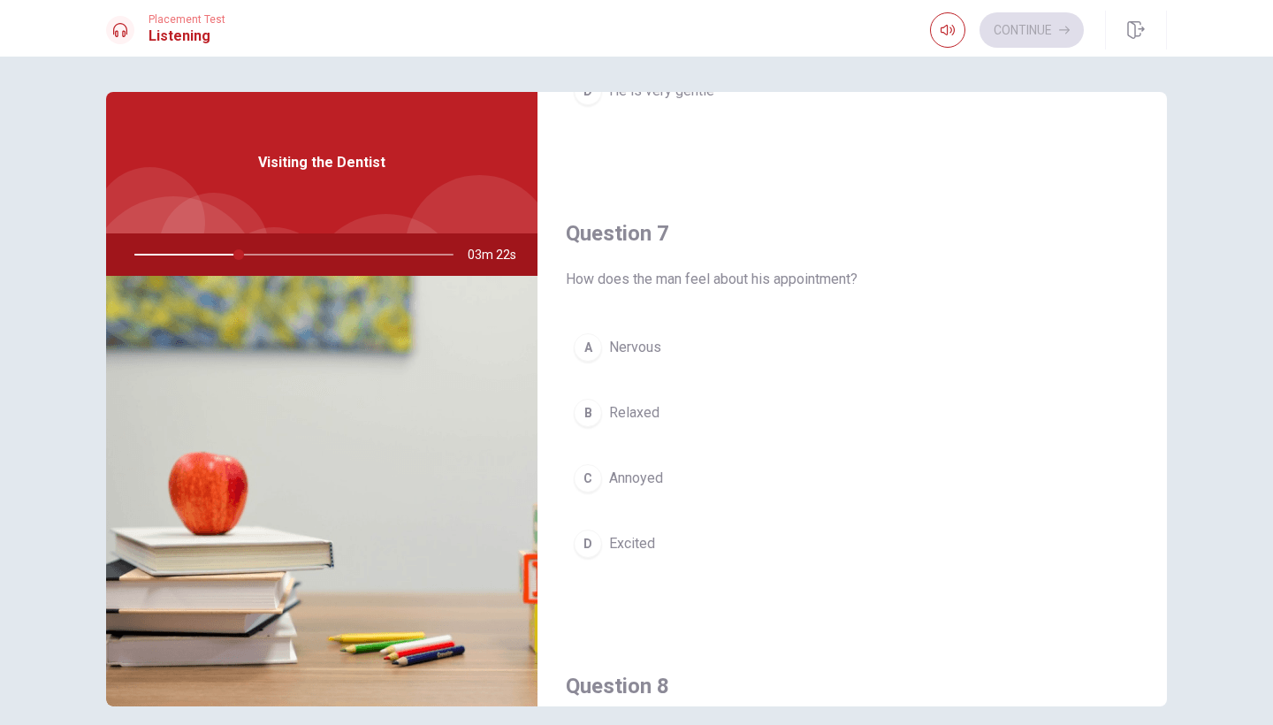
scroll to position [362, 0]
click at [626, 341] on span "Nervous" at bounding box center [635, 345] width 52 height 21
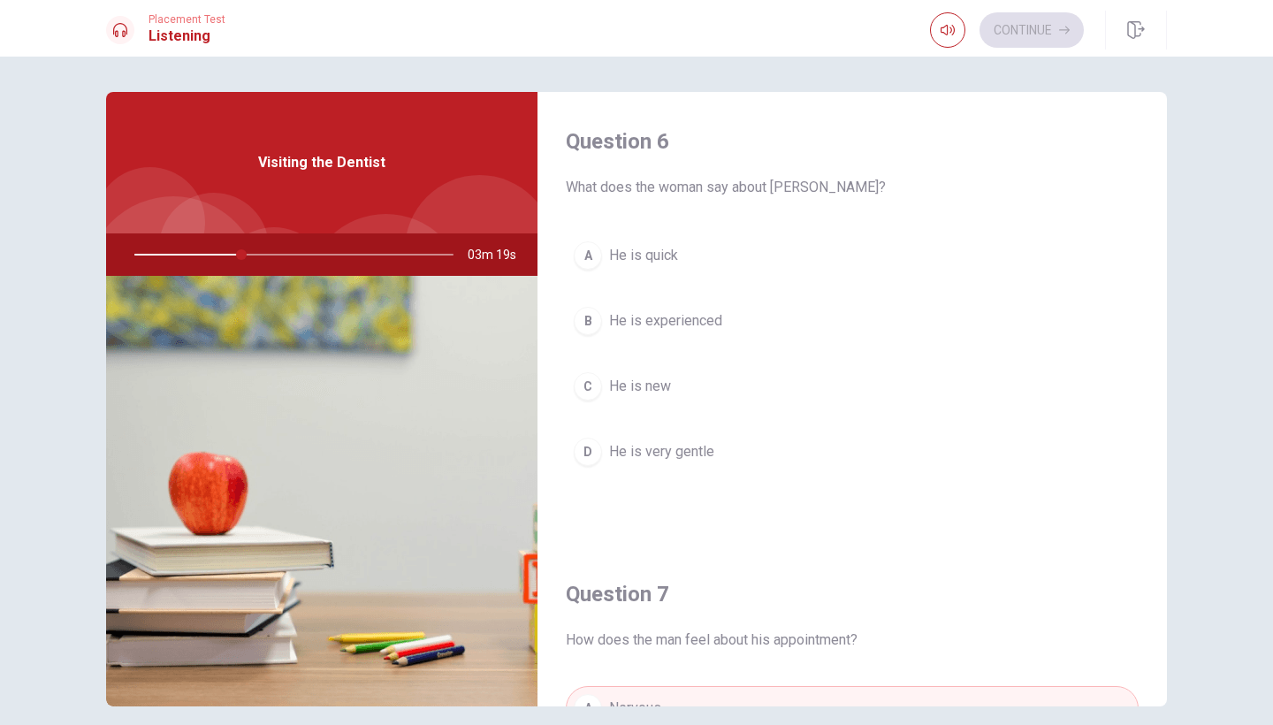
scroll to position [0, 0]
click at [655, 463] on button "D He is very gentle" at bounding box center [852, 452] width 573 height 44
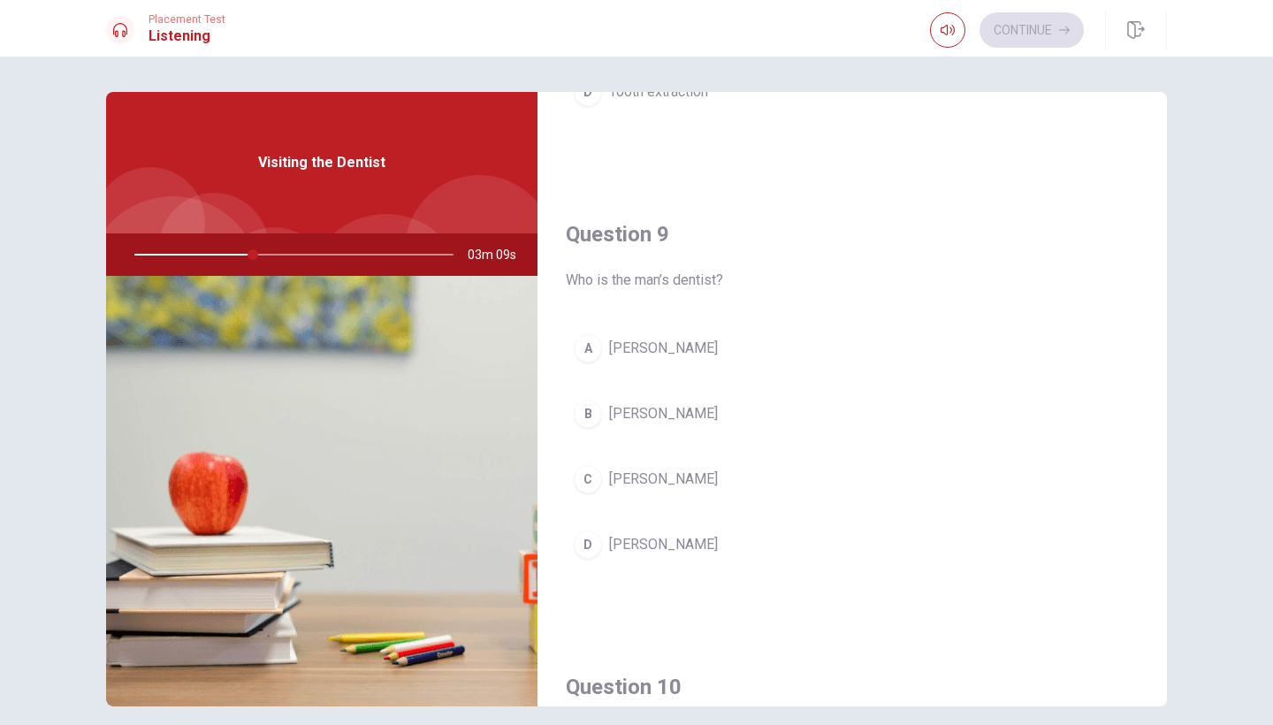
scroll to position [1274, 0]
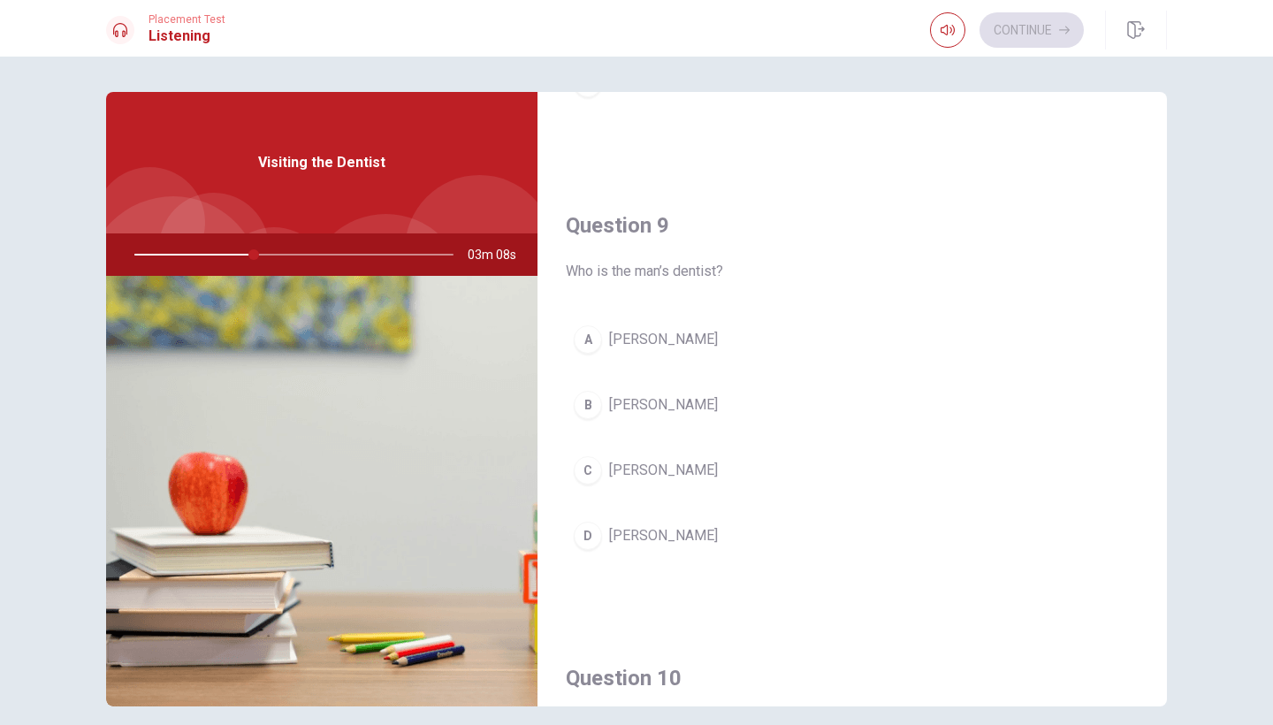
click at [644, 351] on button "A [PERSON_NAME]" at bounding box center [852, 339] width 573 height 44
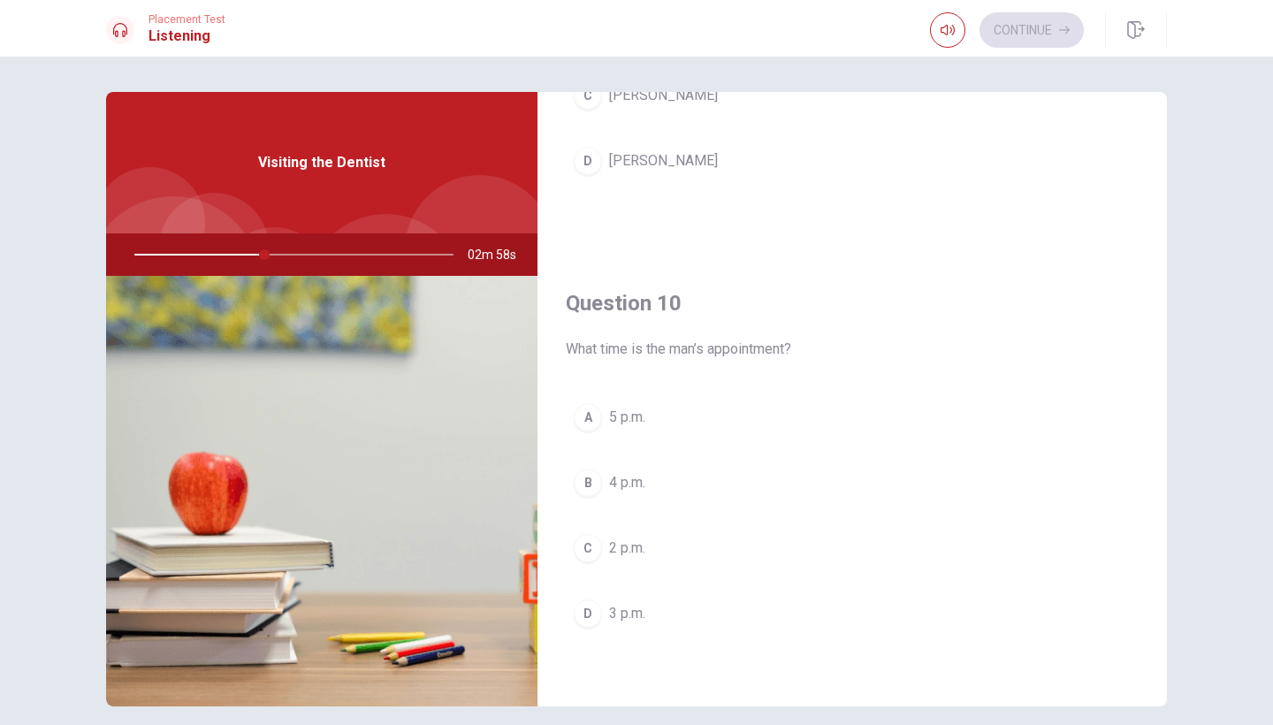
scroll to position [1648, 0]
click at [619, 631] on button "D 3 p.m." at bounding box center [852, 613] width 573 height 44
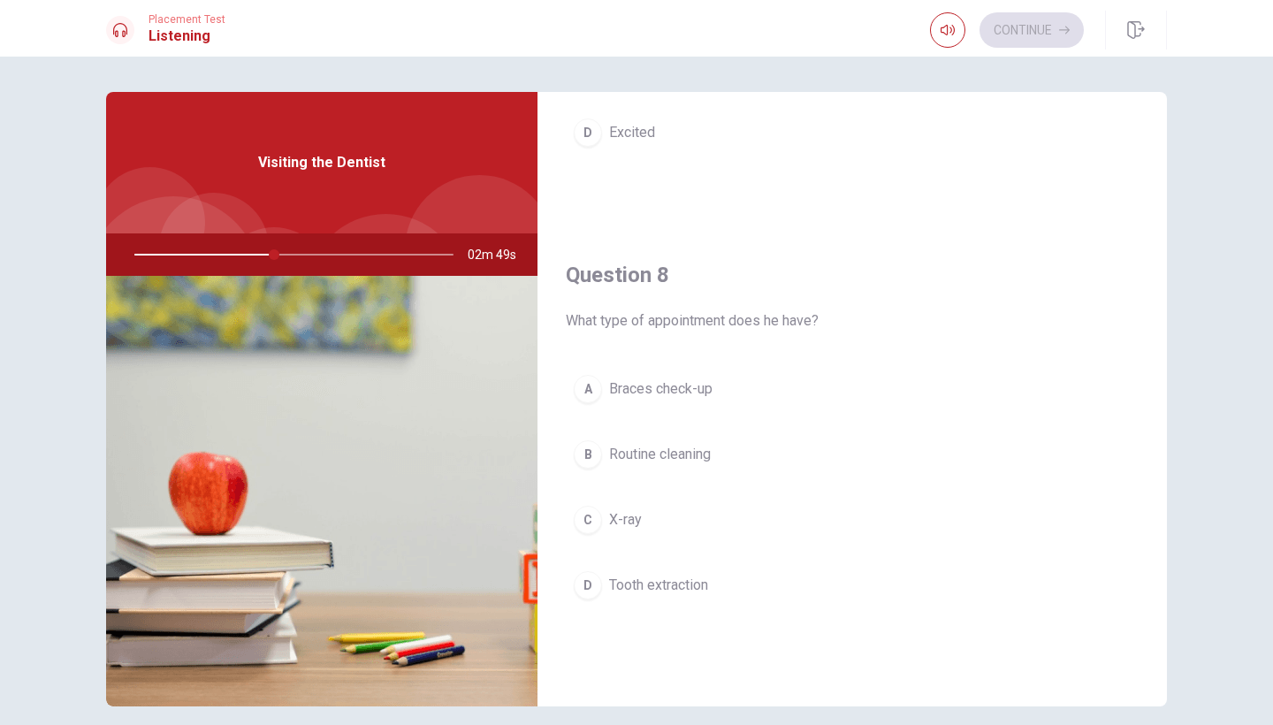
scroll to position [777, 0]
click at [669, 447] on span "Routine cleaning" at bounding box center [660, 448] width 102 height 21
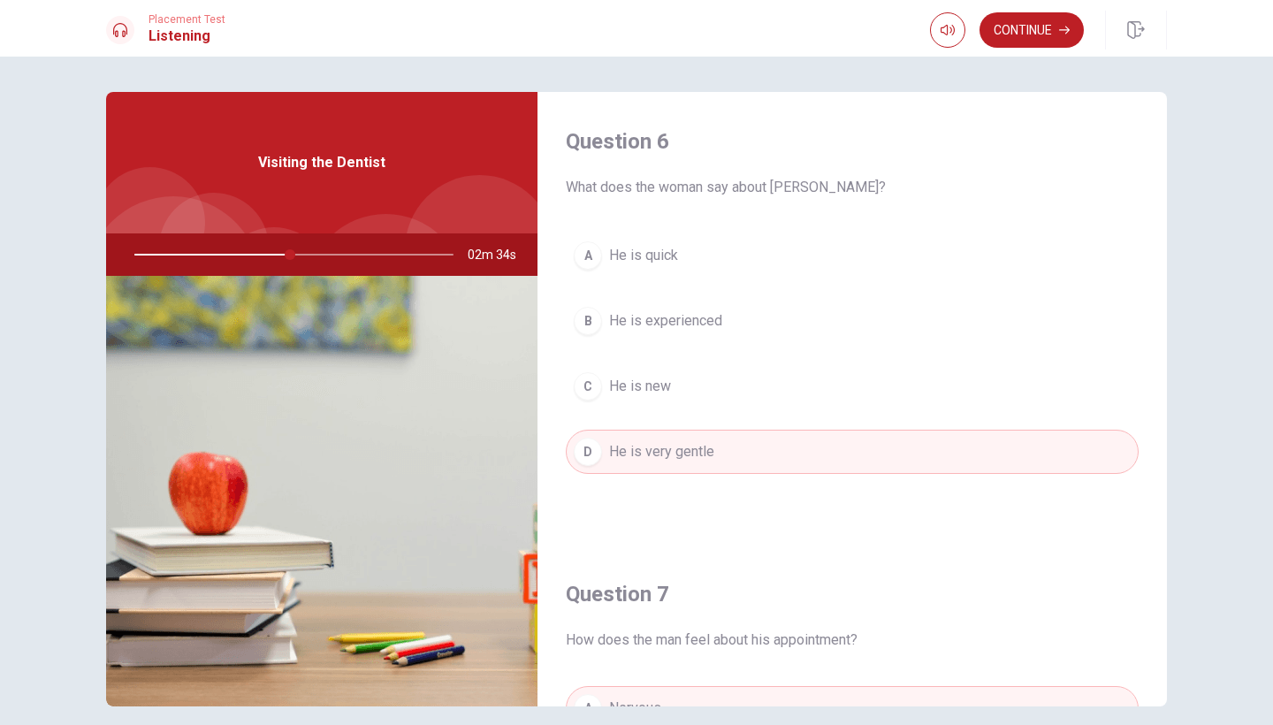
scroll to position [0, 0]
click at [1046, 26] on button "Continue" at bounding box center [1031, 29] width 104 height 35
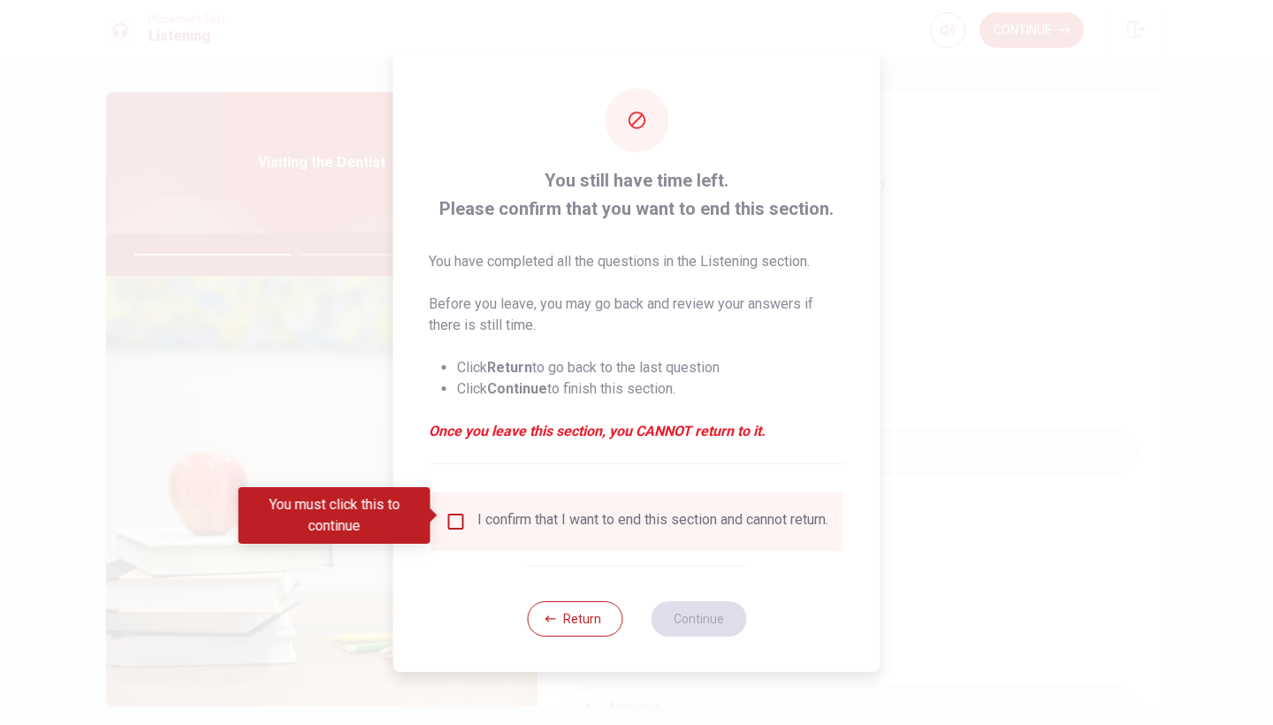
click at [441, 514] on div "You must click this to continue" at bounding box center [341, 515] width 204 height 57
click at [445, 516] on input "You must click this to continue" at bounding box center [455, 521] width 21 height 21
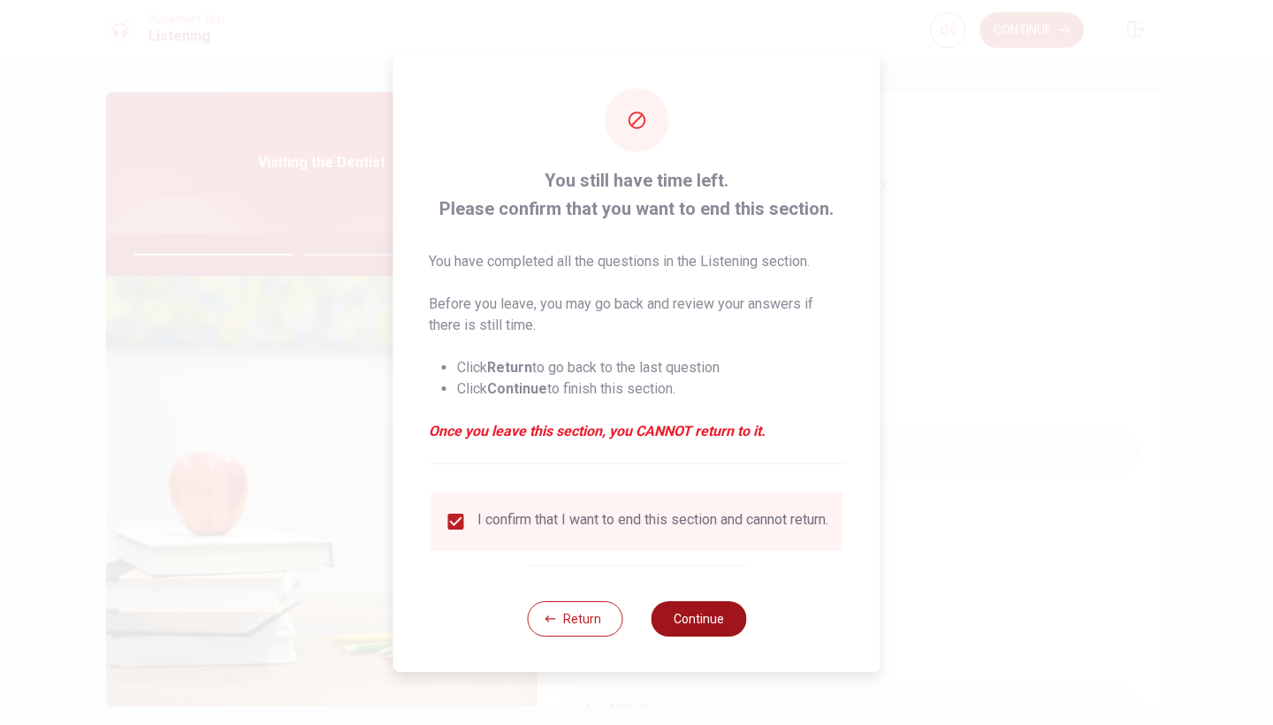
click at [727, 624] on button "Continue" at bounding box center [698, 618] width 95 height 35
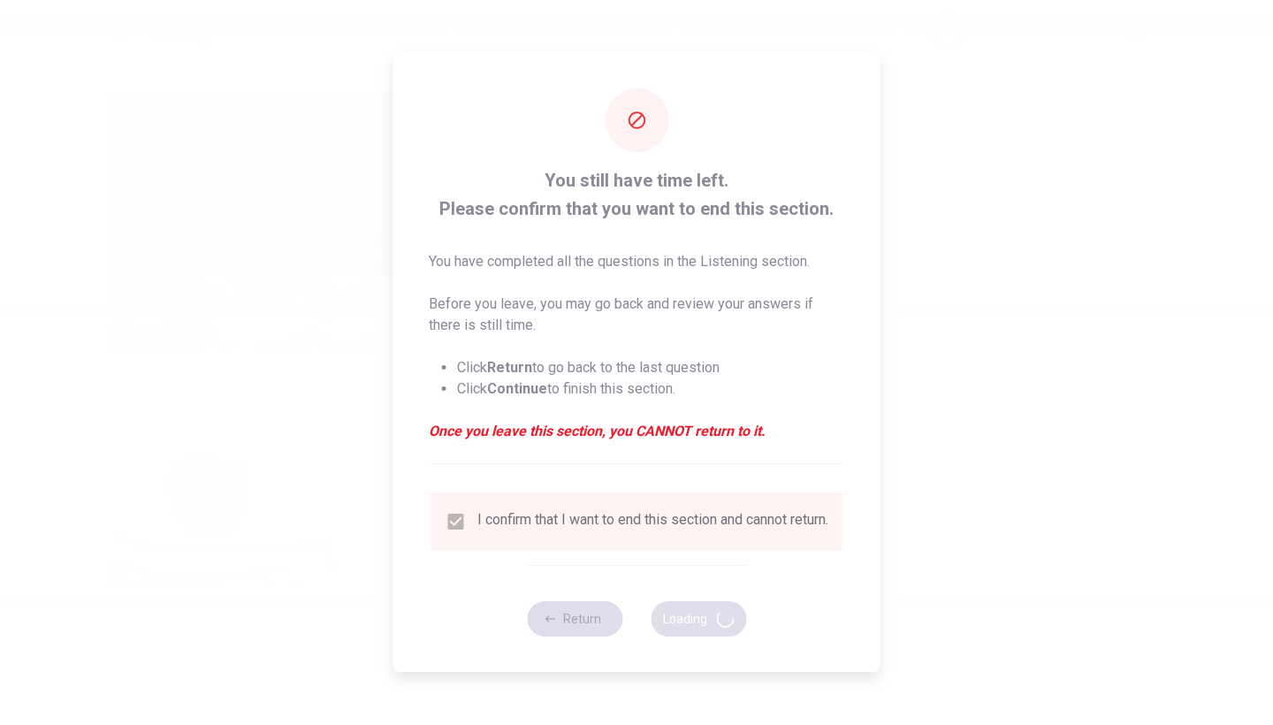
type input "52"
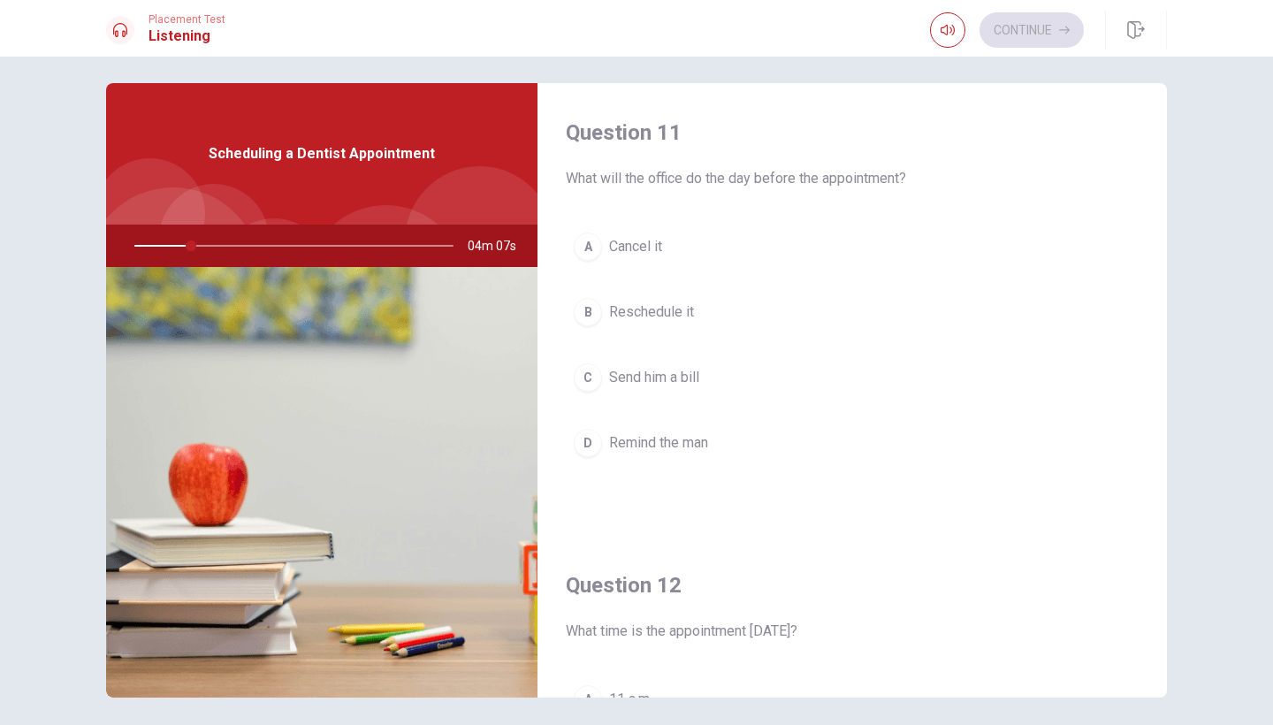
drag, startPoint x: 667, startPoint y: 580, endPoint x: 681, endPoint y: 582, distance: 13.4
click at [681, 582] on h4 "Question 12" at bounding box center [852, 585] width 573 height 28
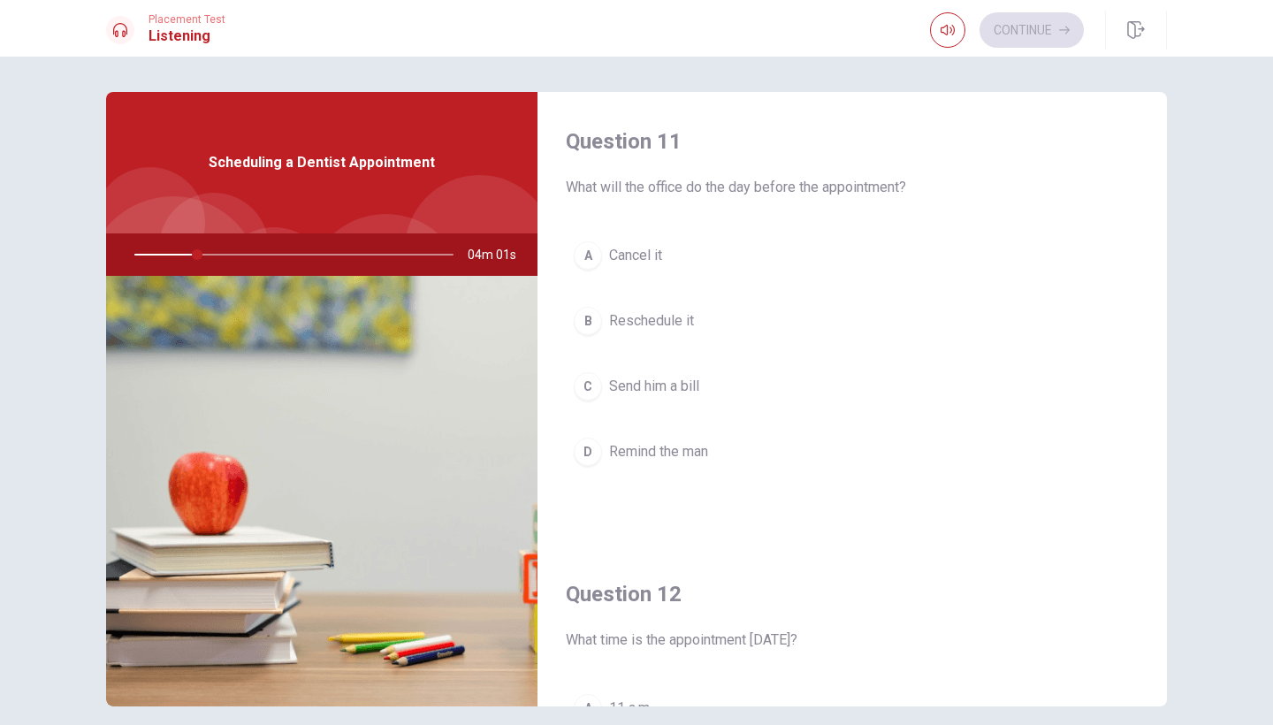
drag, startPoint x: 573, startPoint y: 597, endPoint x: 682, endPoint y: 609, distance: 110.3
click at [673, 605] on h4 "Question 12" at bounding box center [852, 594] width 573 height 28
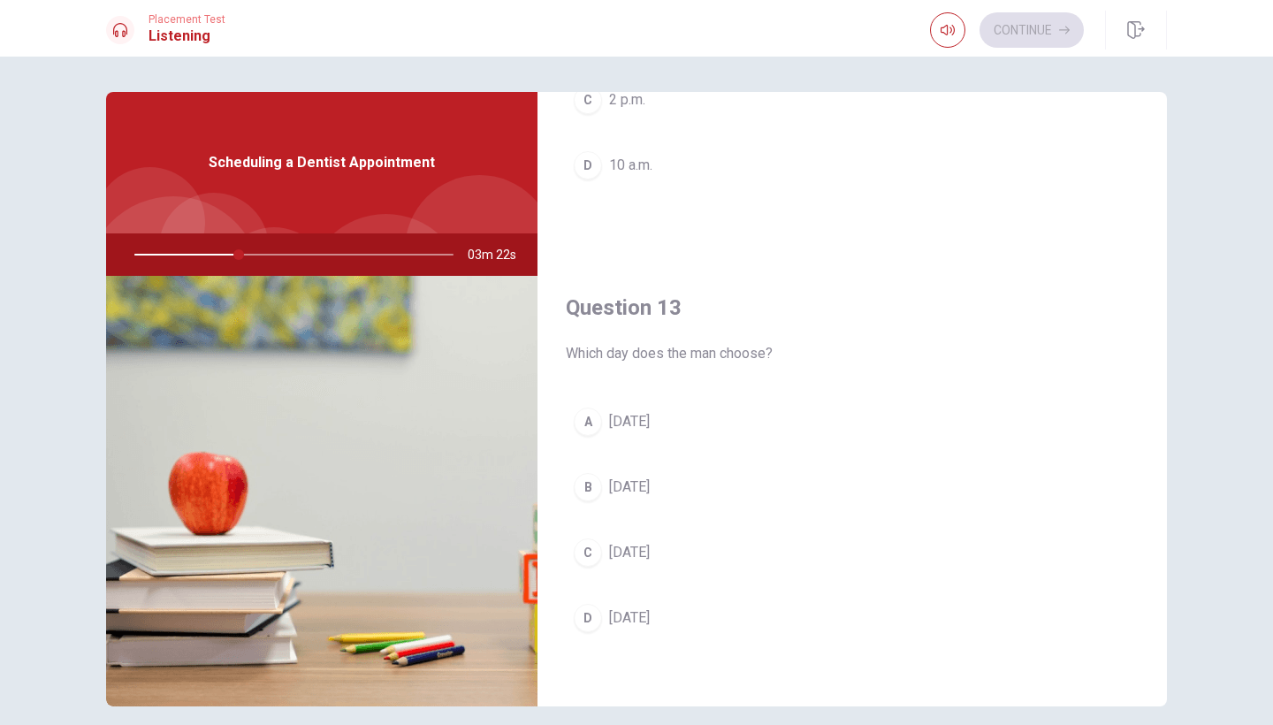
scroll to position [750, 0]
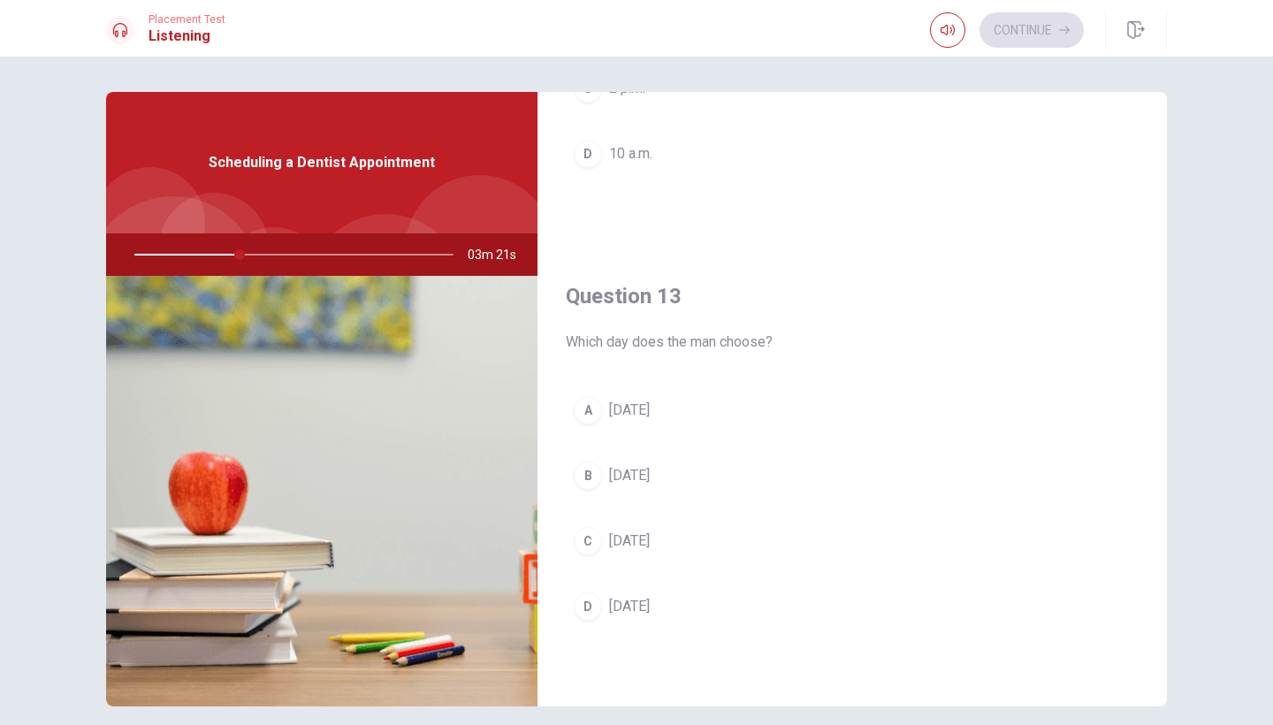
click at [629, 538] on span "[DATE]" at bounding box center [629, 540] width 41 height 21
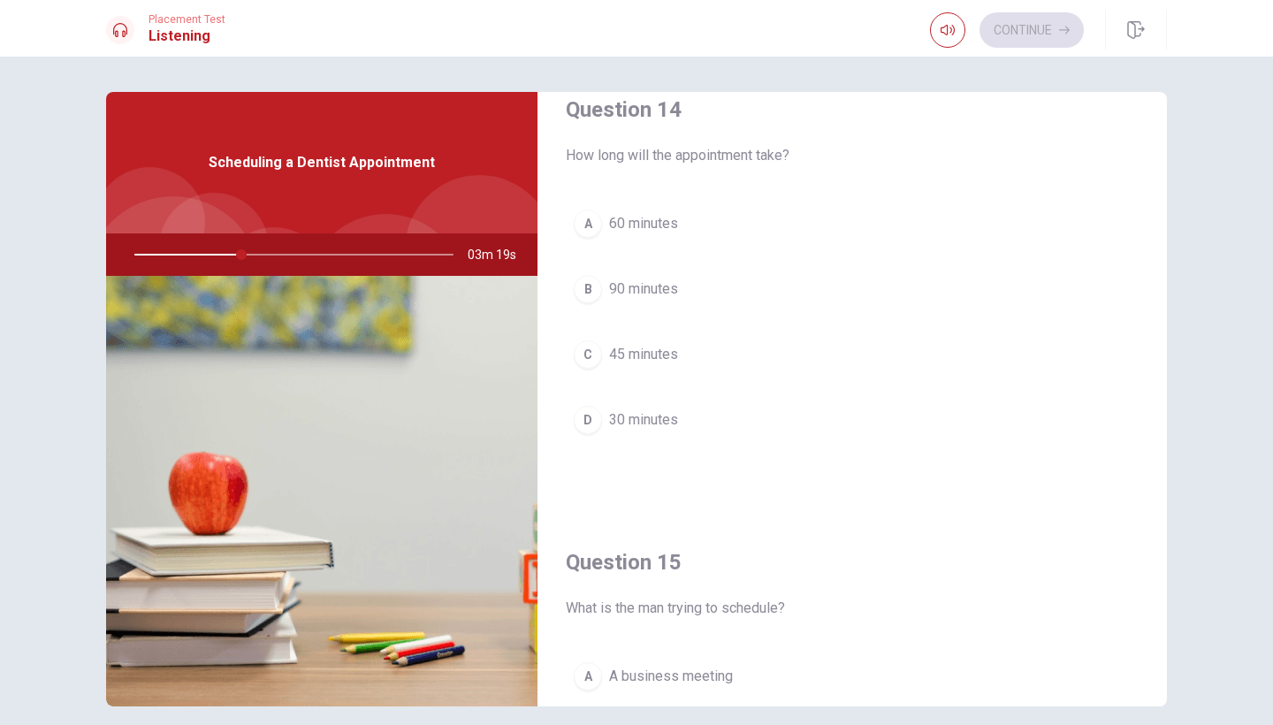
scroll to position [1419, 0]
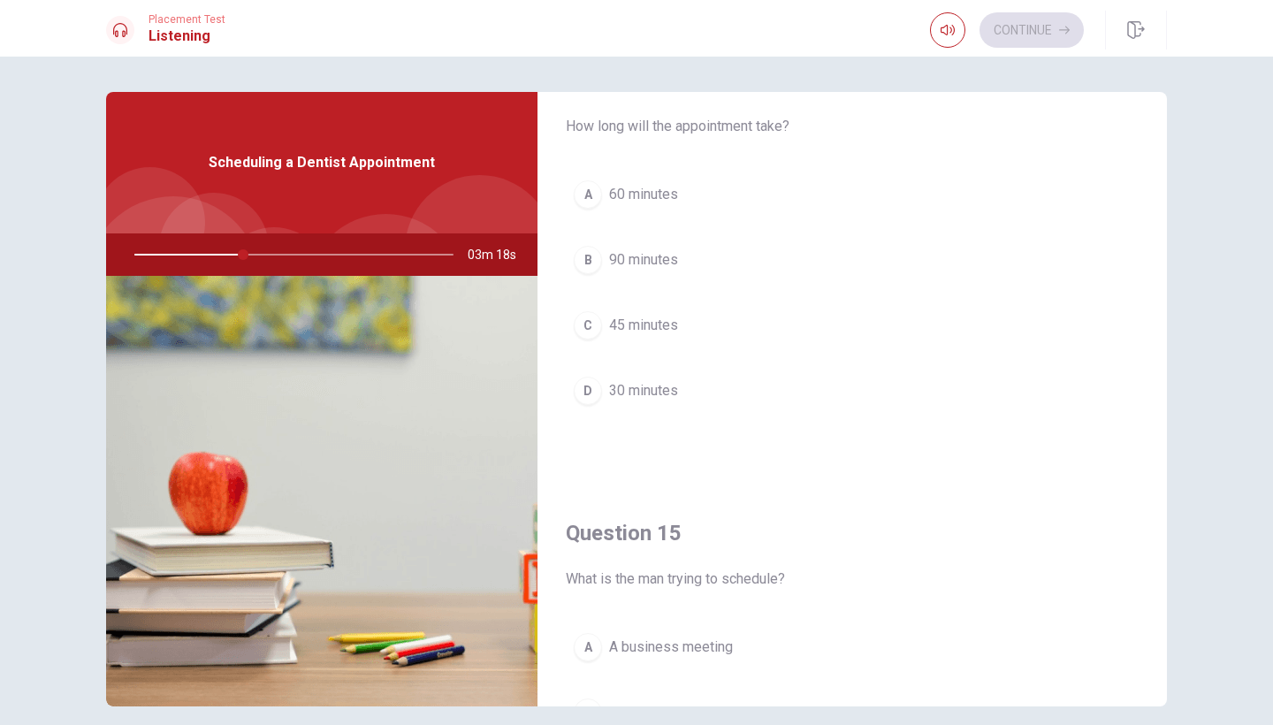
click at [656, 330] on span "45 minutes" at bounding box center [643, 325] width 69 height 21
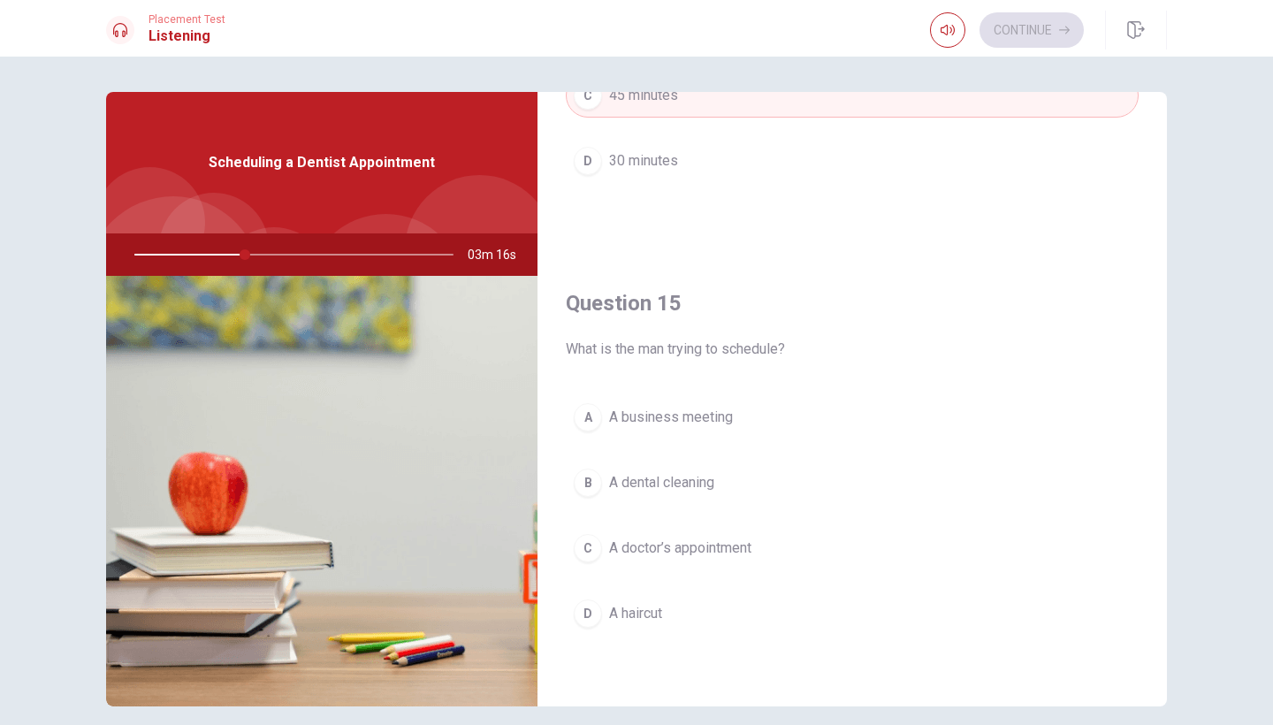
scroll to position [1648, 0]
click at [643, 470] on button "B A dental cleaning" at bounding box center [852, 482] width 573 height 44
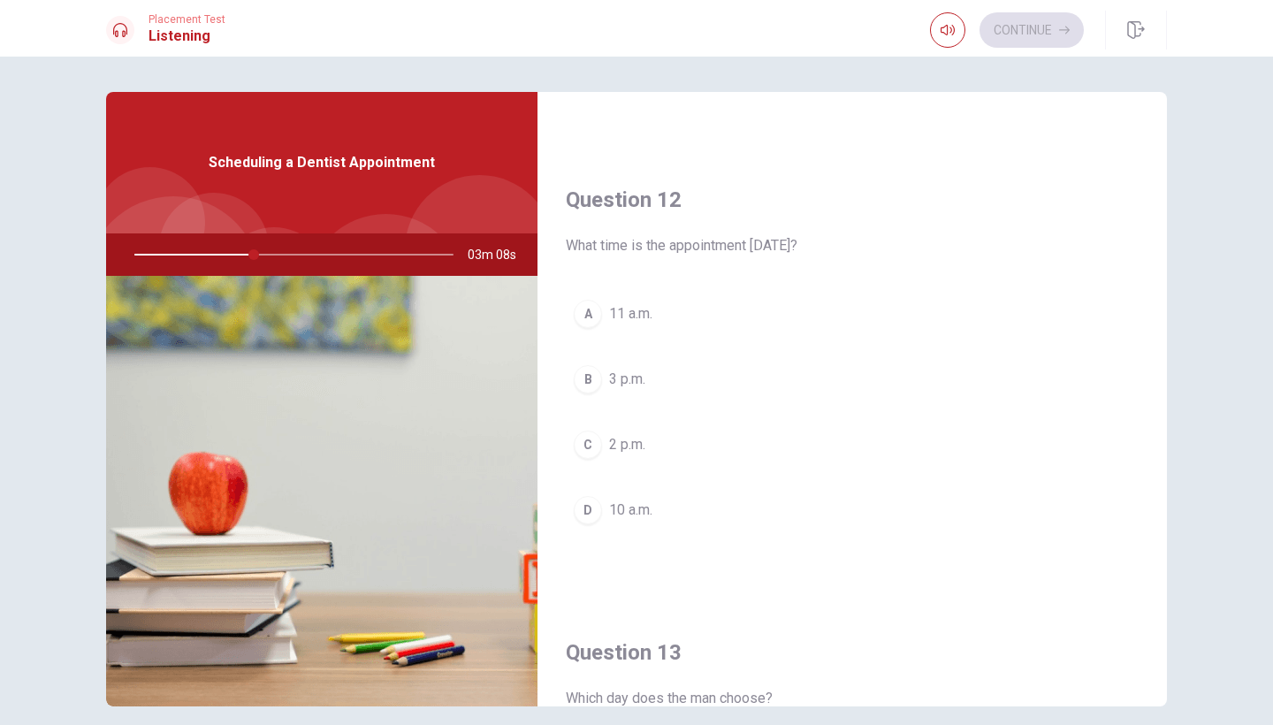
scroll to position [416, 0]
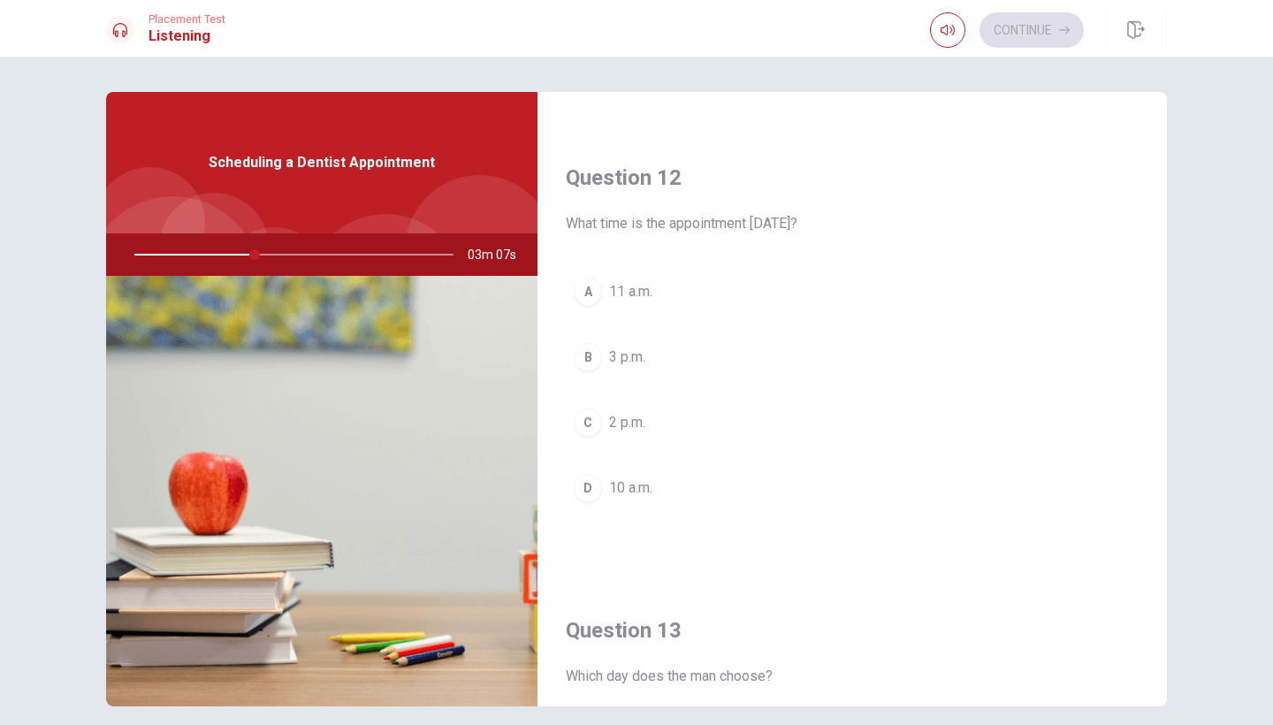
click at [615, 354] on span "3 p.m." at bounding box center [627, 356] width 36 height 21
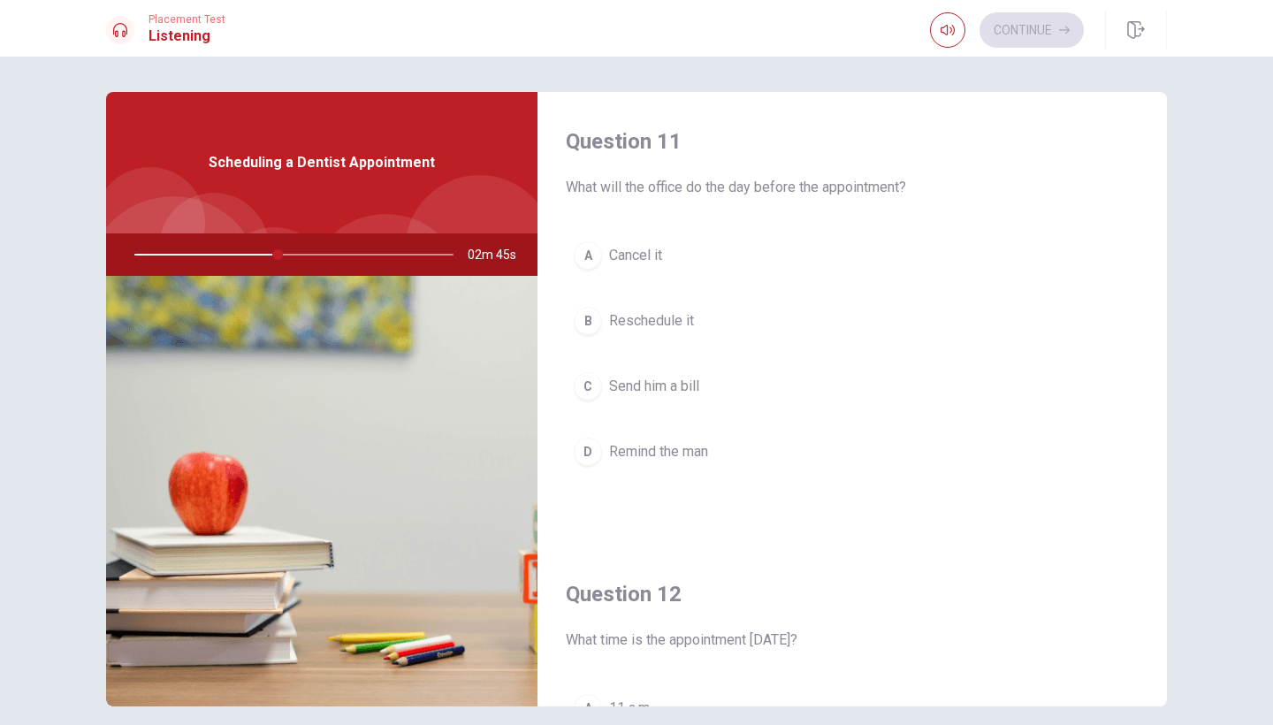
scroll to position [36, 0]
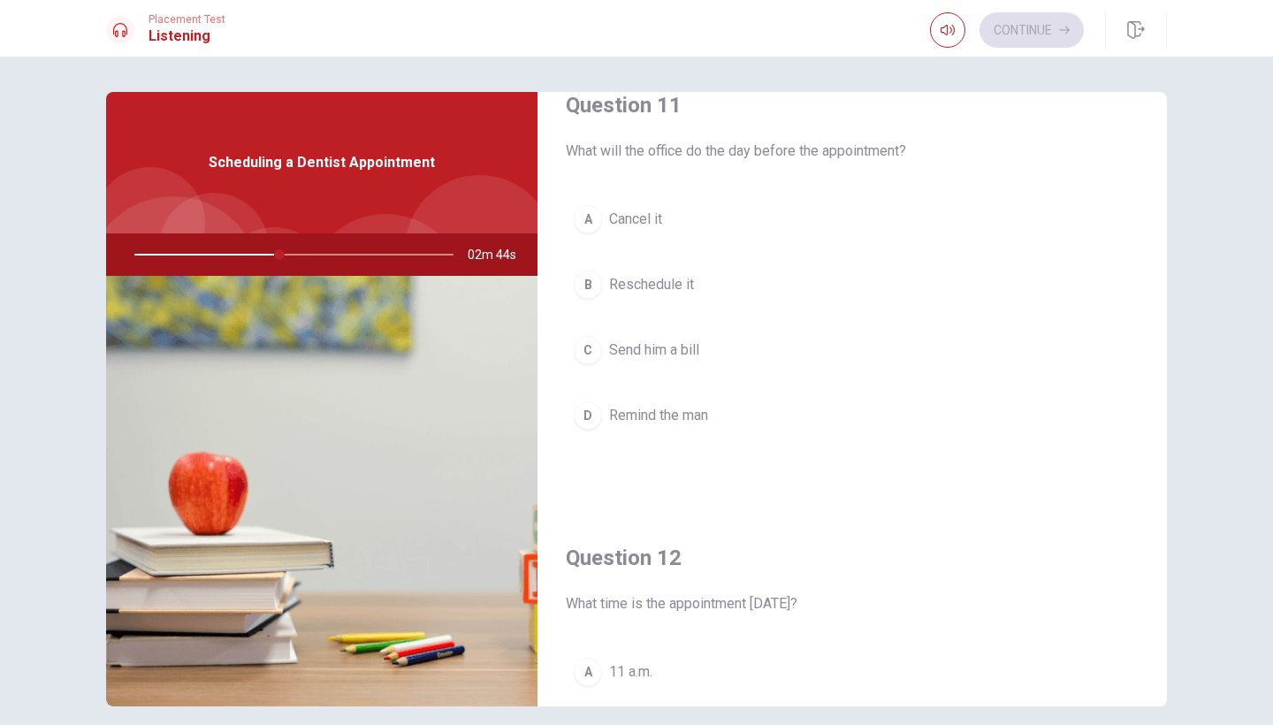
click at [668, 421] on span "Remind the man" at bounding box center [658, 415] width 99 height 21
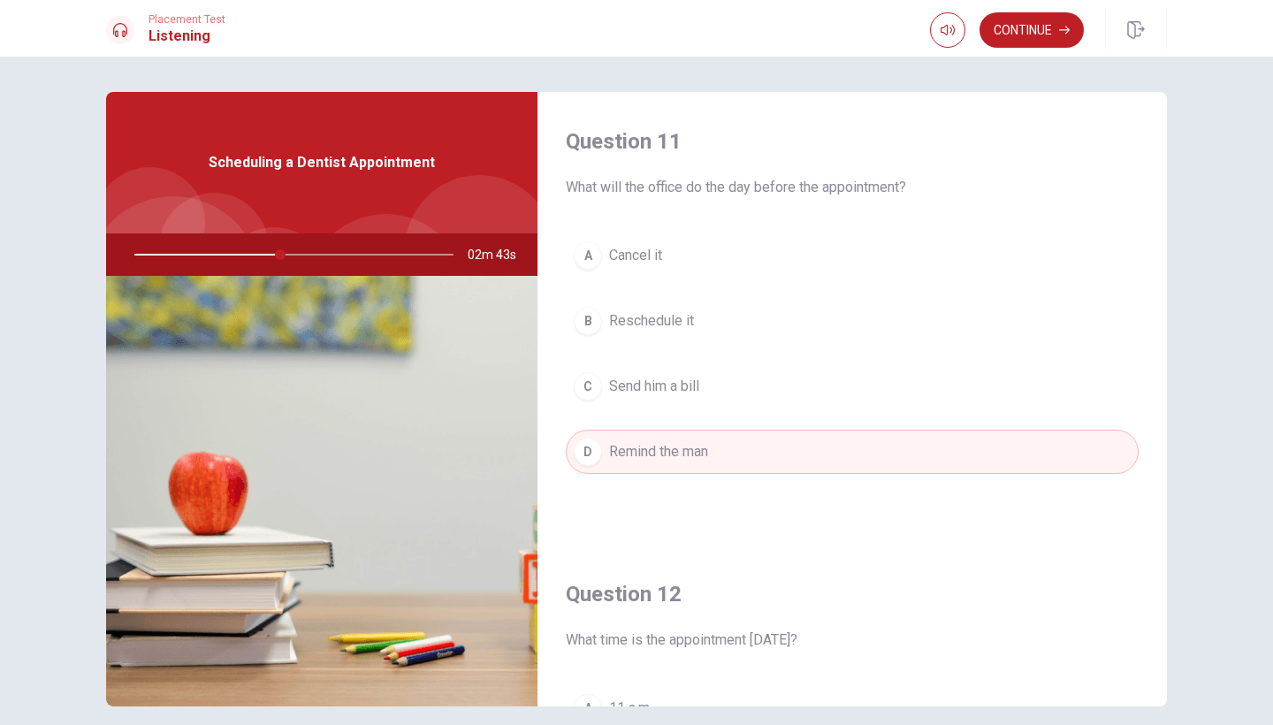
scroll to position [0, 0]
click at [1029, 44] on button "Continue" at bounding box center [1031, 29] width 104 height 35
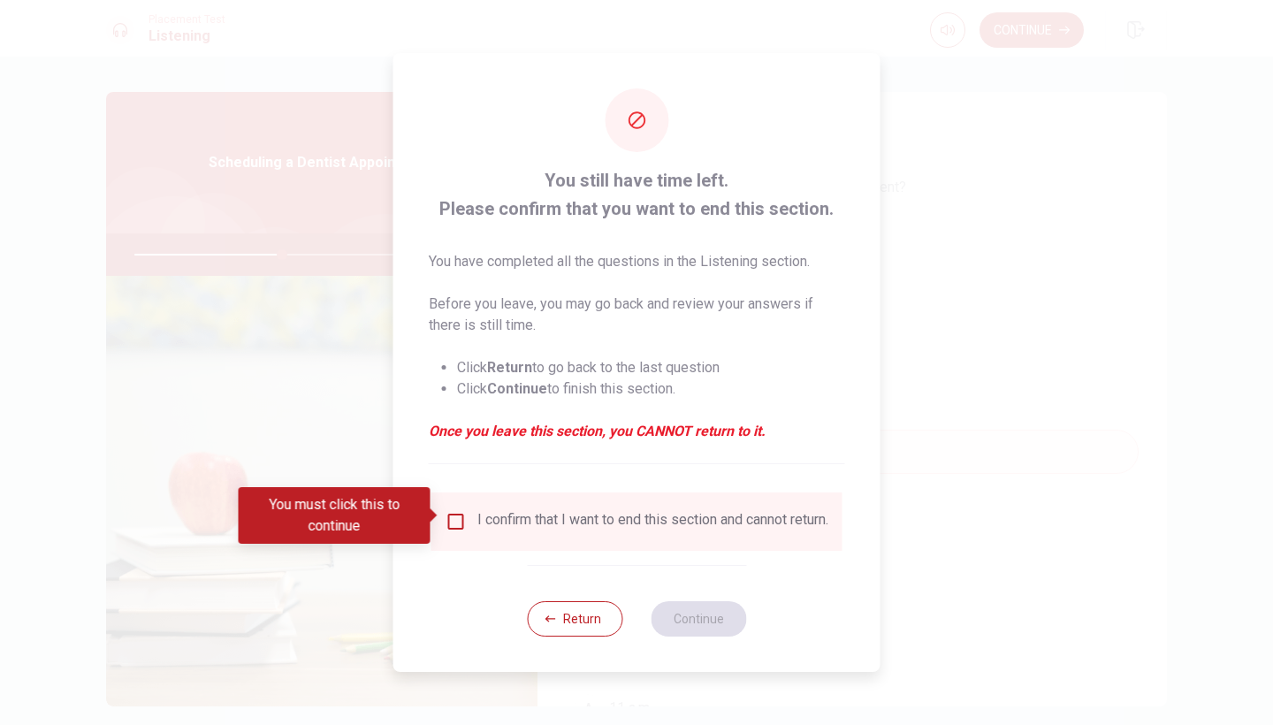
click at [533, 529] on div "I confirm that I want to end this section and cannot return." at bounding box center [652, 521] width 351 height 21
click at [458, 521] on input "You must click this to continue" at bounding box center [455, 521] width 21 height 21
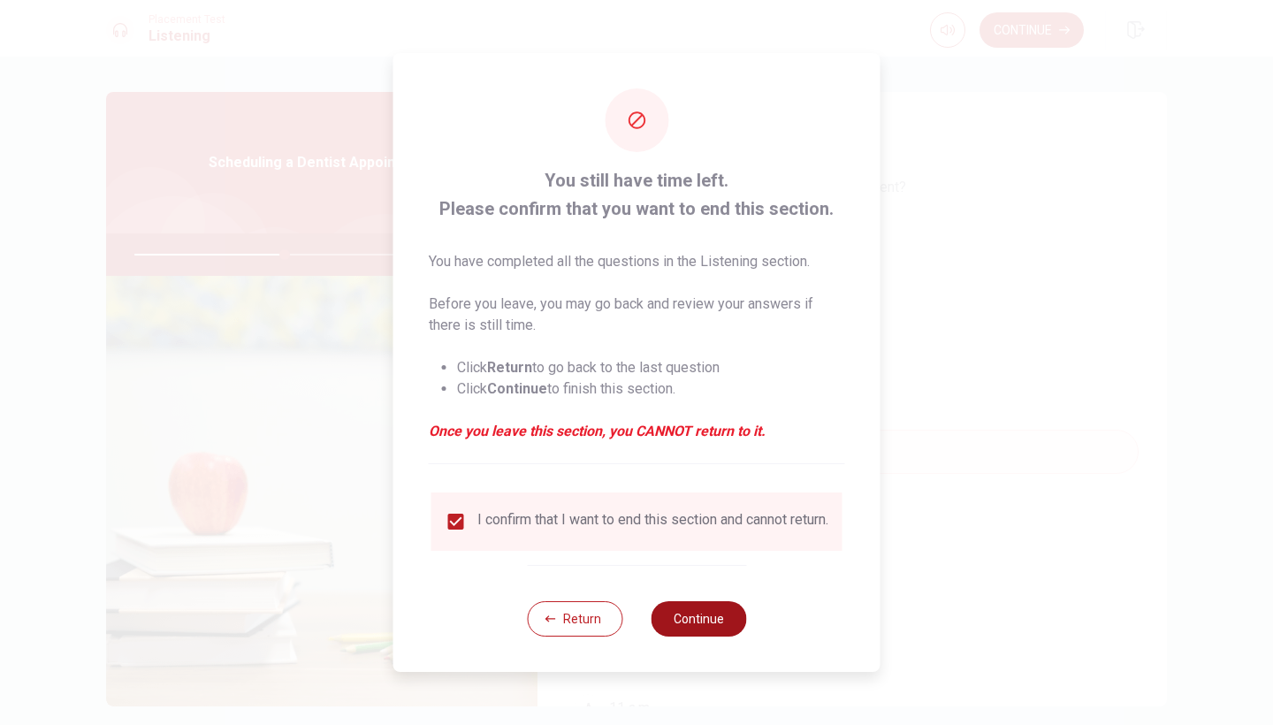
click at [728, 630] on button "Continue" at bounding box center [698, 618] width 95 height 35
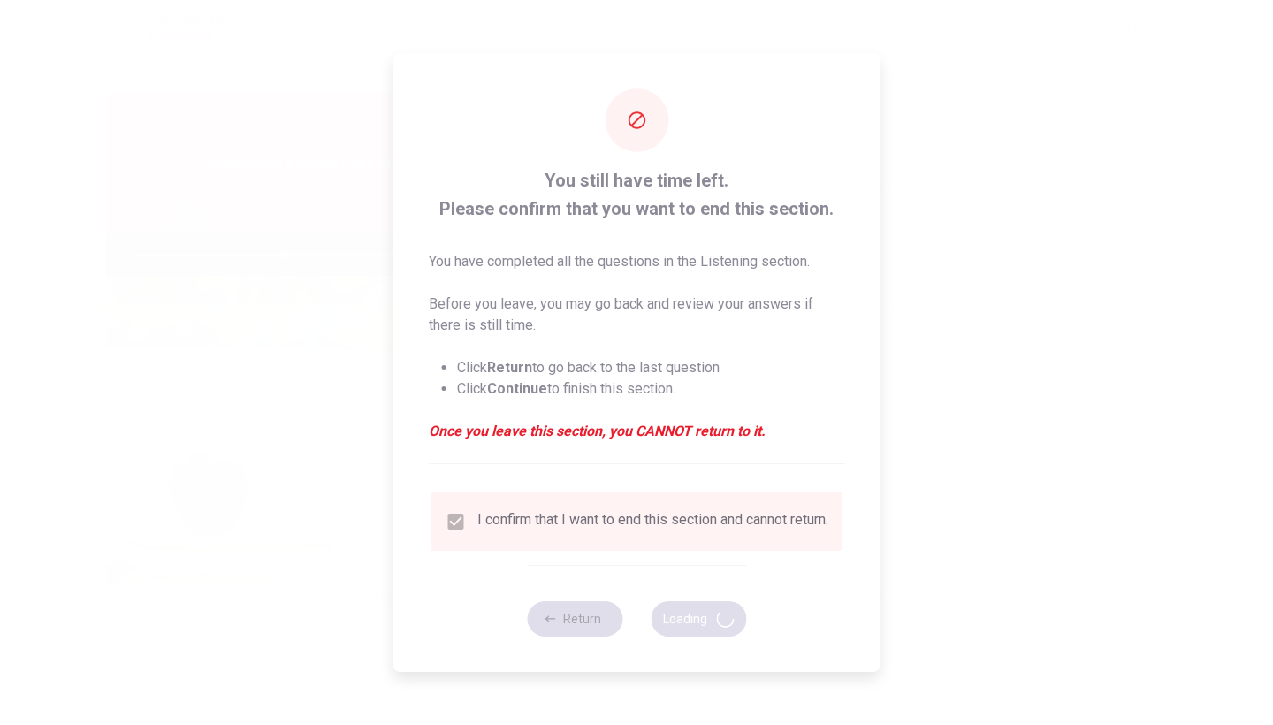
type input "48"
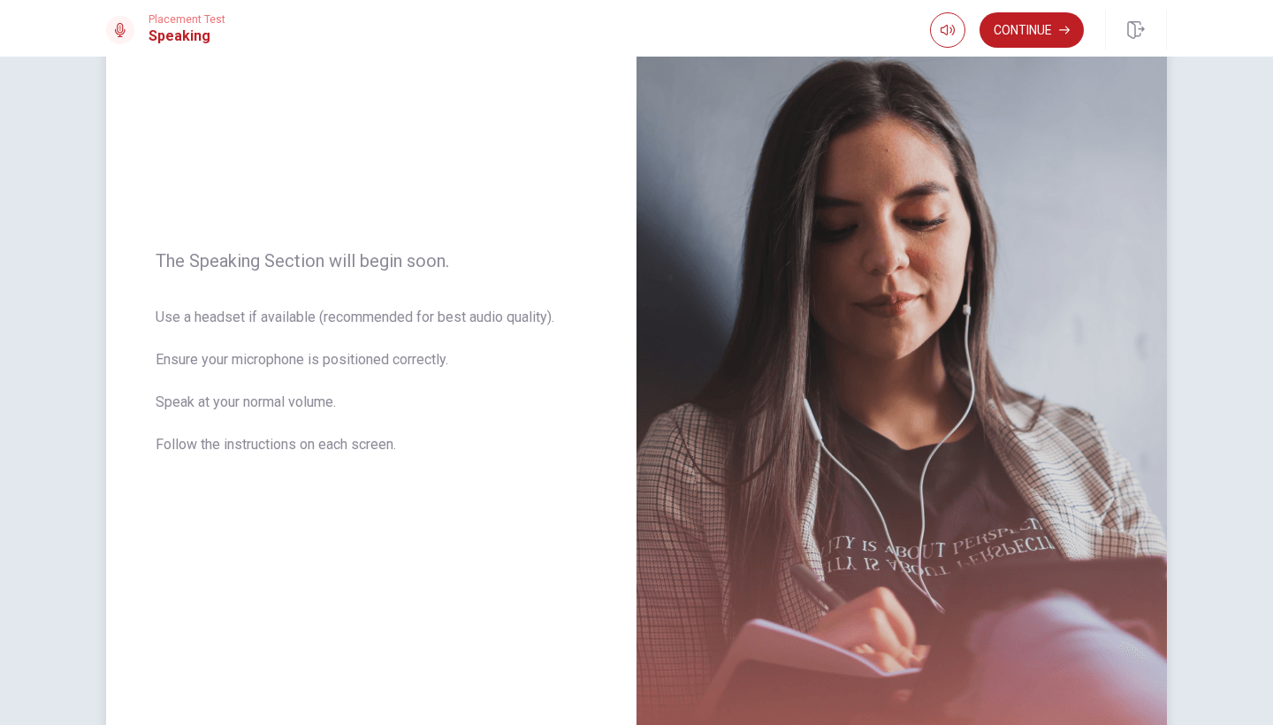
scroll to position [115, 0]
click at [1046, 39] on button "Continue" at bounding box center [1031, 29] width 104 height 35
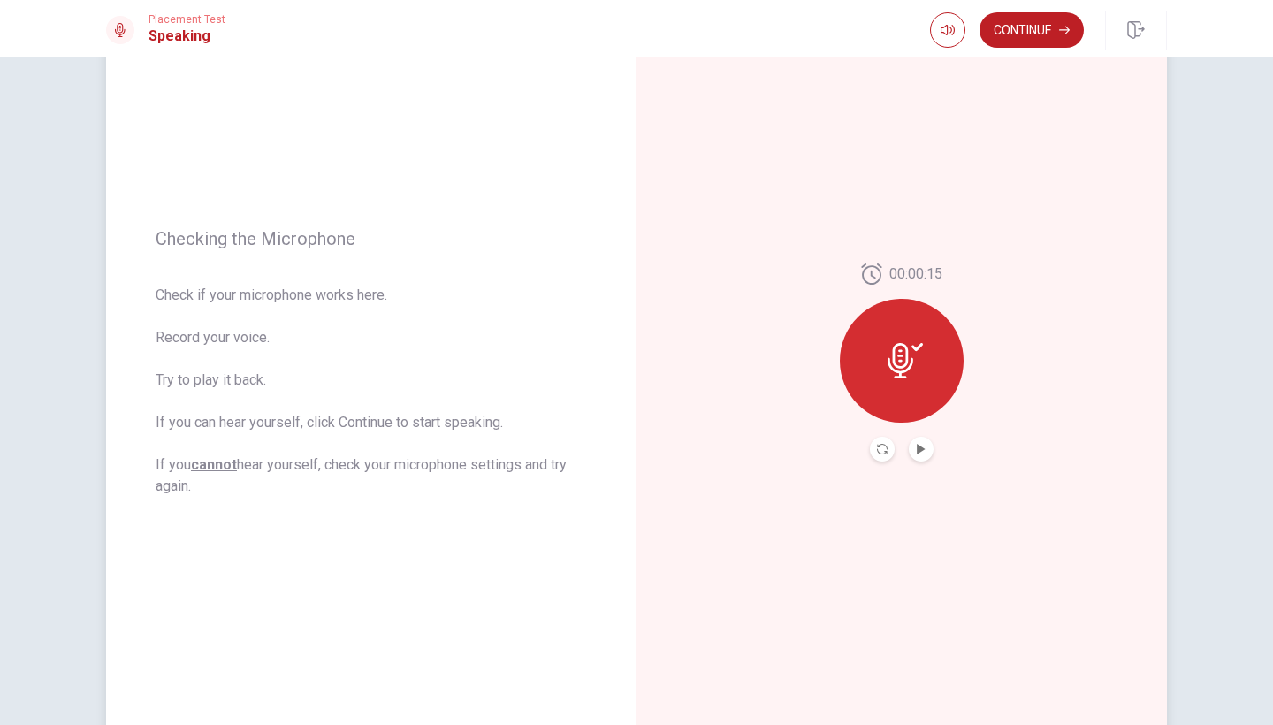
click at [922, 442] on button "Play Audio" at bounding box center [921, 449] width 25 height 25
click at [922, 447] on icon "Pause Audio" at bounding box center [921, 449] width 11 height 11
click at [1052, 31] on button "Continue" at bounding box center [1031, 29] width 104 height 35
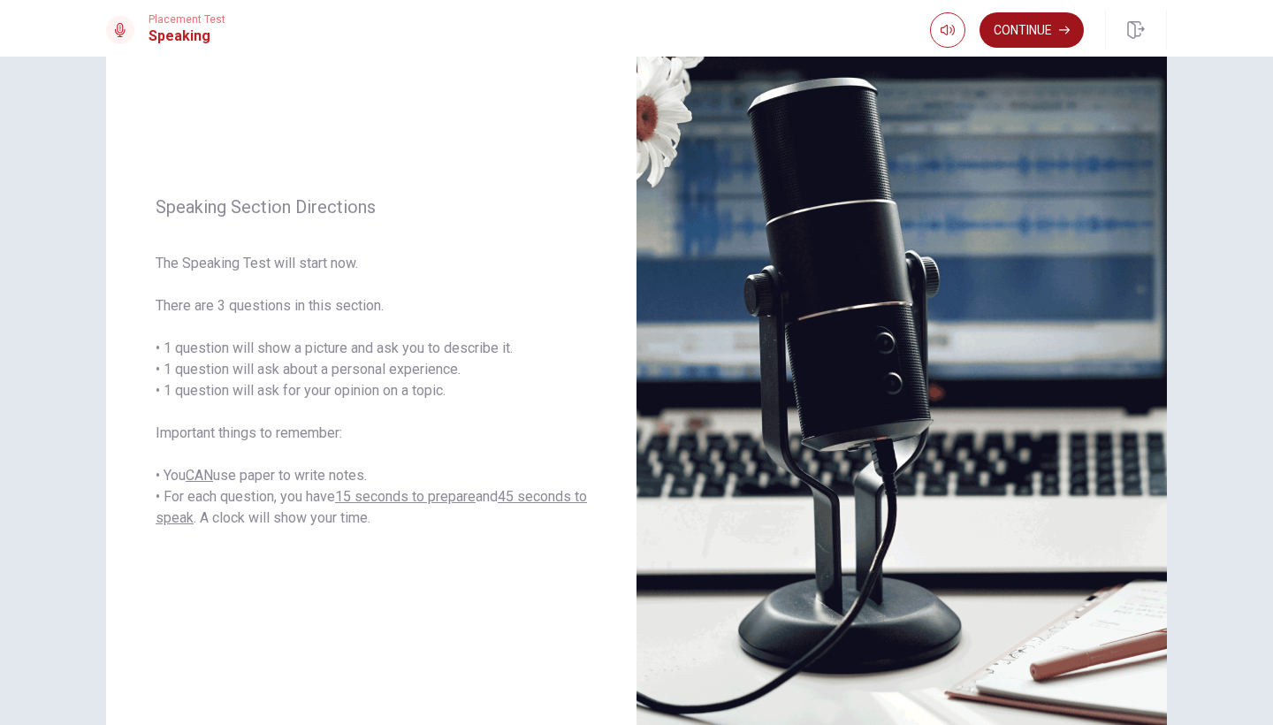
click at [1014, 47] on button "Continue" at bounding box center [1031, 29] width 104 height 35
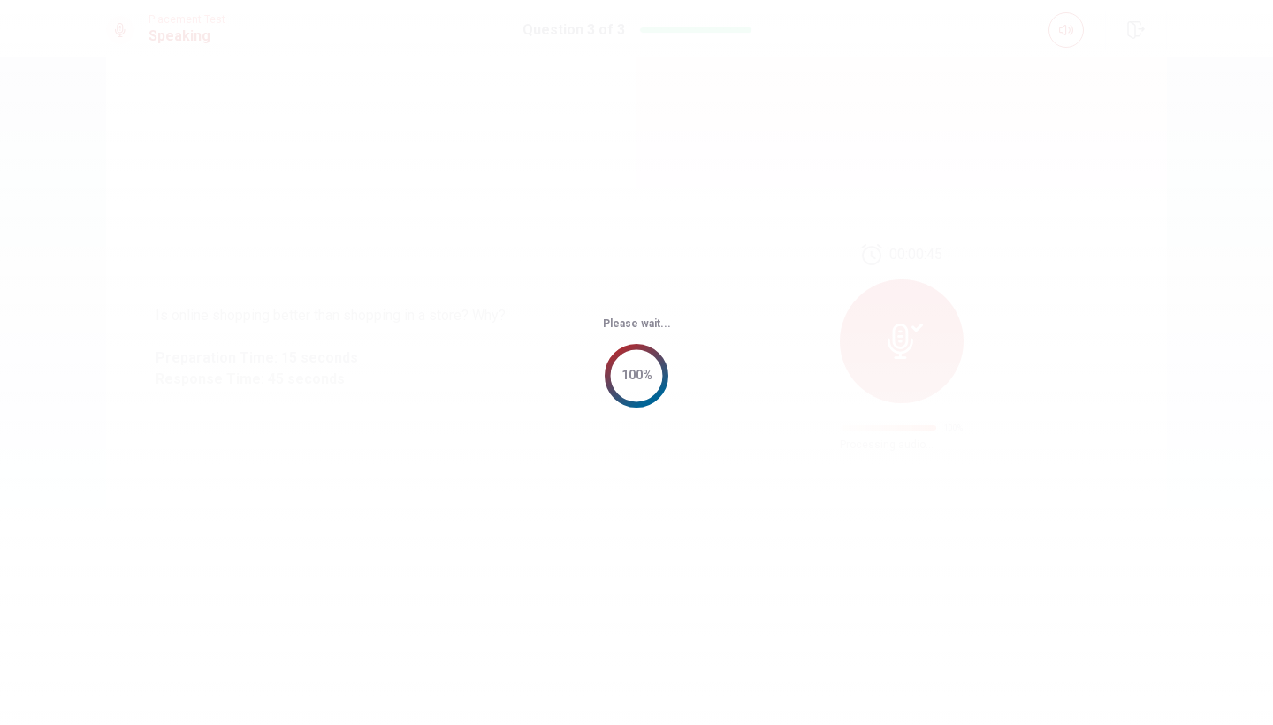
scroll to position [0, 0]
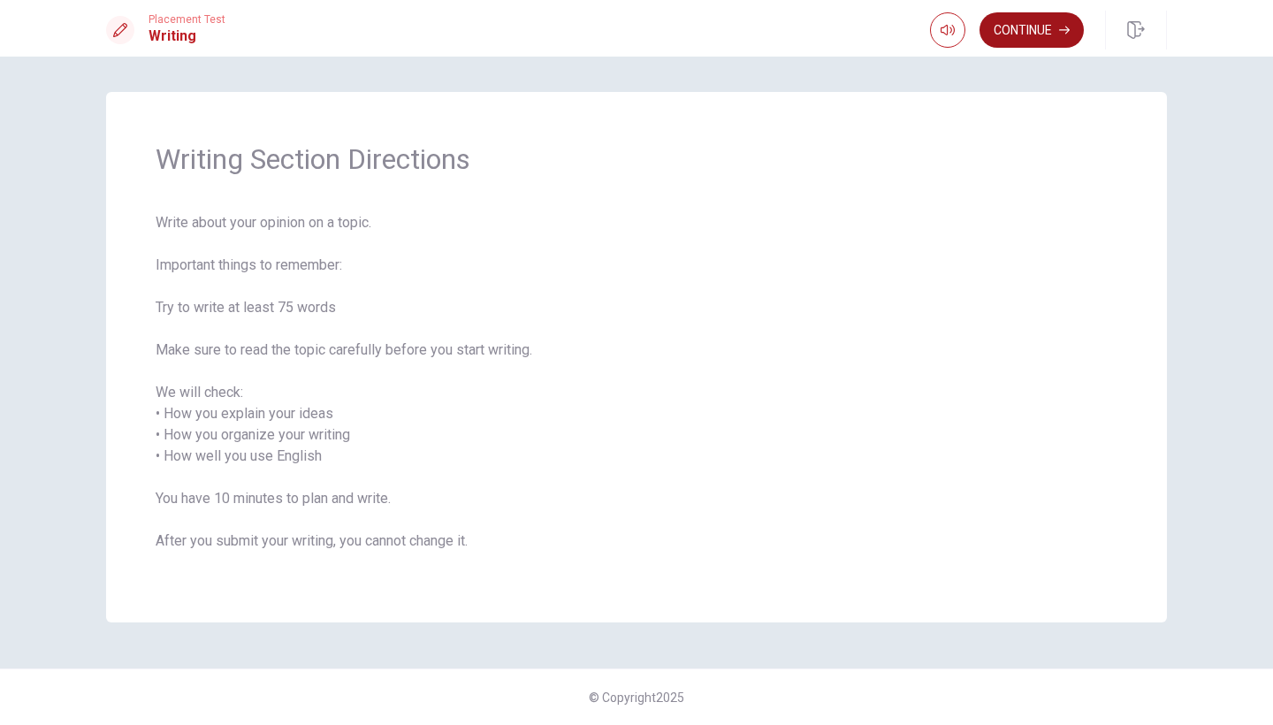
click at [1013, 43] on button "Continue" at bounding box center [1031, 29] width 104 height 35
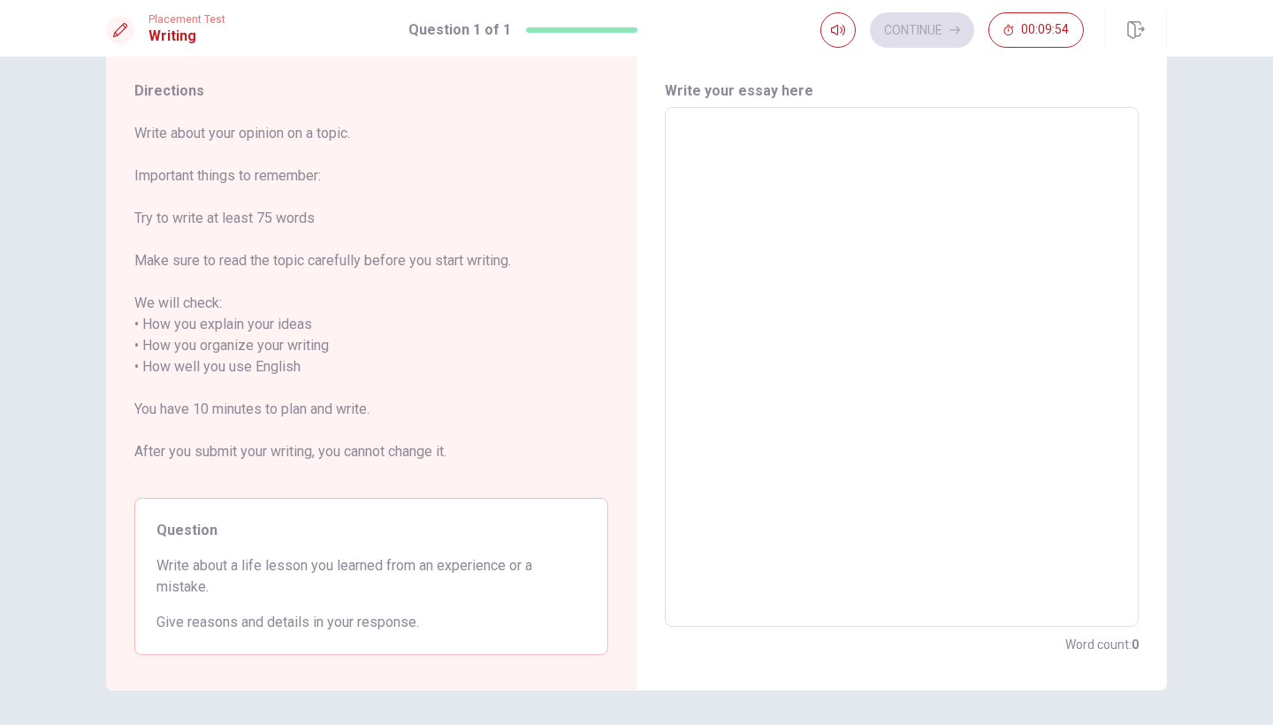
scroll to position [45, 0]
drag, startPoint x: 158, startPoint y: 565, endPoint x: 222, endPoint y: 584, distance: 66.5
click at [223, 584] on span "Write about a life lesson you learned from an experience or a mistake." at bounding box center [371, 578] width 430 height 42
click at [837, 150] on textarea at bounding box center [901, 369] width 449 height 491
type textarea "A"
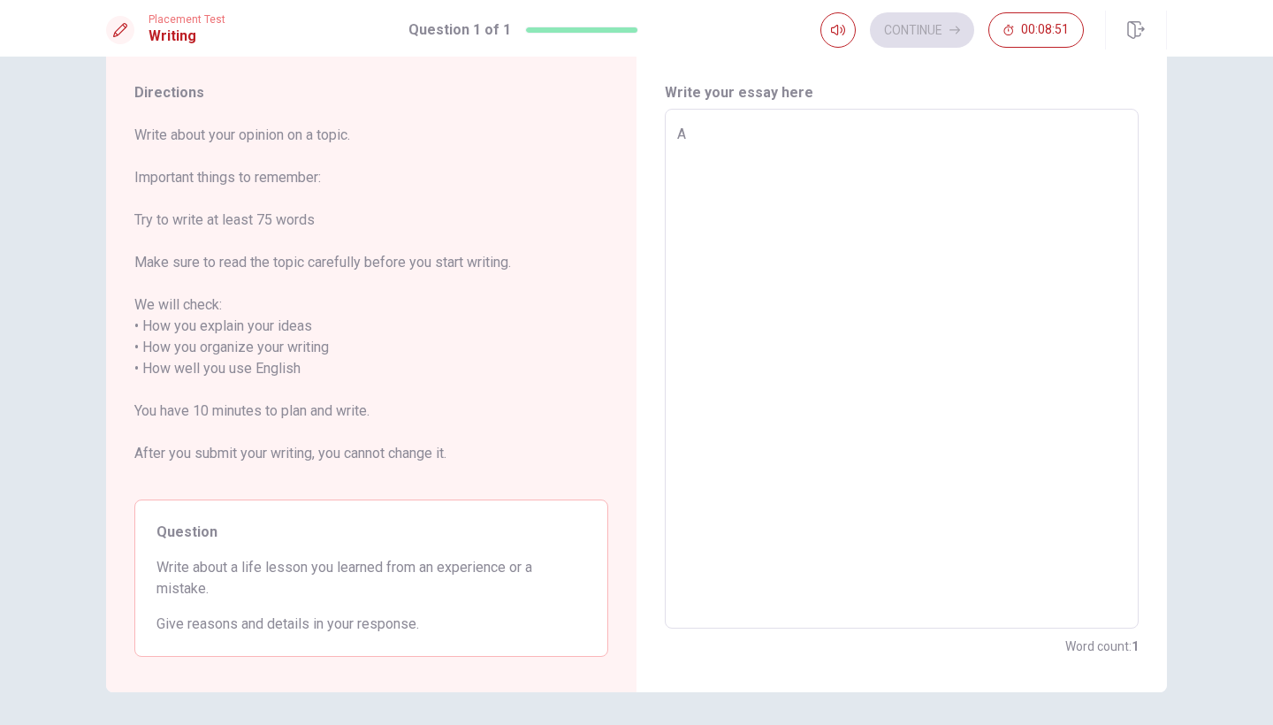
type textarea "x"
type textarea "A"
type textarea "x"
type textarea "A l"
type textarea "x"
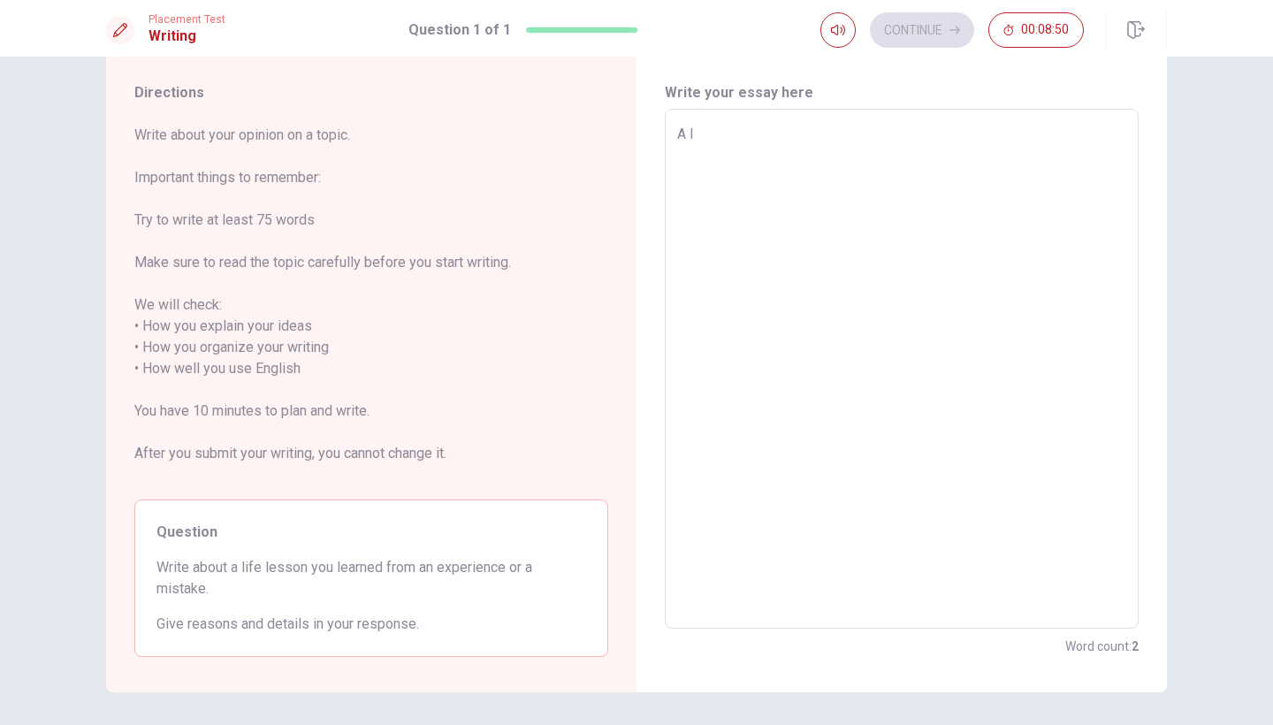
type textarea "A li"
type textarea "x"
type textarea "A lif"
type textarea "x"
type textarea "A life"
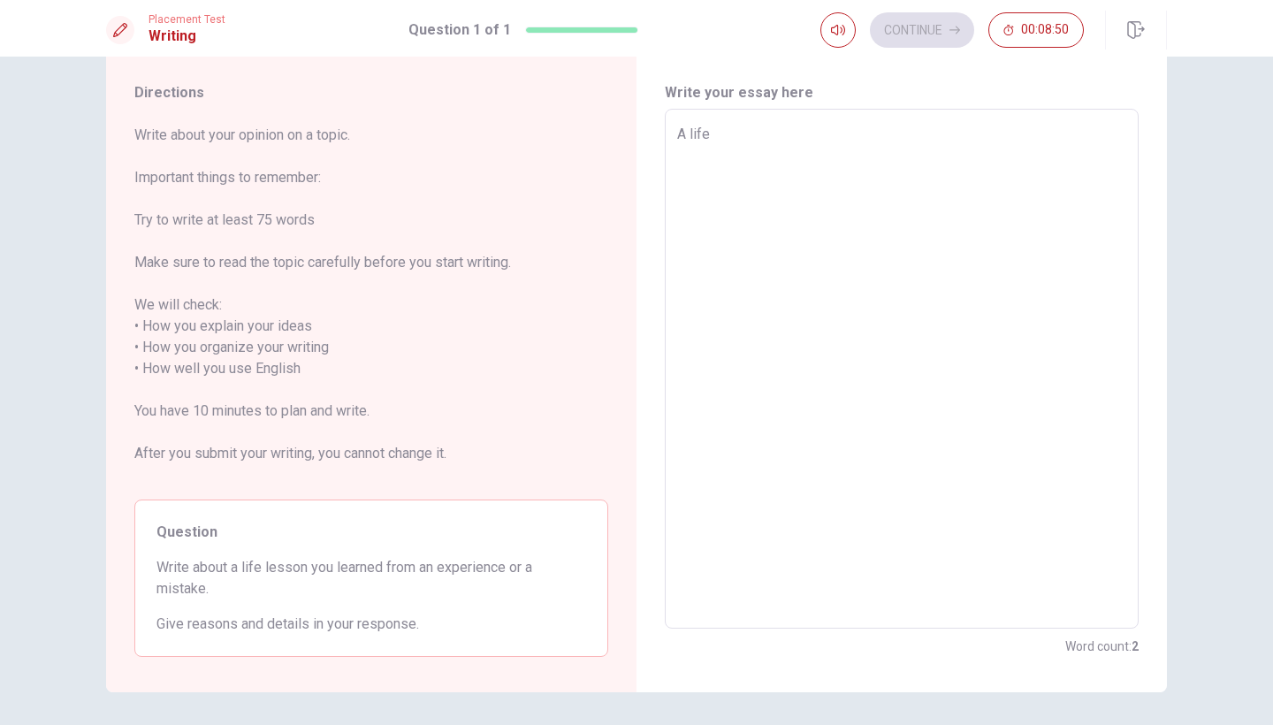
type textarea "x"
type textarea "A life"
type textarea "x"
type textarea "A life l"
type textarea "x"
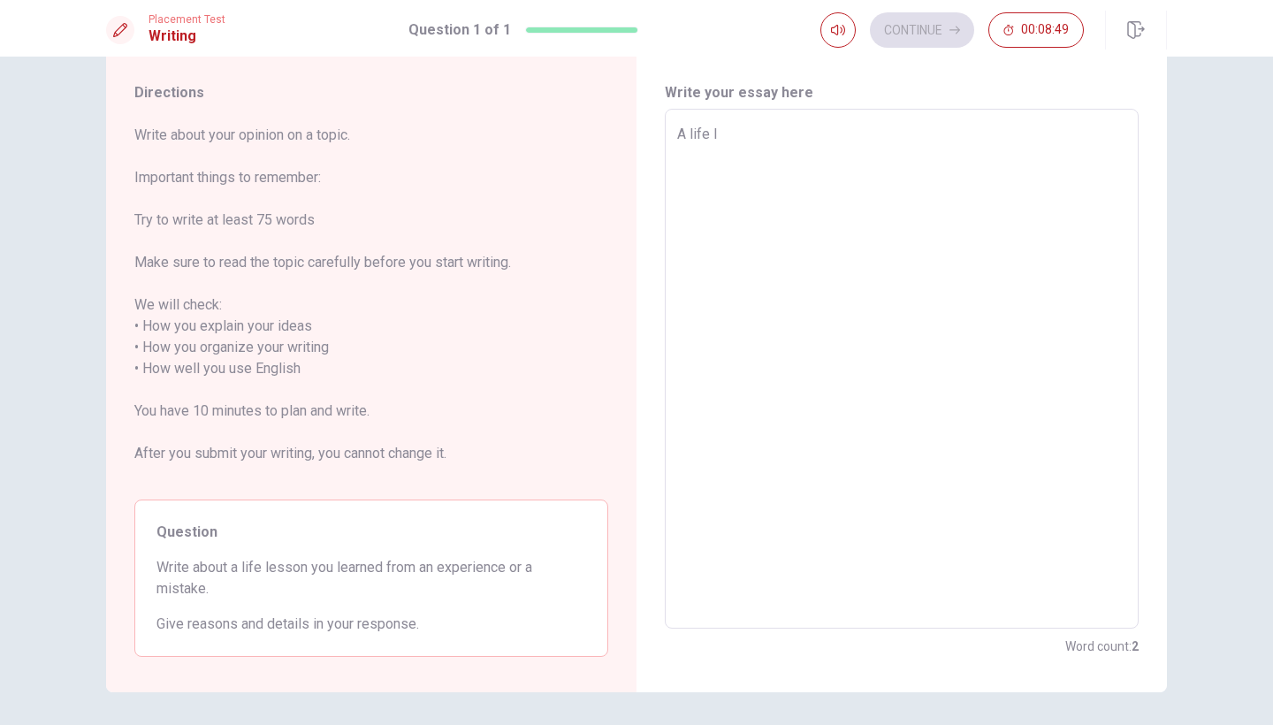
type textarea "A life le"
type textarea "x"
type textarea "A life les"
type textarea "x"
type textarea "A life less"
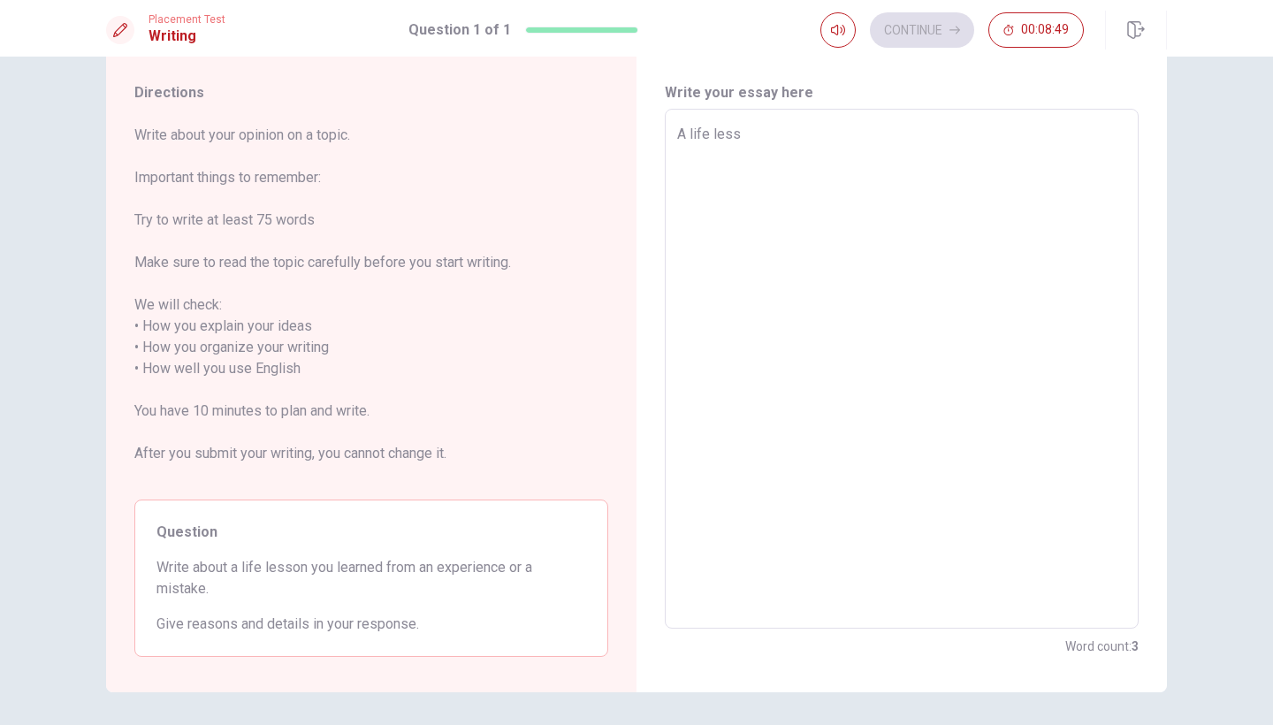
type textarea "x"
type textarea "A life lesso"
type textarea "x"
type textarea "A life lesson"
type textarea "x"
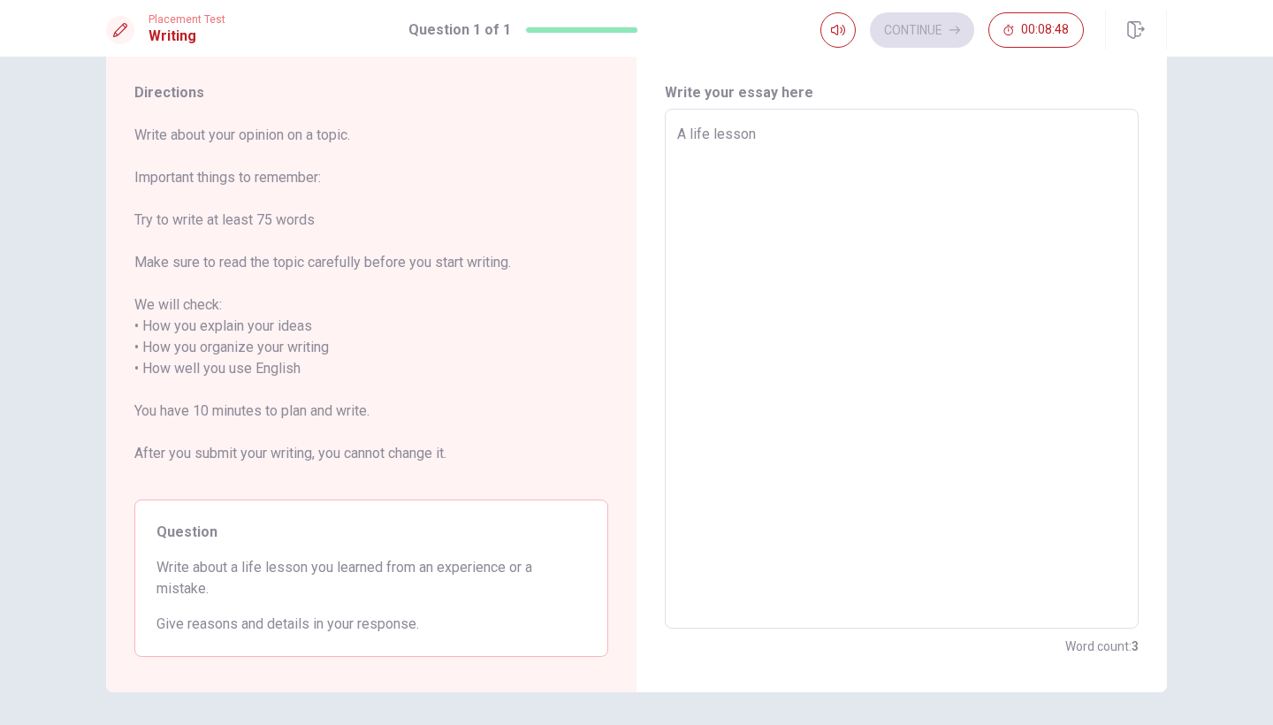
type textarea "A life lesson"
type textarea "x"
type textarea "A life lesson i"
type textarea "x"
type textarea "A life lesson i"
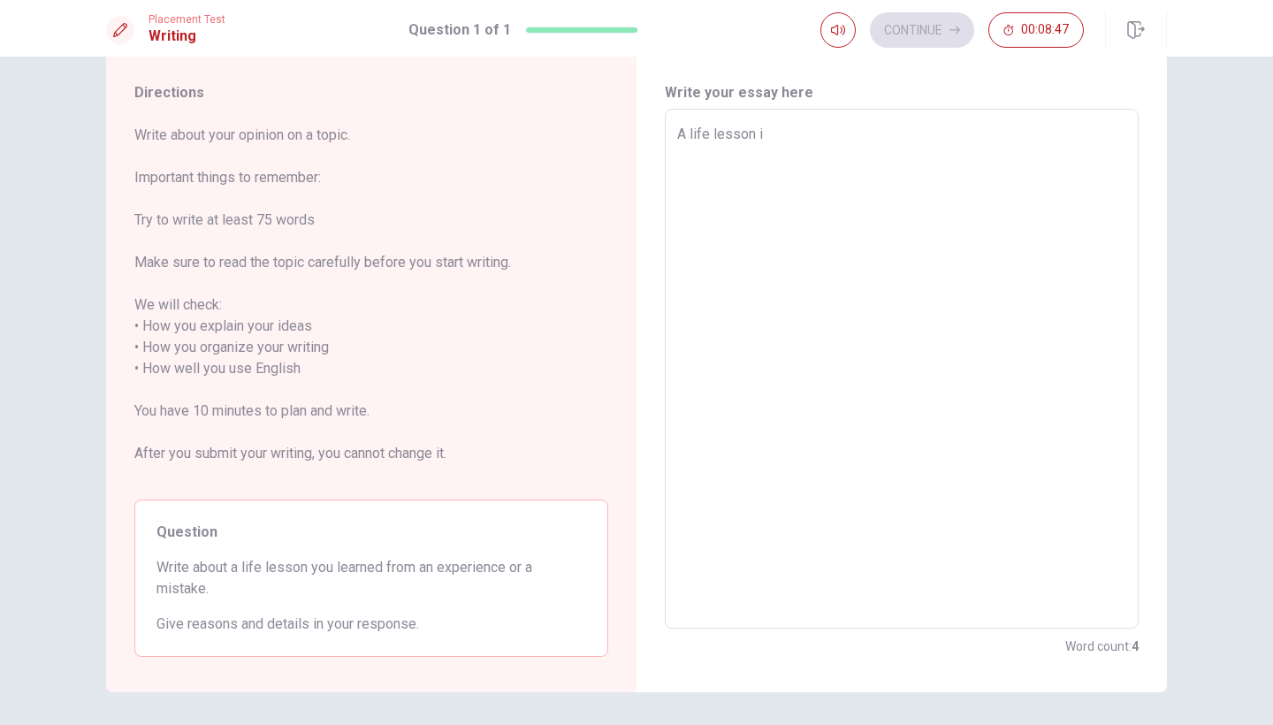
type textarea "x"
type textarea "A life lesson i l"
type textarea "x"
type textarea "A life lesson i le"
type textarea "x"
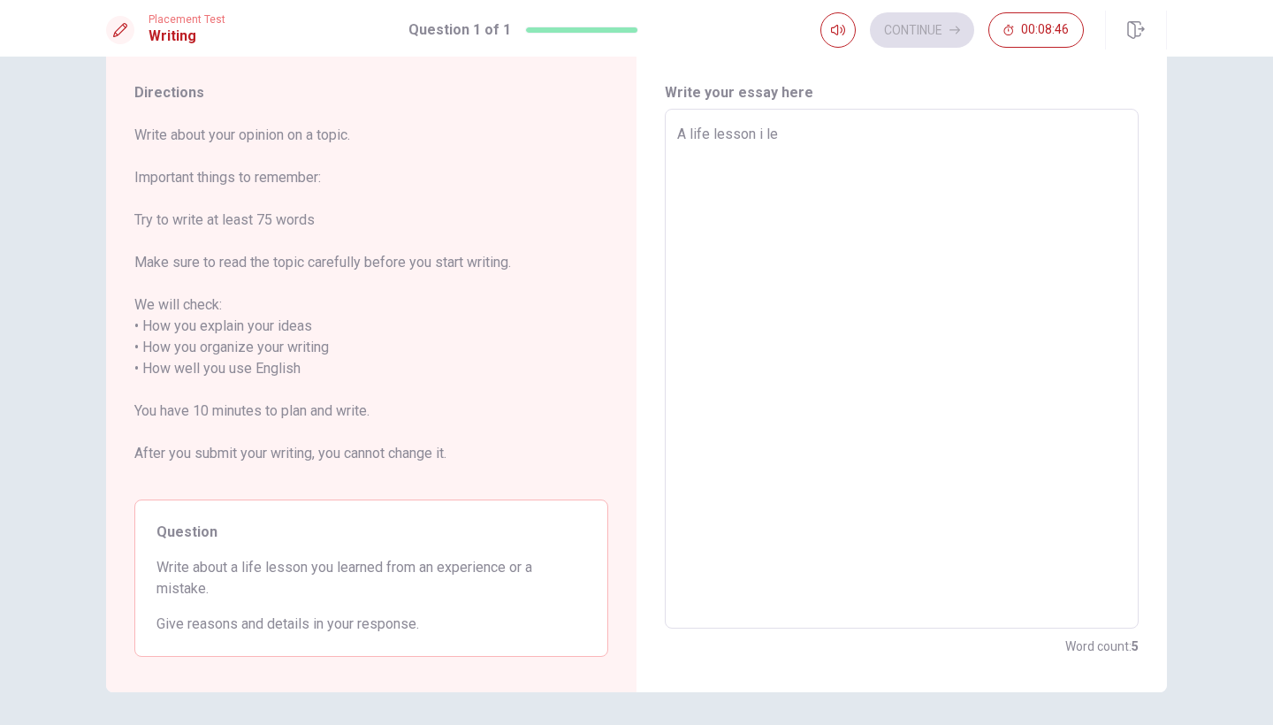
type textarea "A life lesson i lea"
type textarea "x"
type textarea "A life lesson i [PERSON_NAME]"
type textarea "x"
type textarea "A life lesson i learn"
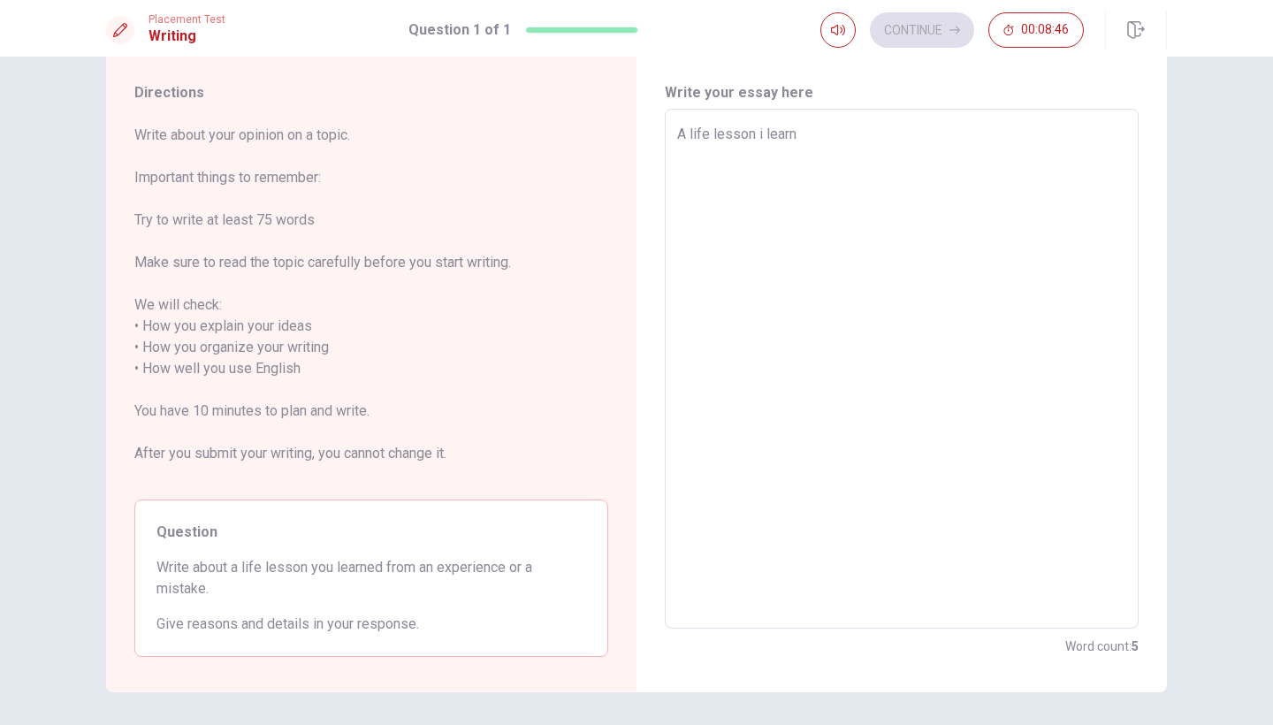
type textarea "x"
type textarea "A life lesson i learne"
type textarea "x"
type textarea "A life lesson i learned"
type textarea "x"
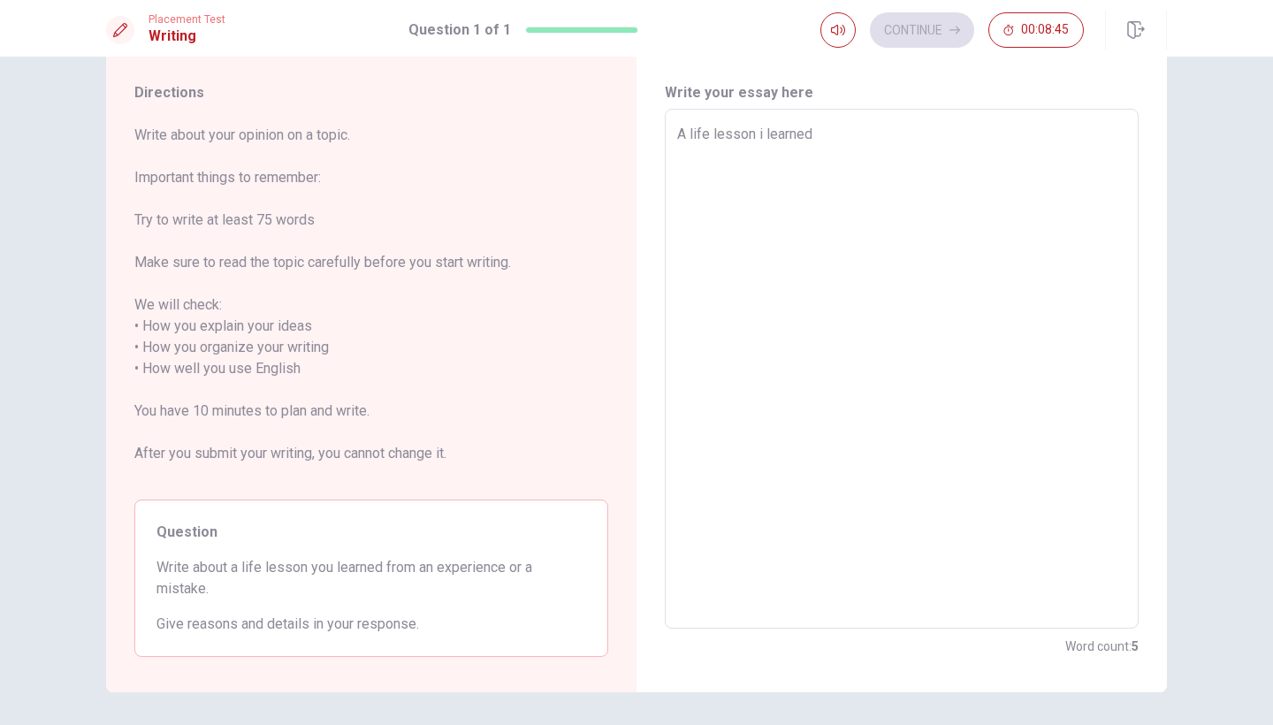
type textarea "A life lesson i learned"
type textarea "x"
type textarea "A life lesson i learned c"
type textarea "x"
type textarea "A life lesson i learned ca"
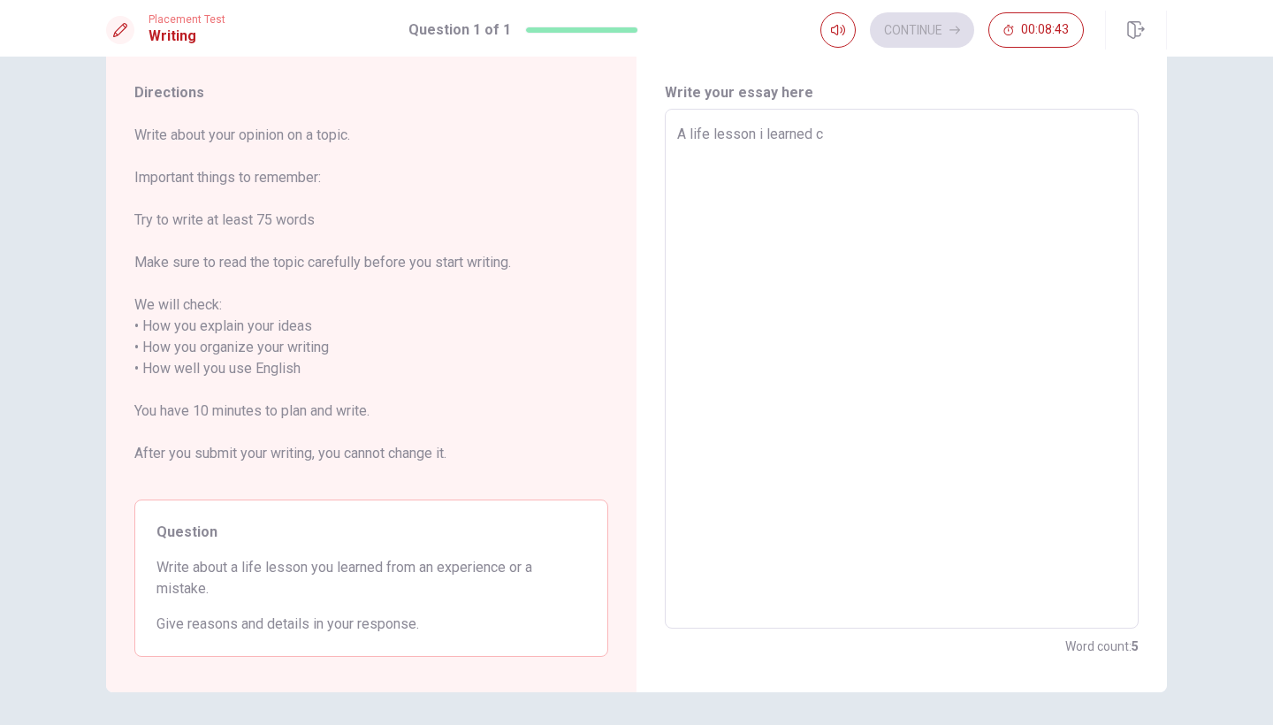
type textarea "x"
type textarea "A life lesson i learned cam"
type textarea "x"
type textarea "A life lesson i learned came"
type textarea "x"
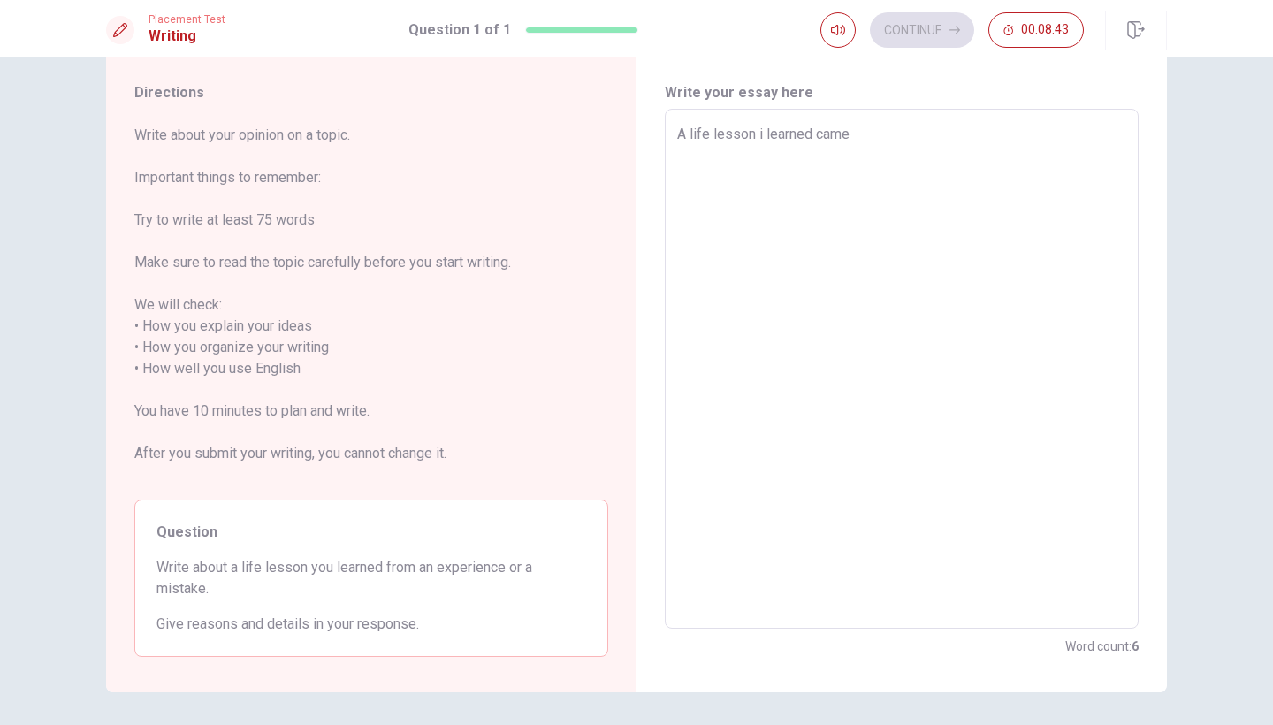
type textarea "A life lesson i learned came"
type textarea "x"
type textarea "A life lesson i learned came f"
type textarea "x"
type textarea "A life lesson i learned came fr"
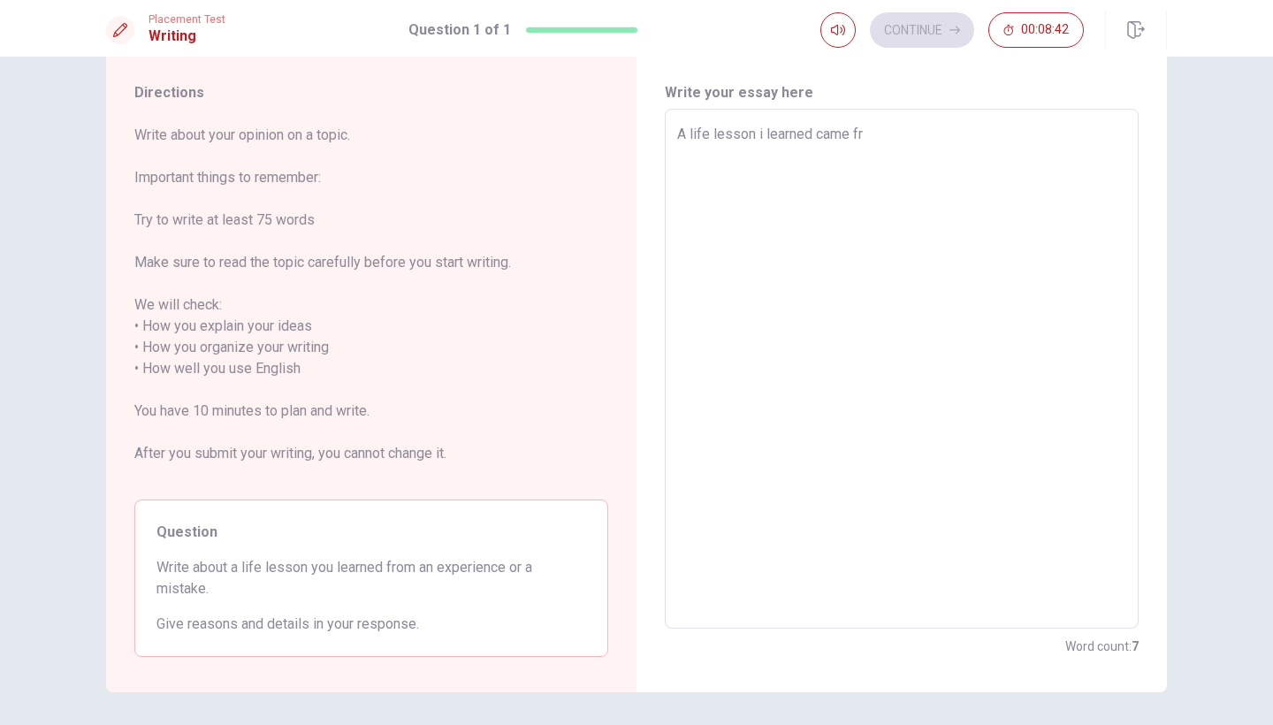
type textarea "x"
type textarea "A life lesson i learned came fro"
type textarea "x"
type textarea "A life lesson i learned came from"
type textarea "x"
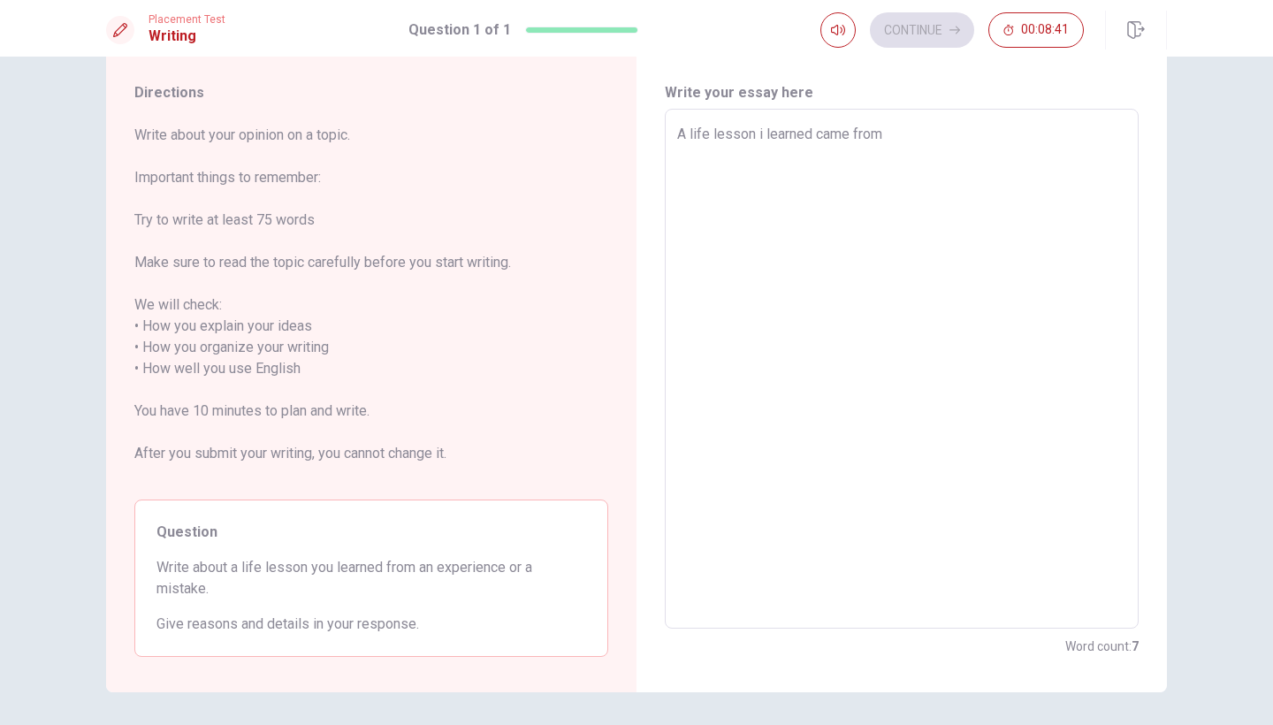
type textarea "A life lesson i learned came from"
type textarea "x"
type textarea "A life lesson i learned came from f"
type textarea "x"
type textarea "A life lesson i learned came from fa"
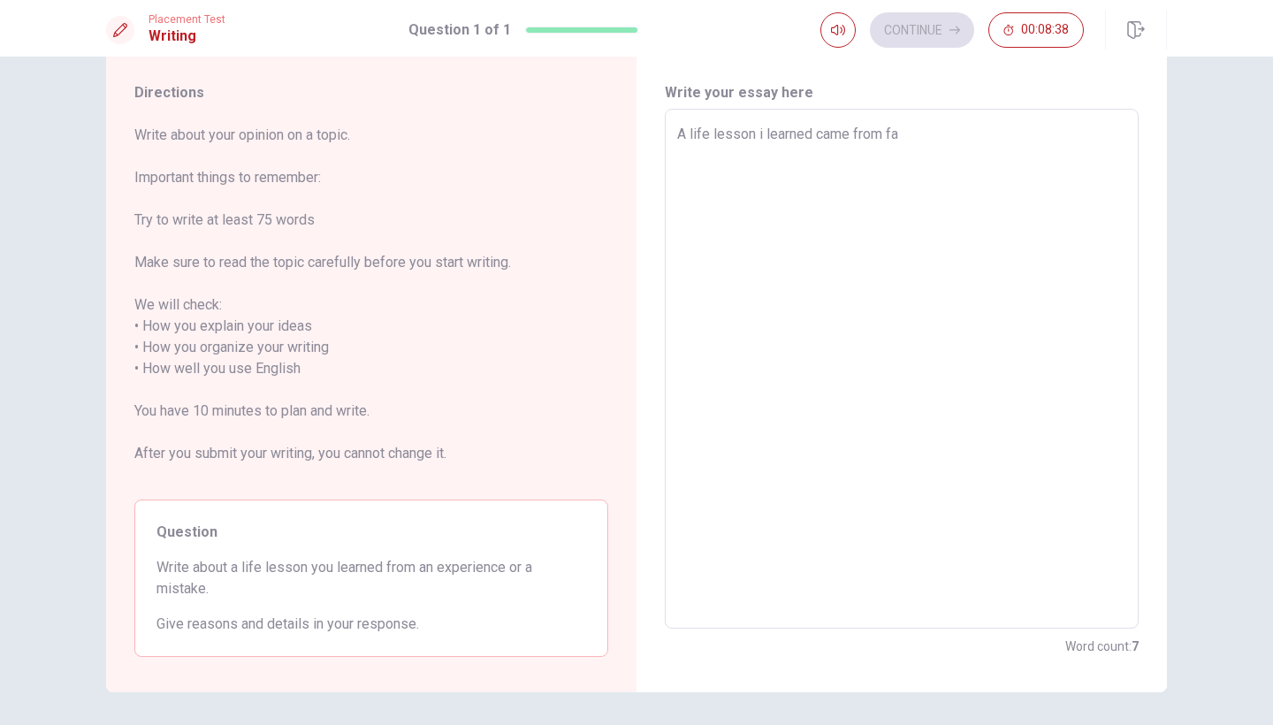
type textarea "x"
type textarea "A life lesson i learned came from fai"
type textarea "x"
type textarea "A life lesson i learned came from fail"
type textarea "x"
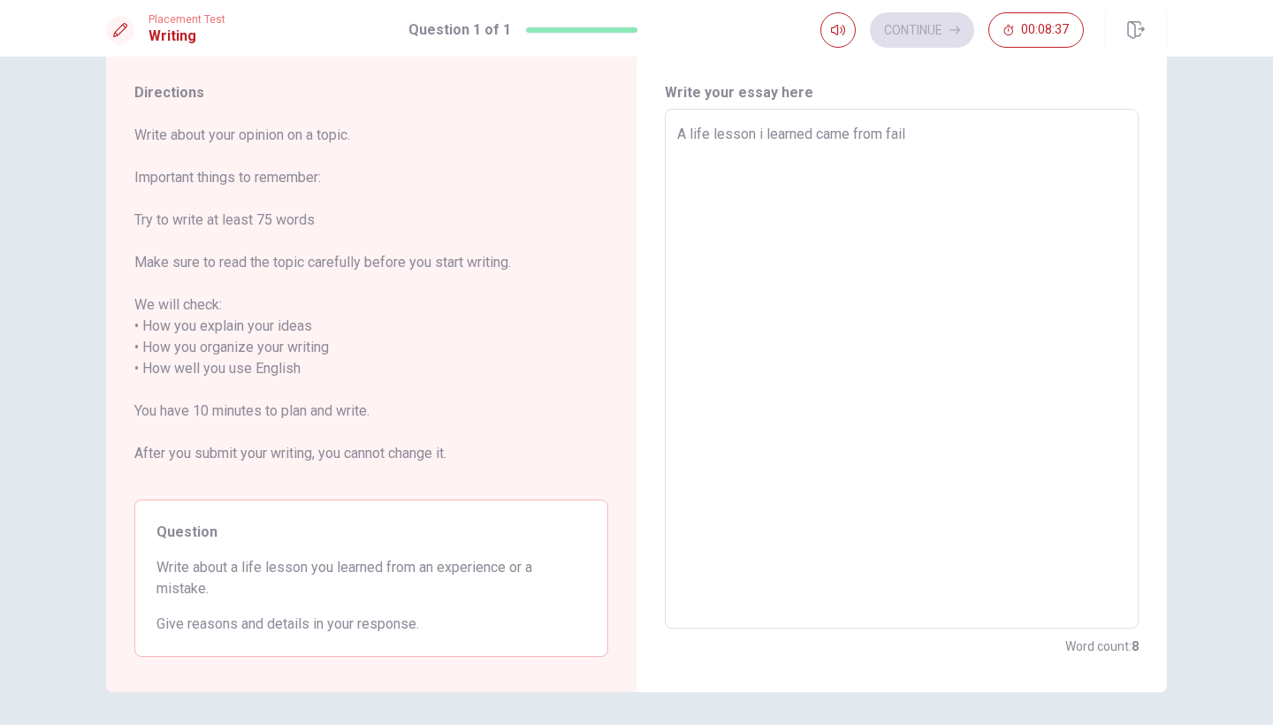
type textarea "A life lesson i learned came from faili"
type textarea "x"
type textarea "A life lesson i learned came from failin"
type textarea "x"
type textarea "A life lesson i learned came from failing"
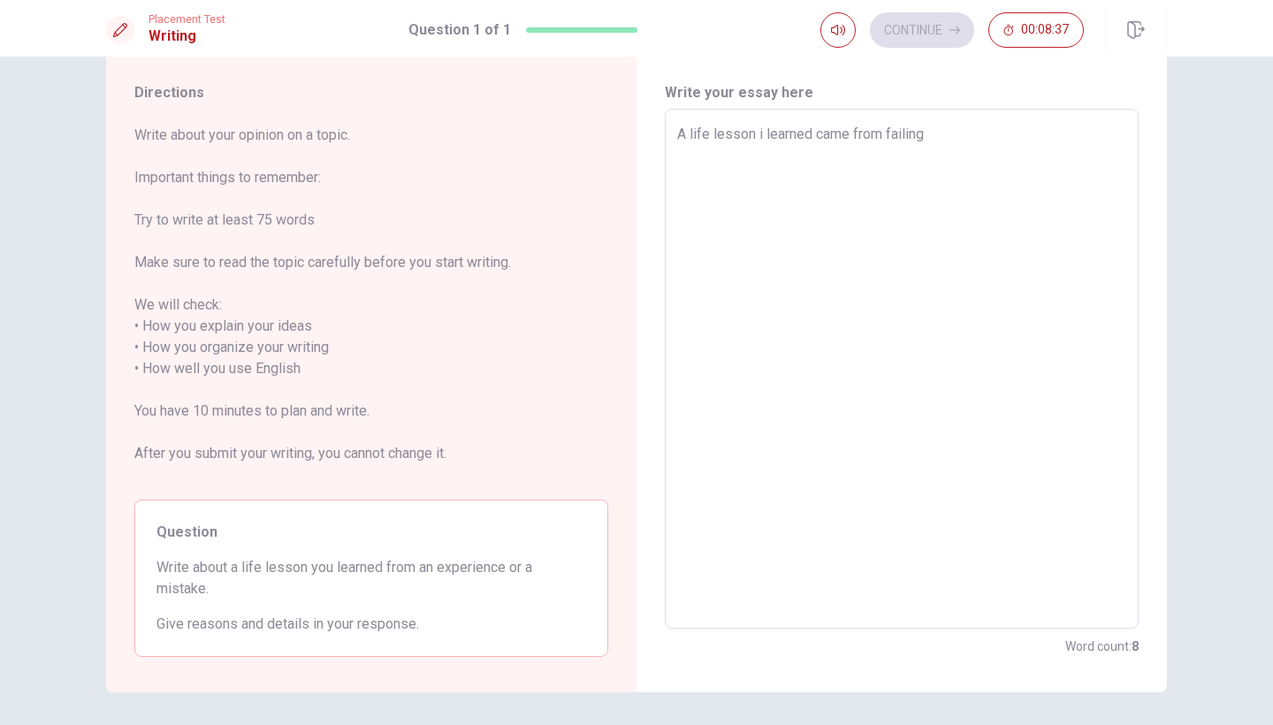
type textarea "x"
type textarea "A life lesson i learned came from failing"
type textarea "x"
type textarea "A life lesson i learned came from failing o"
type textarea "x"
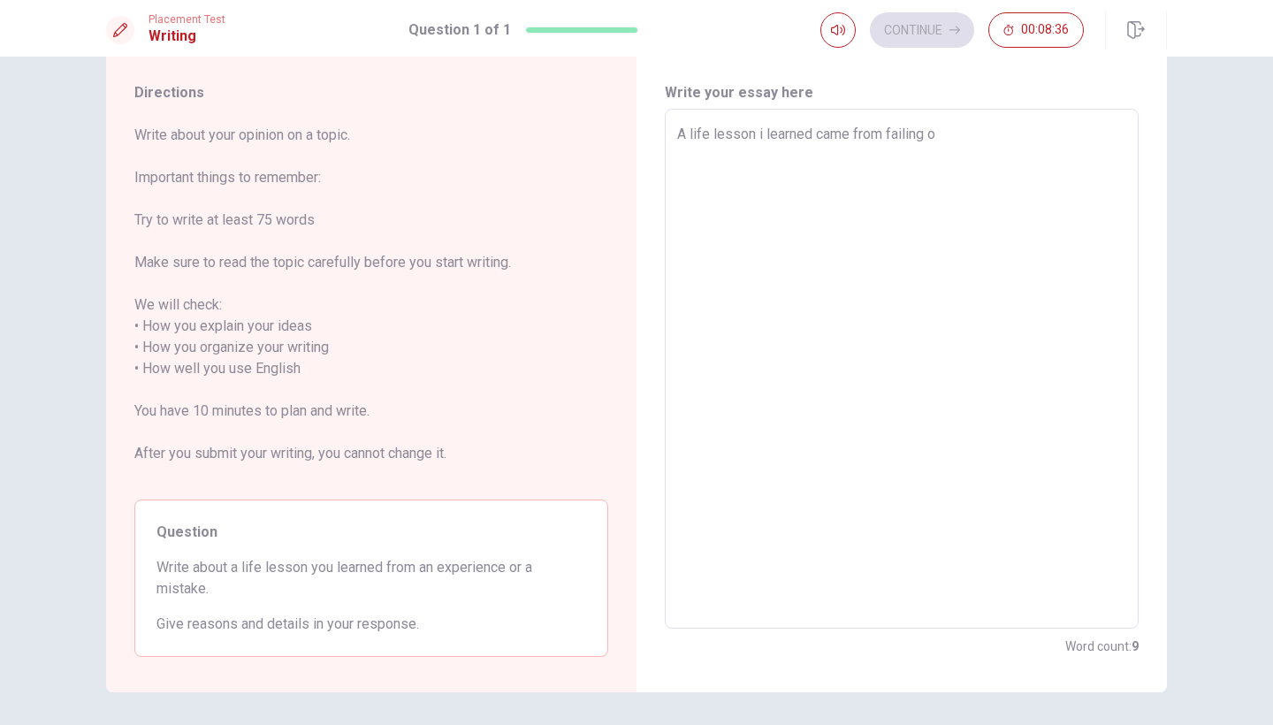
type textarea "A life lesson i learned came from failing on"
type textarea "x"
type textarea "A life lesson i learned came from failing on"
type textarea "x"
type textarea "A life lesson i learned came from failing on m"
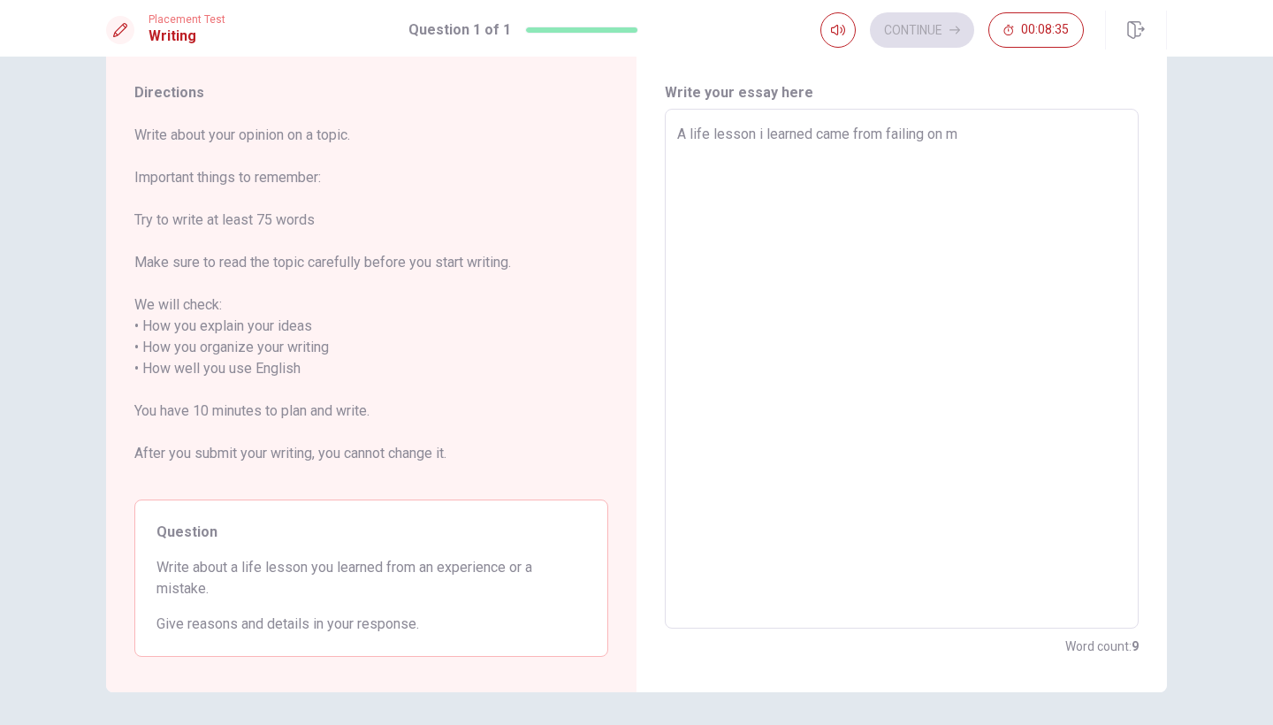
type textarea "x"
type textarea "A life lesson i learned came from failing on my"
type textarea "x"
type textarea "A life lesson i learned came from failing on my"
type textarea "x"
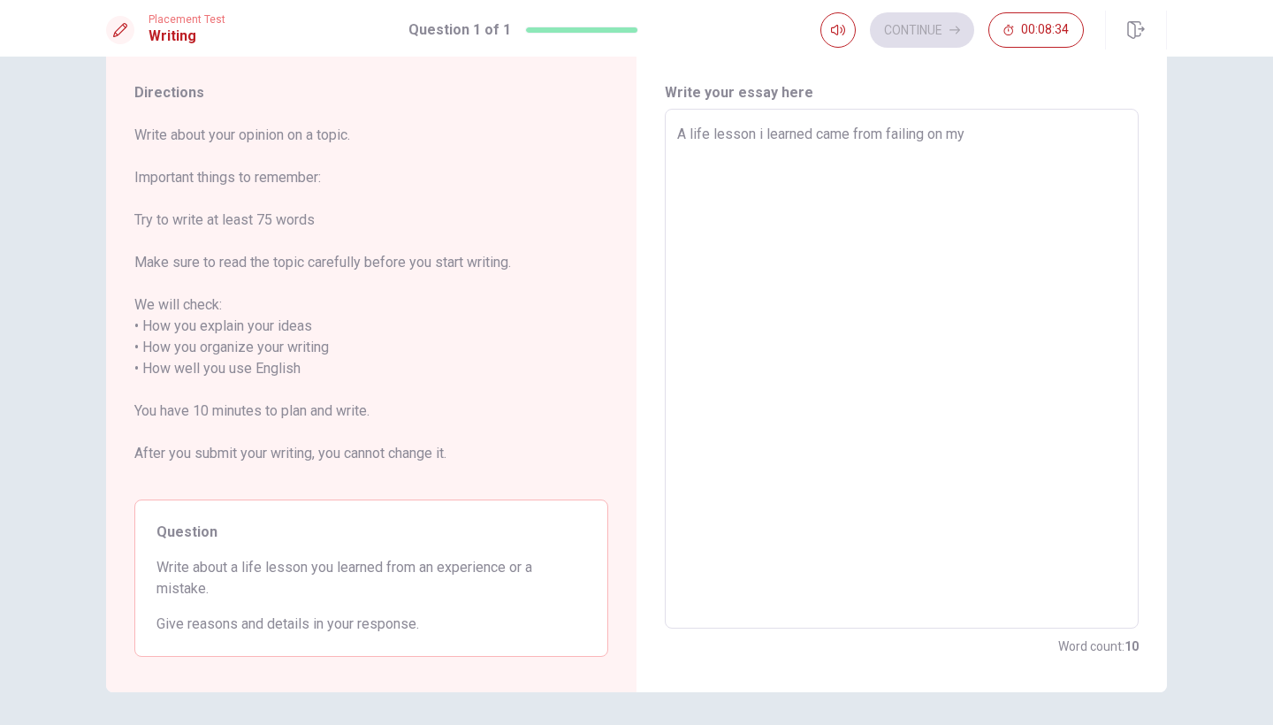
type textarea "A life lesson i learned came from failing on my d"
type textarea "x"
type textarea "A life lesson i learned came from failing on my dr"
type textarea "x"
type textarea "A life lesson i learned came from failing on my dri"
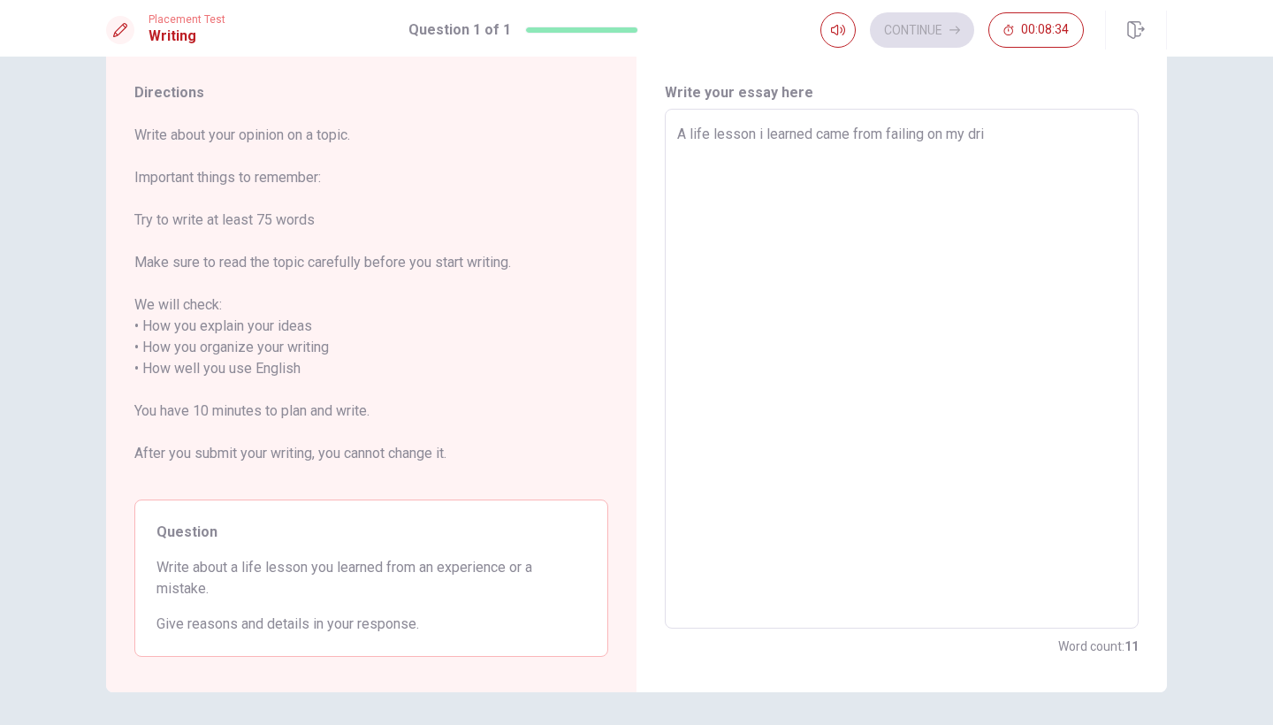
type textarea "x"
type textarea "A life lesson i learned came from failing on my driv"
type textarea "x"
type textarea "A life lesson i learned came from failing on my drivi"
type textarea "x"
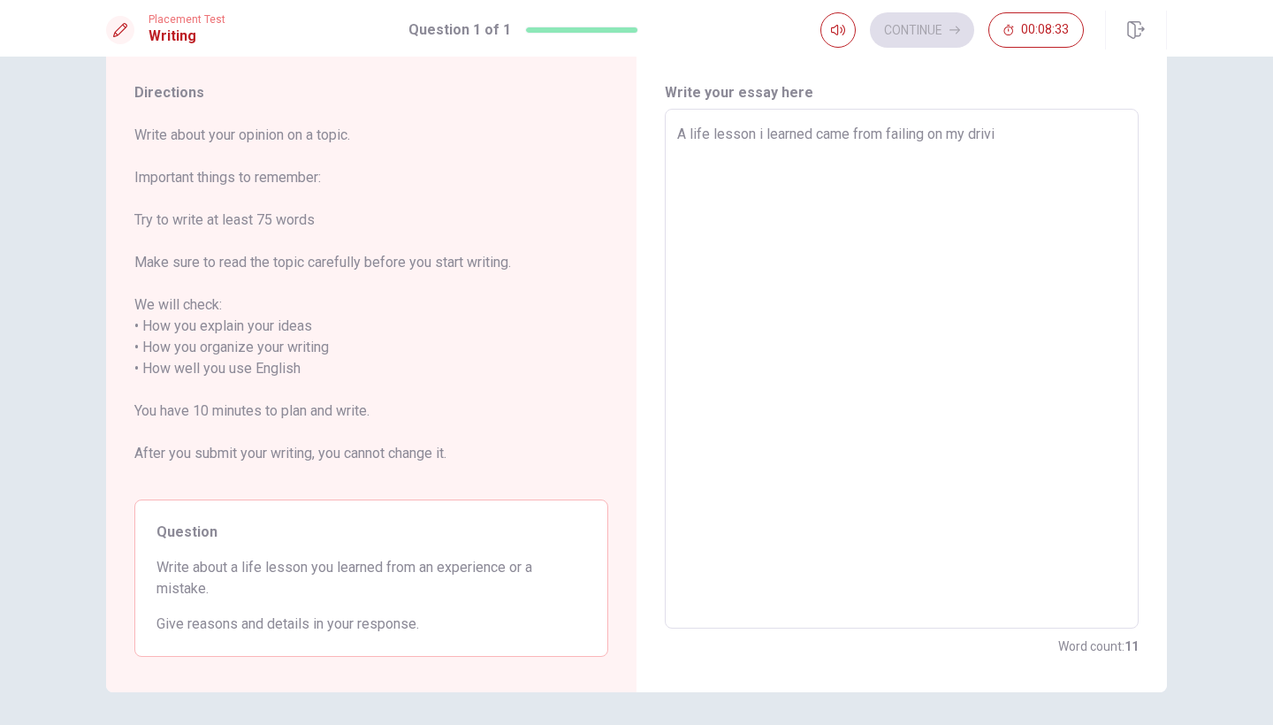
type textarea "A life lesson i learned came from failing on my drivin"
type textarea "x"
type textarea "A life lesson i learned came from failing on my driving"
type textarea "x"
type textarea "A life lesson i learned came from failing on my driving"
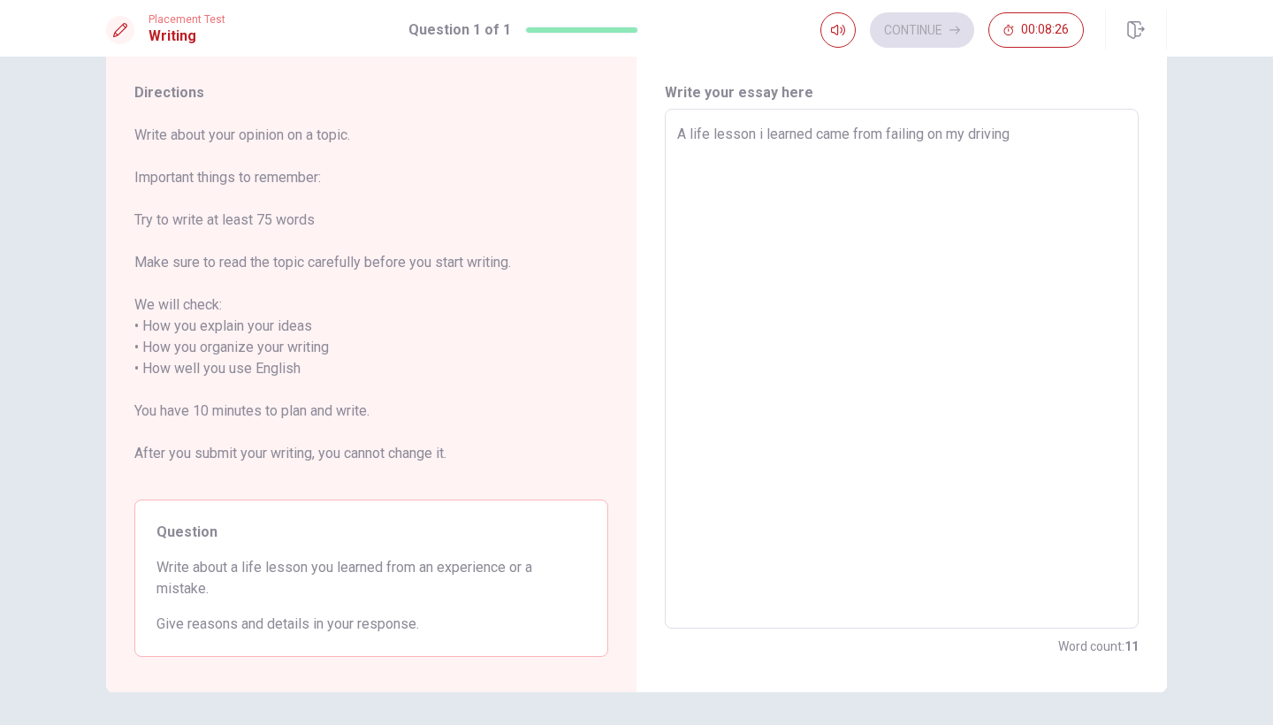
type textarea "x"
type textarea "A life lesson i learned came from failing on my driving t"
type textarea "x"
type textarea "A life lesson i learned came from failing on my driving te"
type textarea "x"
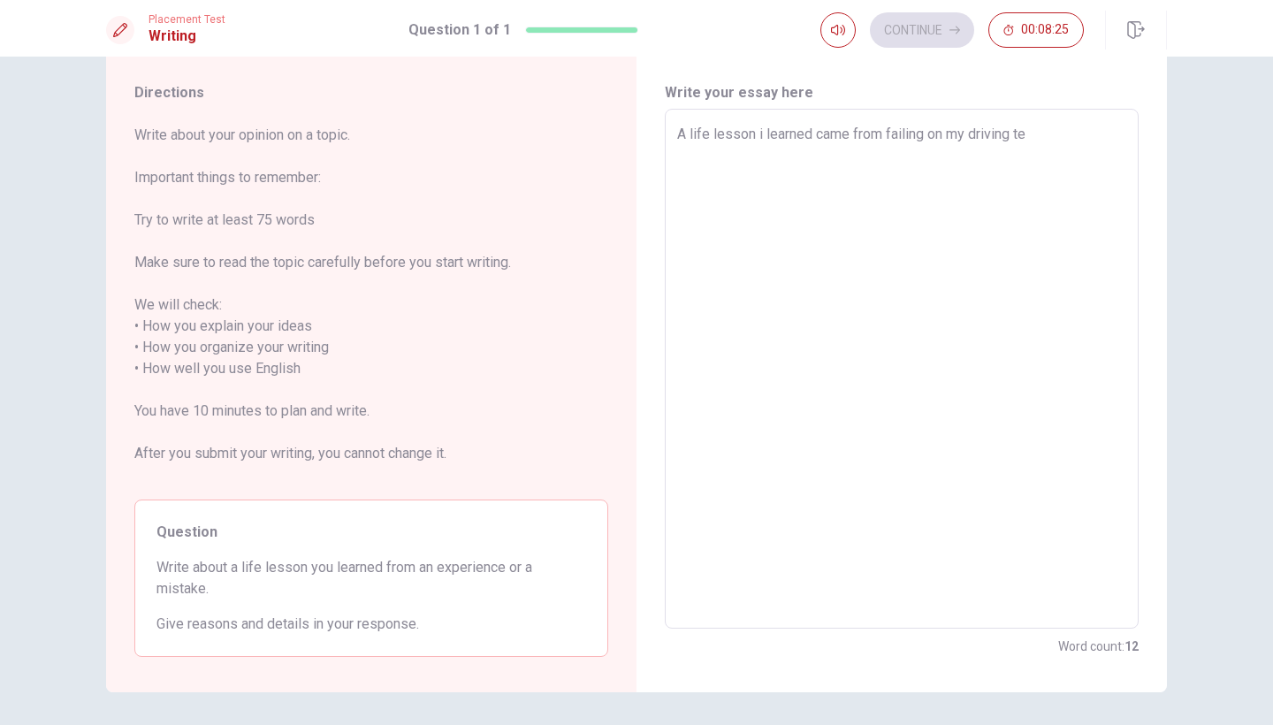
type textarea "A life lesson i learned came from failing on my driving tes"
type textarea "x"
type textarea "A life lesson i learned came from failing on my driving test"
type textarea "x"
type textarea "A life lesson i learned came from failing on my driving test"
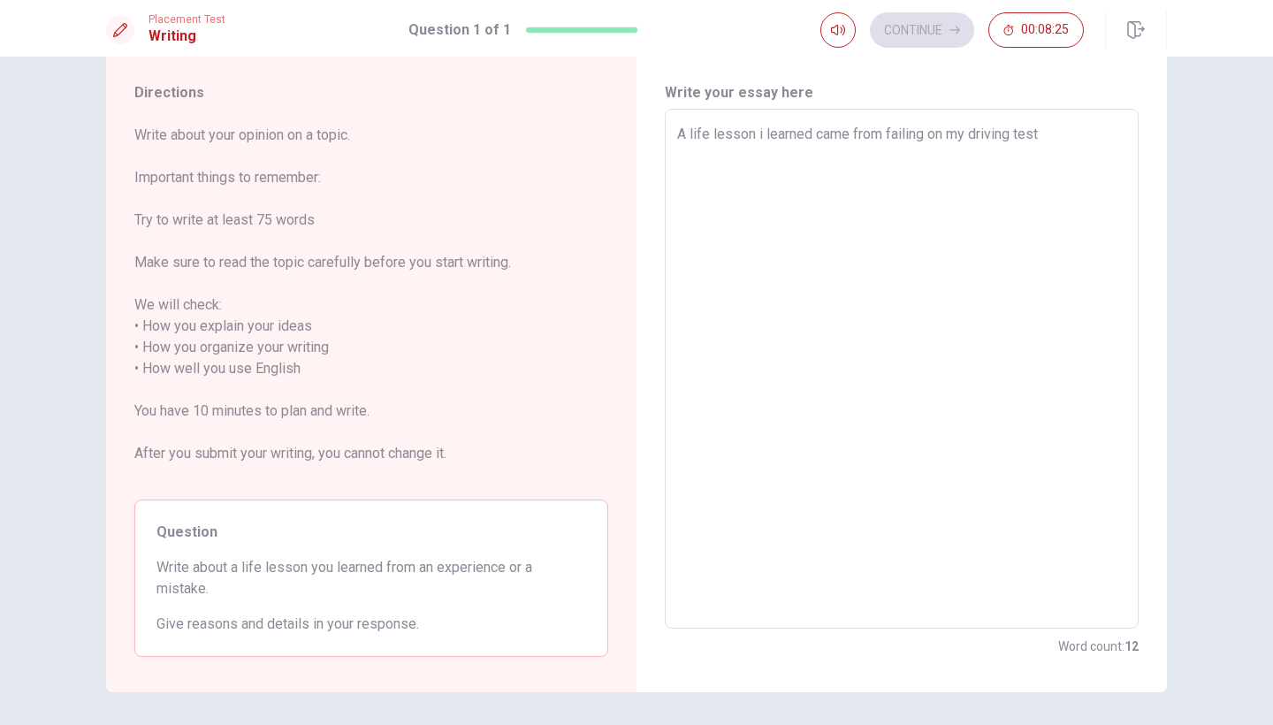
type textarea "x"
type textarea "A life lesson i learned came from failing on my driving test t"
type textarea "x"
type textarea "A life lesson i learned came from failing on my driving test th"
type textarea "x"
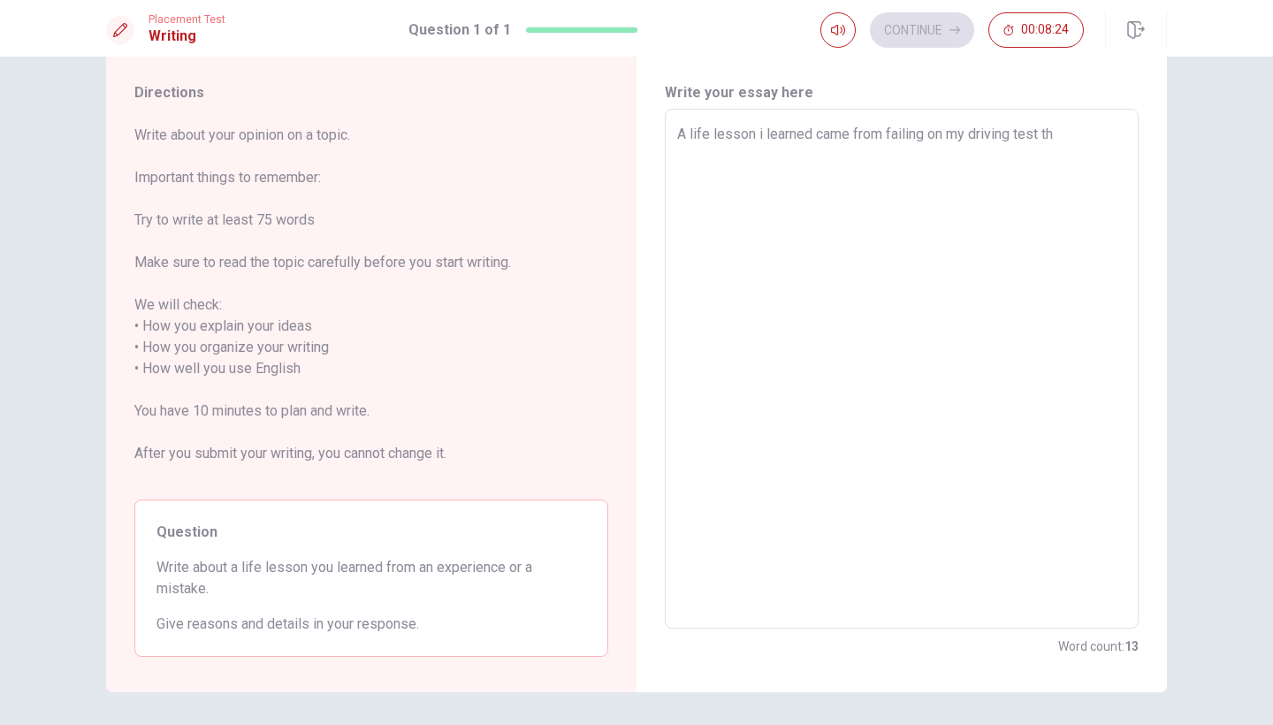
type textarea "A life lesson i learned came from failing on my driving test the"
type textarea "x"
type textarea "A life lesson i learned came from failing on my driving test the"
type textarea "x"
type textarea "A life lesson i learned came from failing on my driving test the f"
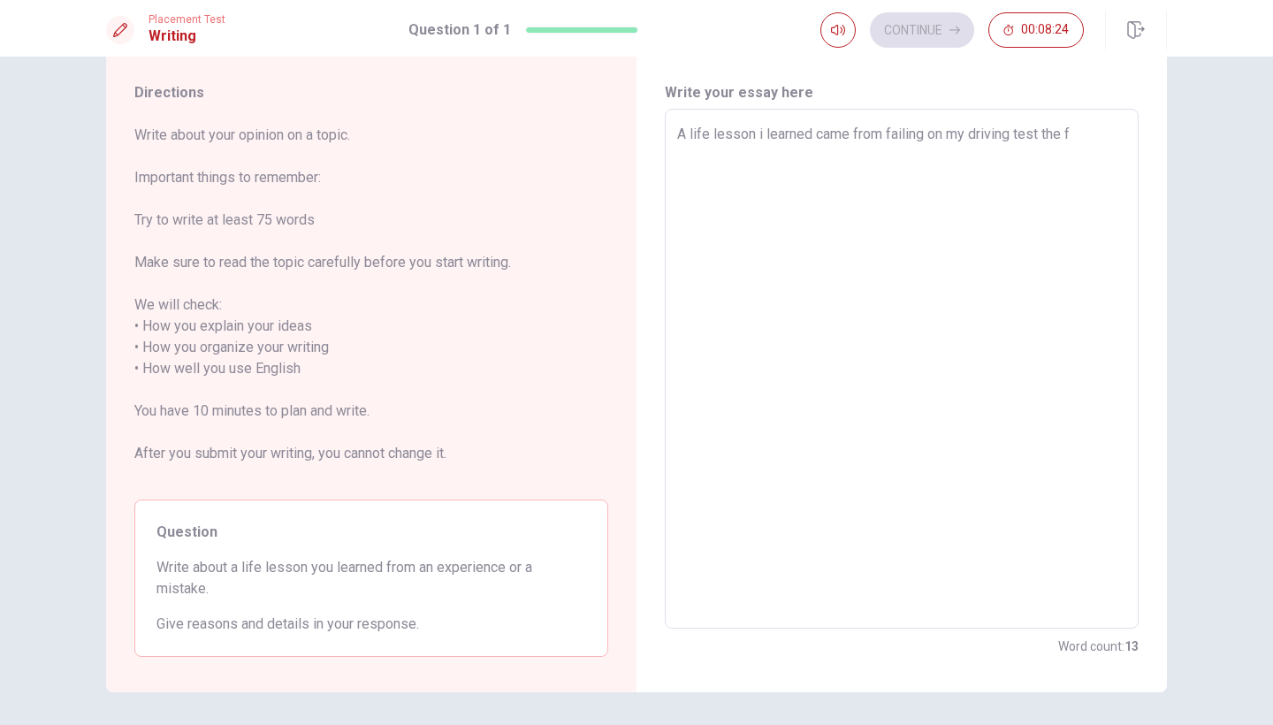
type textarea "x"
type textarea "A life lesson i learned came from failing on my driving test the fi"
type textarea "x"
type textarea "A life lesson i learned came from failing on my driving test the fir"
type textarea "x"
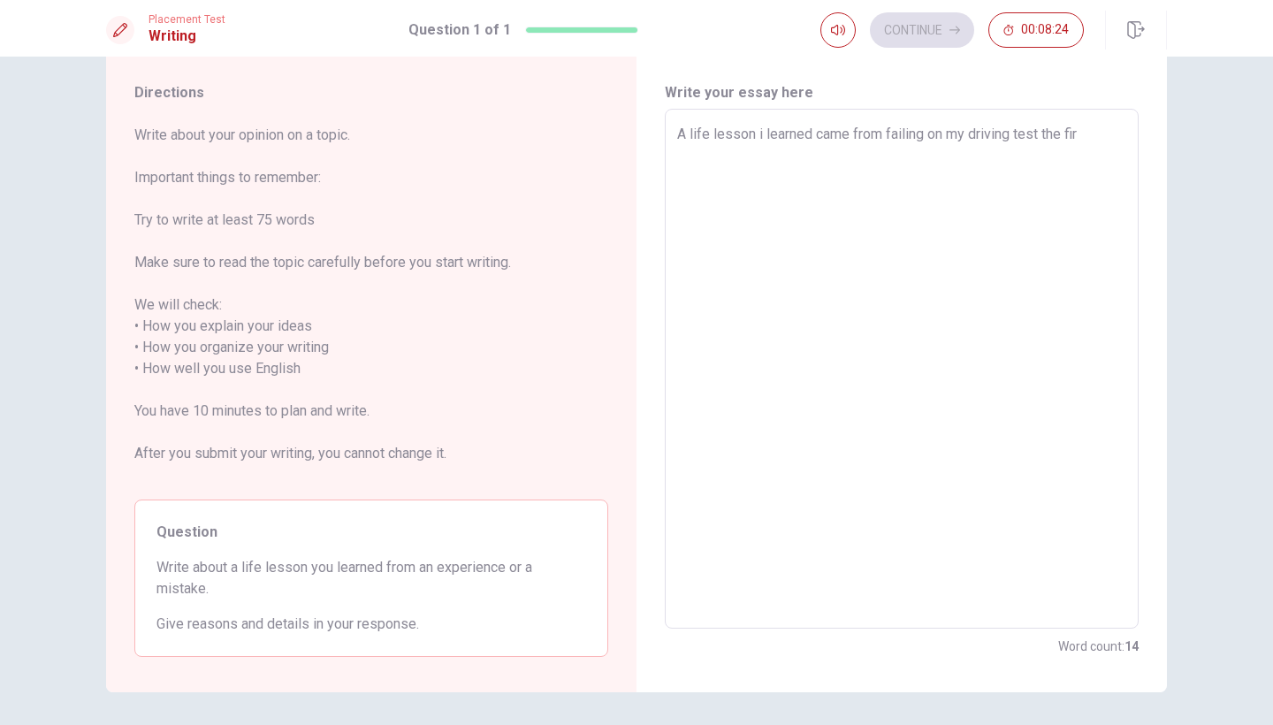
type textarea "A life lesson i learned came from failing on my driving test the firs"
type textarea "x"
type textarea "A life lesson i learned came from failing on my driving test the first"
type textarea "x"
type textarea "A life lesson i learned came from failing on my driving test the first"
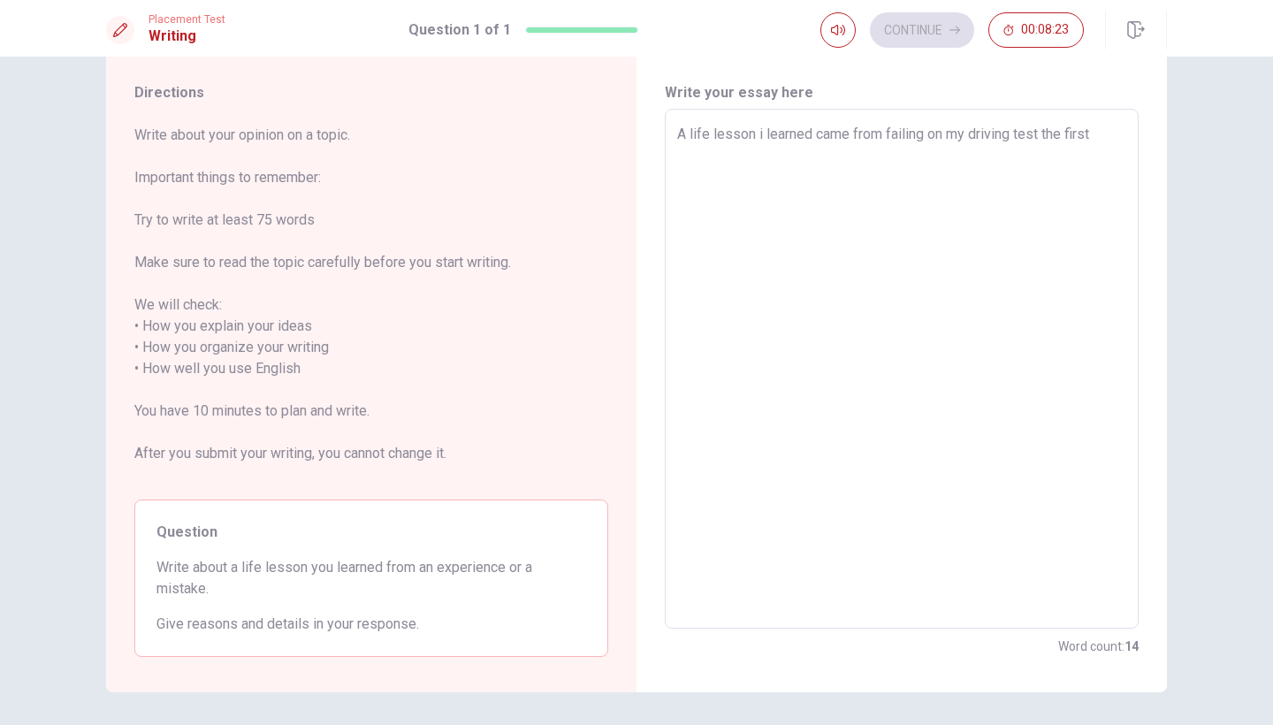
type textarea "x"
type textarea "A life lesson i learned came from failing on my driving test the first t"
type textarea "x"
type textarea "A life lesson i learned came from failing on my driving test the first ti"
type textarea "x"
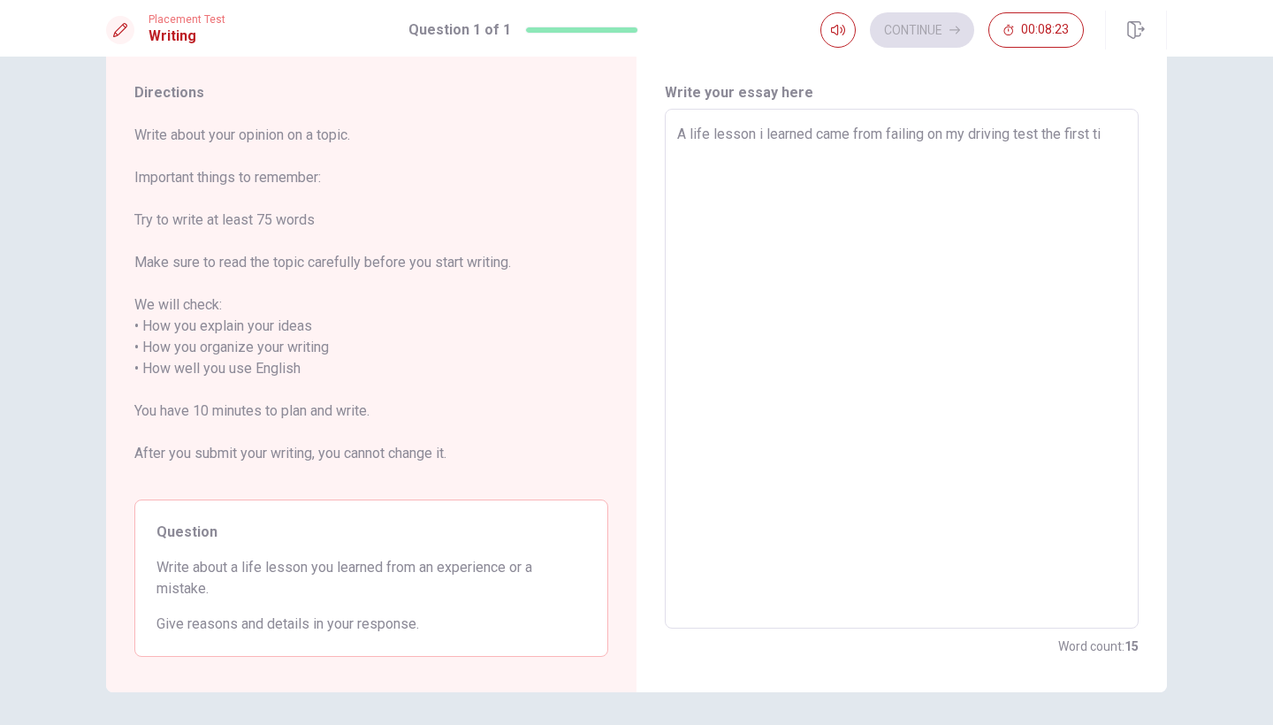
type textarea "A life lesson i learned came from failing on my driving test the first [PERSON_…"
type textarea "x"
type textarea "A life lesson i learned came from failing on my driving test the first time"
type textarea "x"
type textarea "A life lesson i learned came from failing on my driving test the first time."
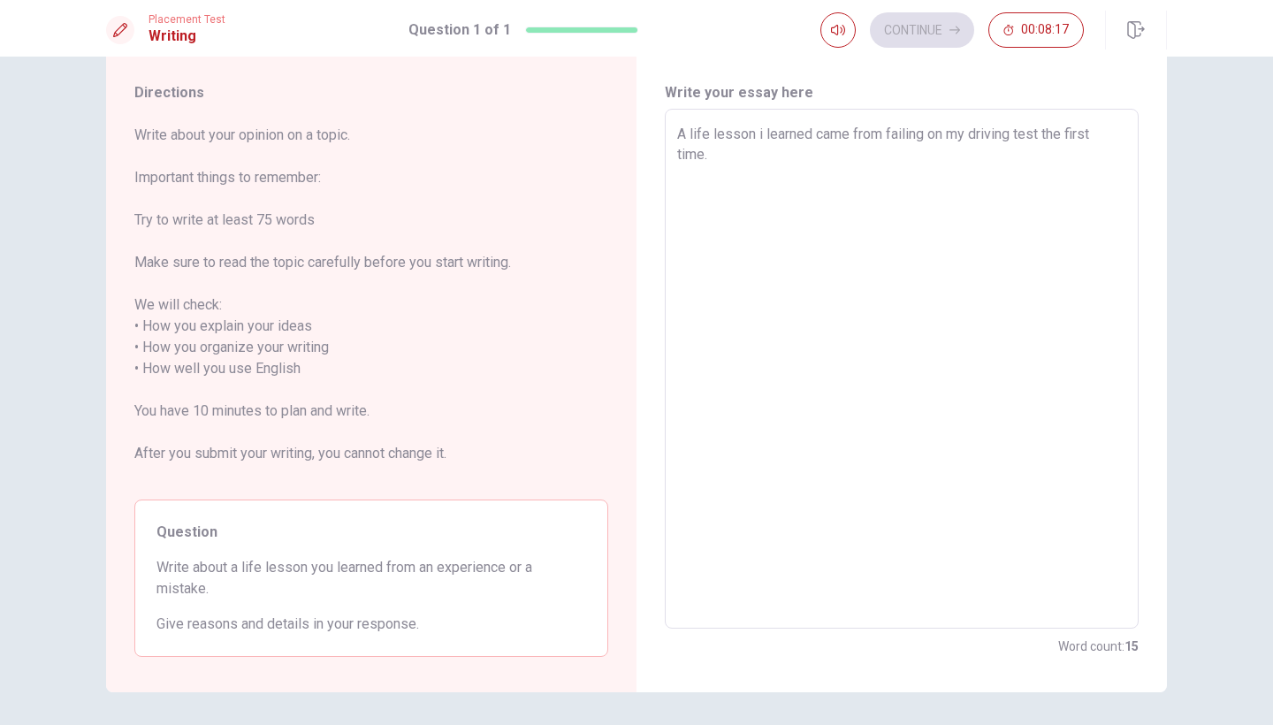
type textarea "x"
type textarea "A life lesson i learned came from failing on my driving test the first time."
type textarea "x"
type textarea "A life lesson i learned came from failing on my driving test the first time. I"
type textarea "x"
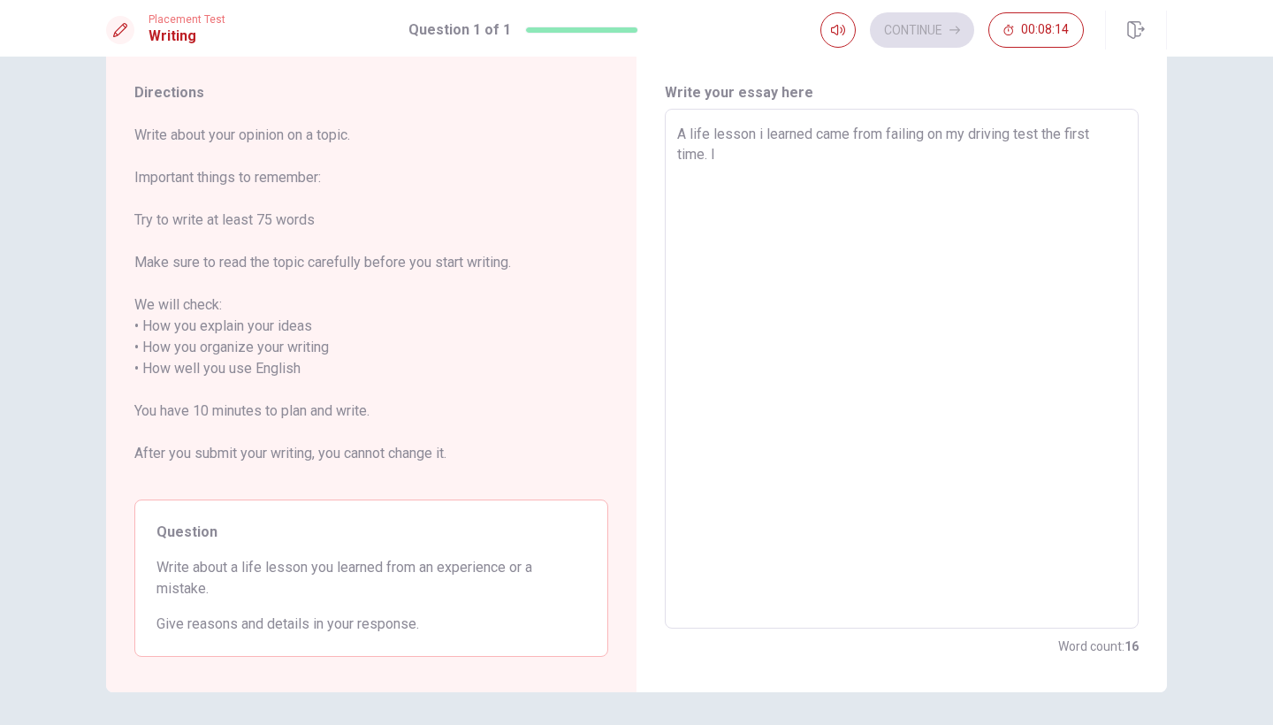
type textarea "A life lesson i learned came from failing on my driving test the first time."
type textarea "x"
type textarea "A life lesson i learned came from failing on my driving test the first time. I"
type textarea "x"
type textarea "A life lesson i learned came from failing on my driving test the first time. I"
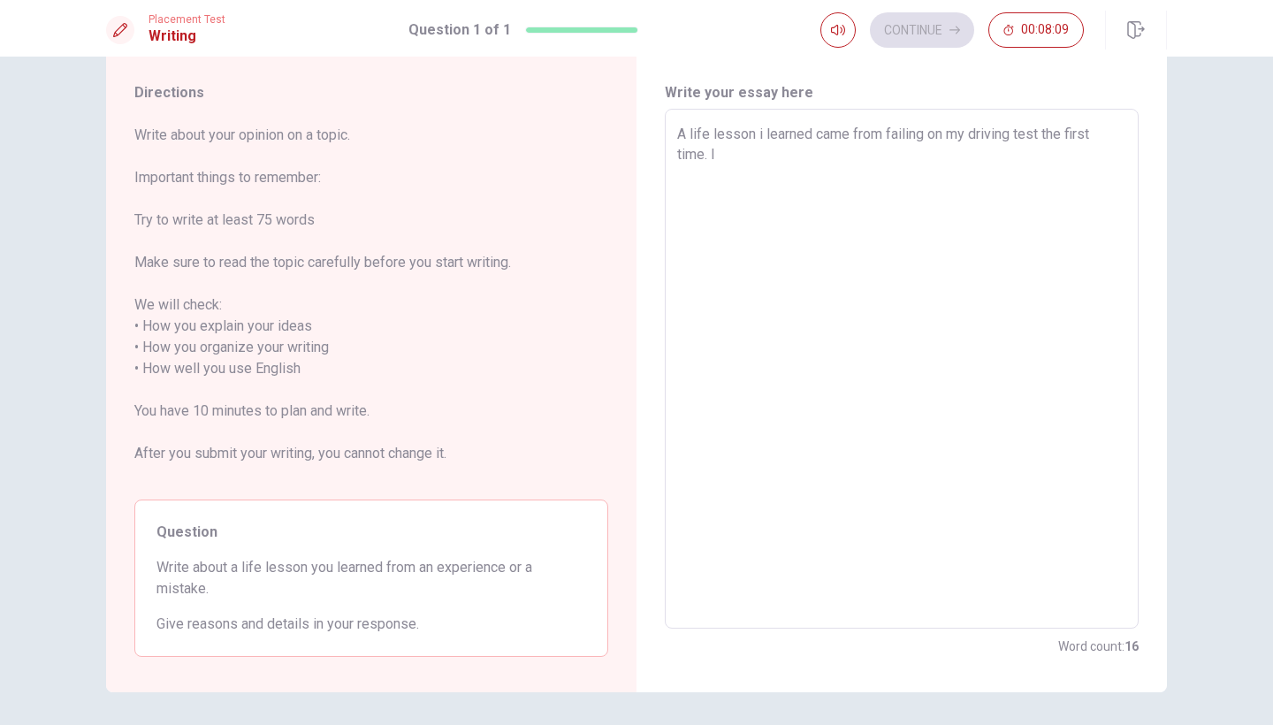
type textarea "x"
type textarea "A life lesson i learned came from failing on my driving test the first time. I t"
type textarea "x"
type textarea "A life lesson i learned came from failing on my driving test the first time. I …"
type textarea "x"
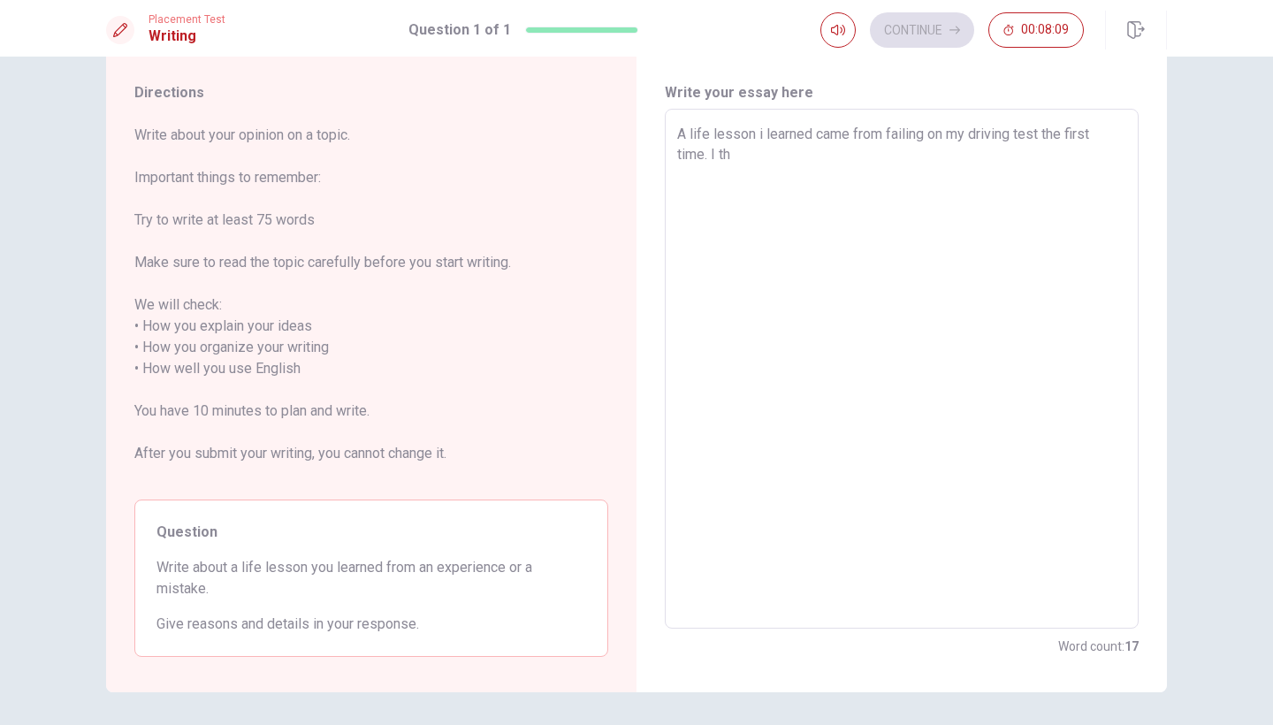
type textarea "A life lesson i learned came from failing on my driving test the first time. I …"
type textarea "x"
type textarea "A life lesson i learned came from failing on my driving test the first time. I …"
type textarea "x"
type textarea "A life lesson i learned came from failing on my driving test the first time. I …"
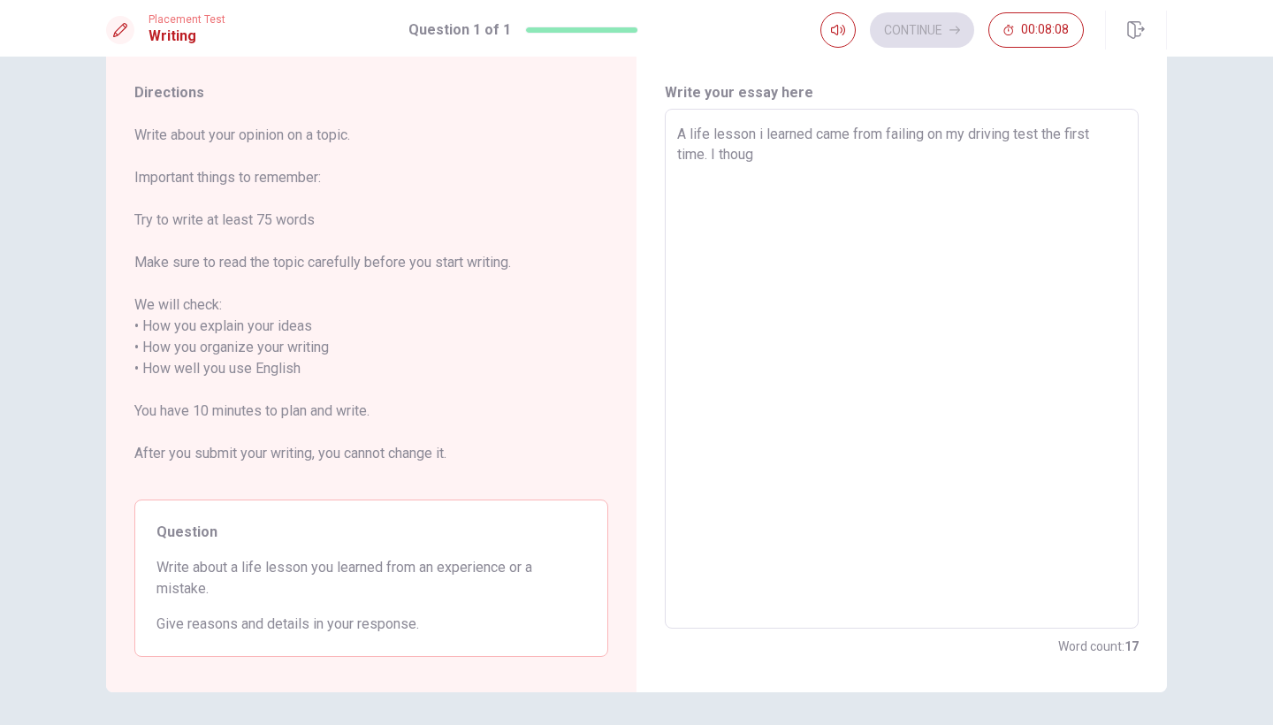
type textarea "x"
type textarea "A life lesson i learned came from failing on my driving test the first time. I …"
type textarea "x"
type textarea "A life lesson i learned came from failing on my driving test the first time. I …"
type textarea "x"
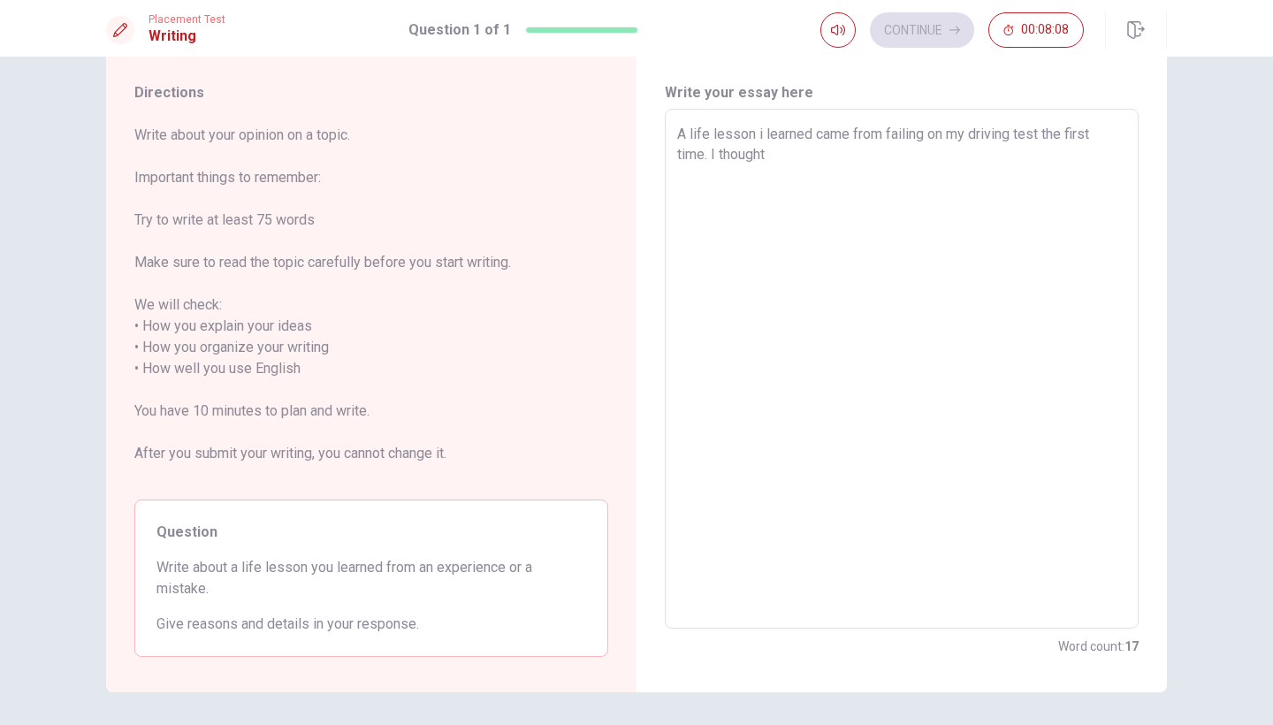
type textarea "A life lesson i learned came from failing on my driving test the first time. I …"
type textarea "x"
type textarea "A life lesson i learned came from failing on my driving test the first time. I …"
type textarea "x"
type textarea "A life lesson i learned came from failing on my driving test the first time. I …"
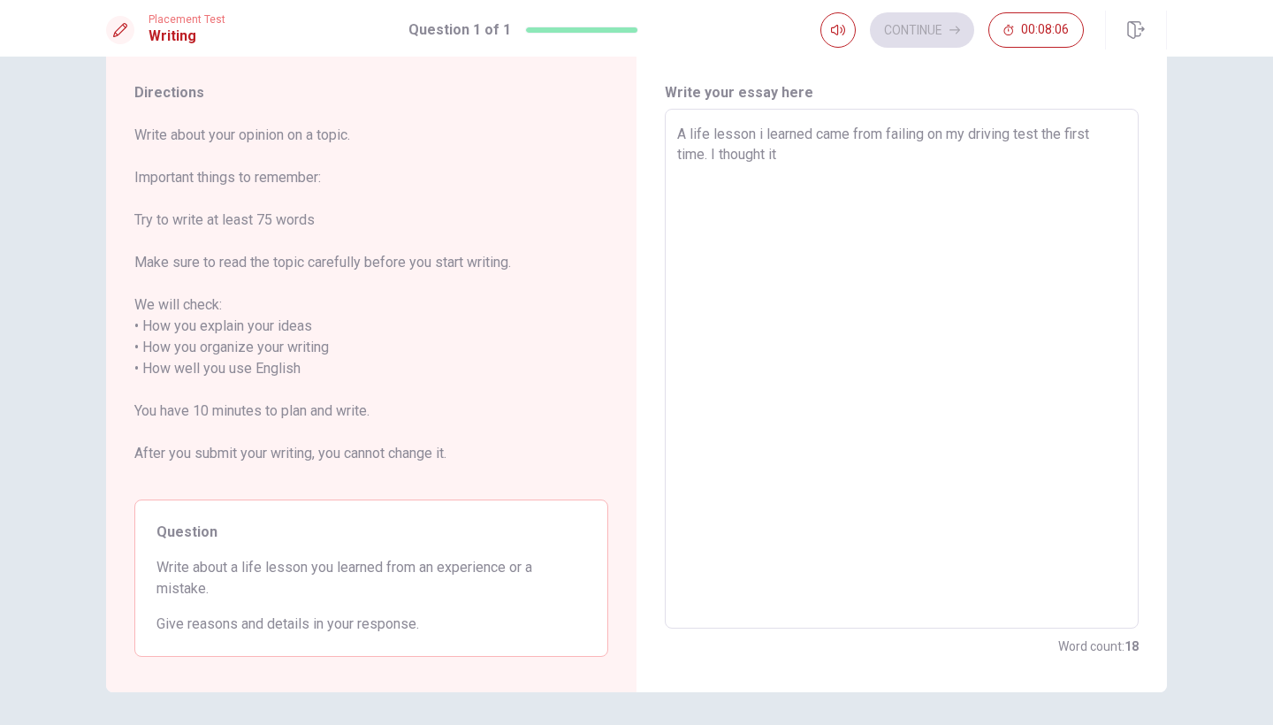
type textarea "x"
type textarea "A life lesson i learned came from failing on my driving test the first time. I …"
type textarea "x"
type textarea "A life lesson i learned came from failing on my driving test the first time. I …"
type textarea "x"
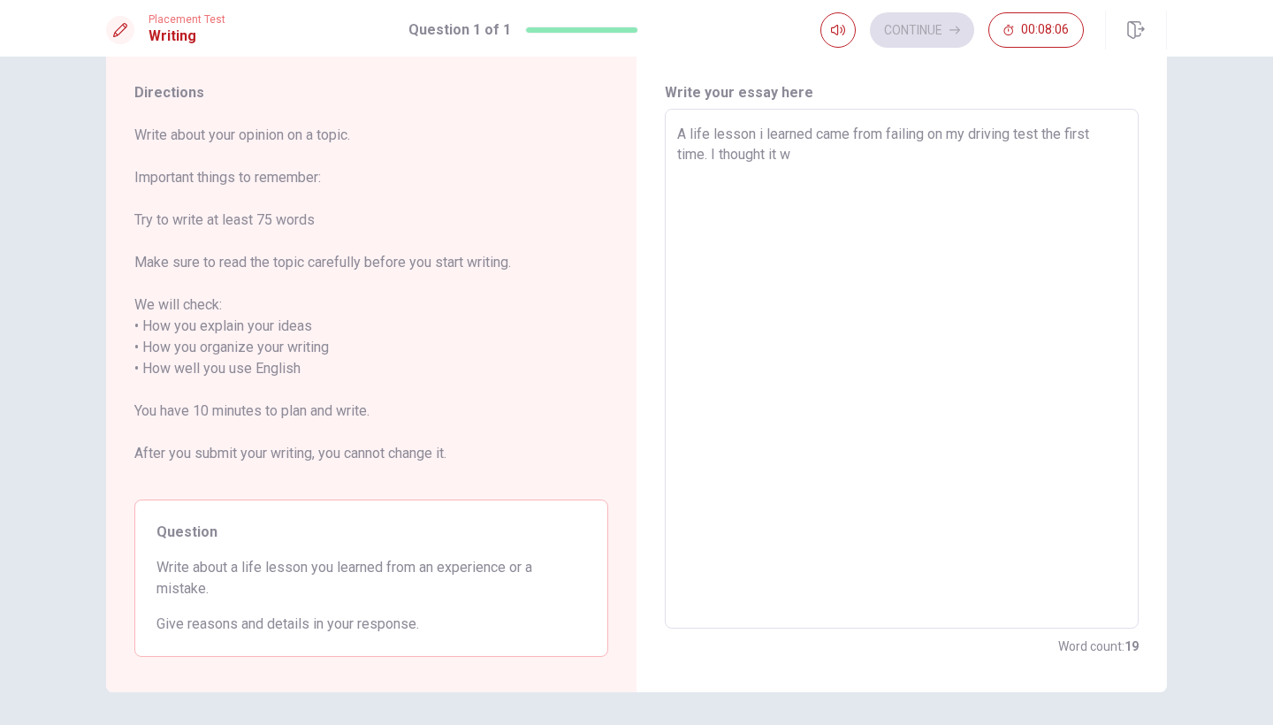
type textarea "A life lesson i learned came from failing on my driving test the first time. I …"
type textarea "x"
type textarea "A life lesson i learned came from failing on my driving test the first time. I …"
type textarea "x"
type textarea "A life lesson i learned came from failing on my driving test the first time. I …"
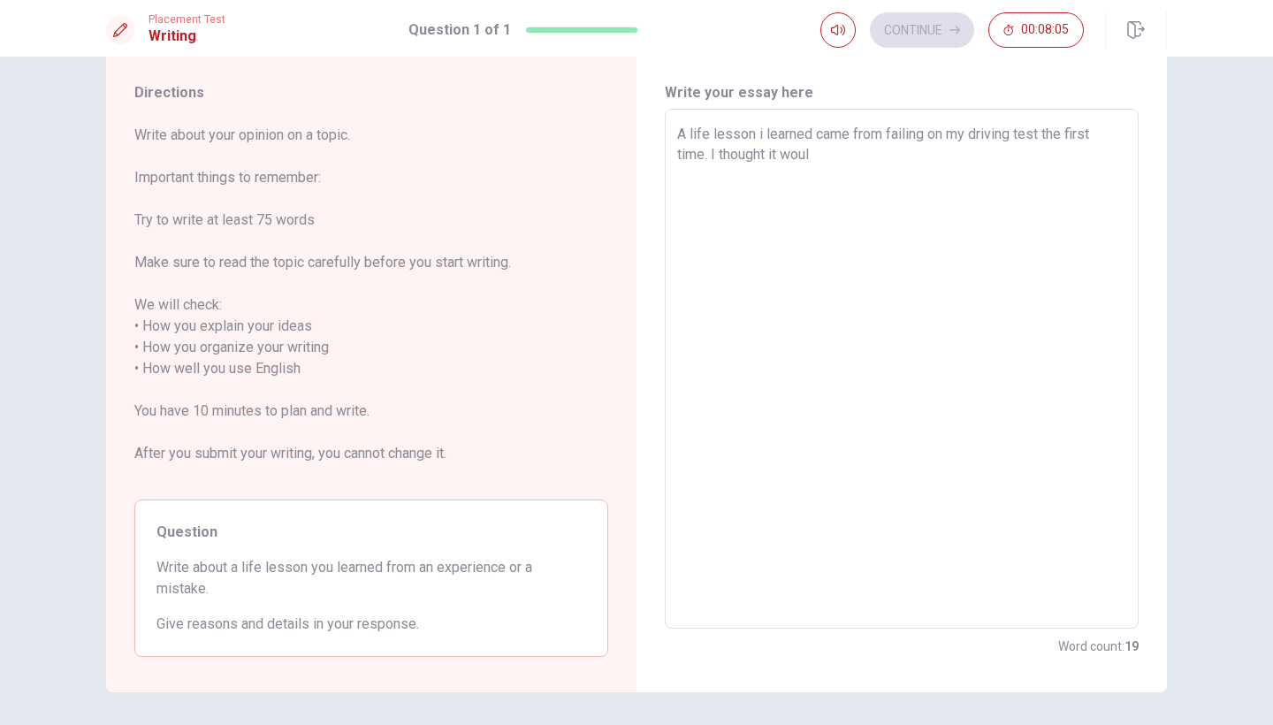
type textarea "x"
type textarea "A life lesson i learned came from failing on my driving test the first time. I …"
type textarea "x"
type textarea "A life lesson i learned came from failing on my driving test the first time. I …"
type textarea "x"
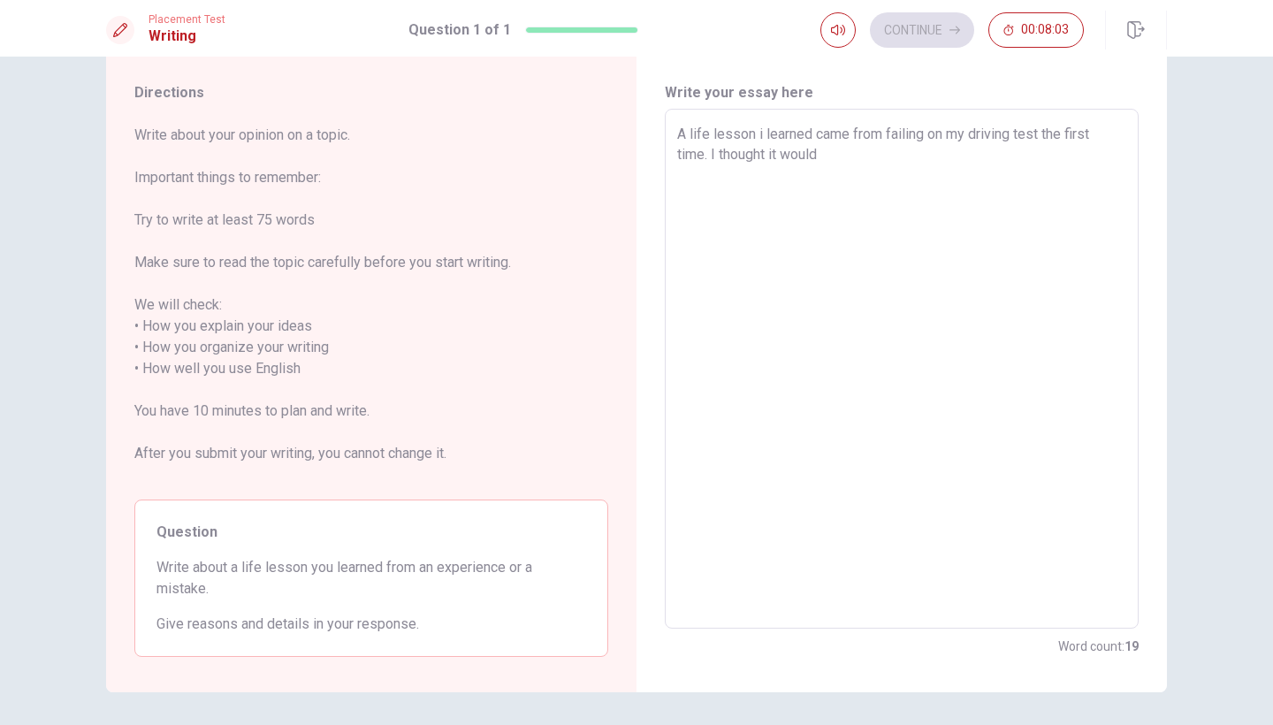
type textarea "A life lesson i learned came from failing on my driving test the first time. I …"
click at [703, 177] on textarea "A life lesson i learned came from failing on my driving test the first time. I …" at bounding box center [901, 369] width 449 height 491
click at [928, 155] on textarea "A life lesson i learned came from failing on my driving test the first time. I …" at bounding box center [901, 369] width 449 height 491
click at [823, 188] on textarea "A life lesson i learned came from failing on my driving test the first time. I …" at bounding box center [901, 369] width 449 height 491
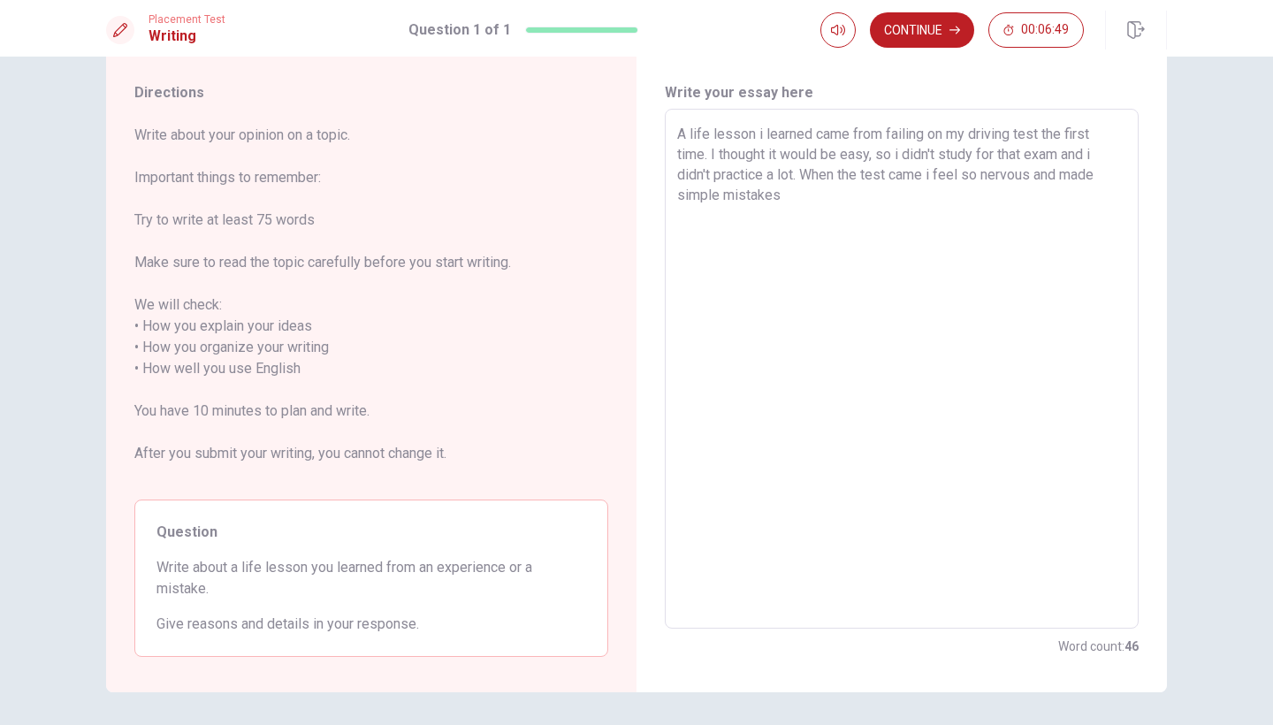
click at [803, 173] on textarea "A life lesson i learned came from failing on my driving test the first time. I …" at bounding box center [901, 369] width 449 height 491
click at [1099, 199] on textarea "A life lesson i learned came from failing on my driving test the first time. I …" at bounding box center [901, 369] width 449 height 491
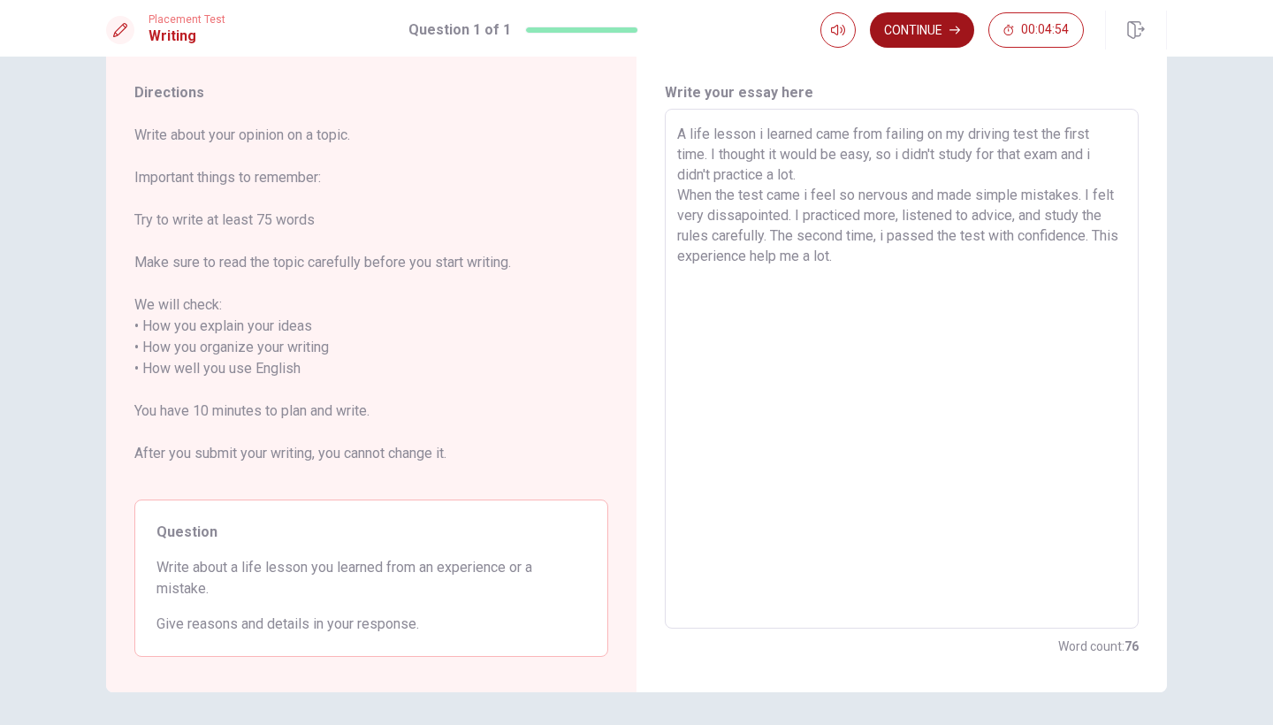
click at [952, 30] on icon "button" at bounding box center [954, 31] width 11 height 8
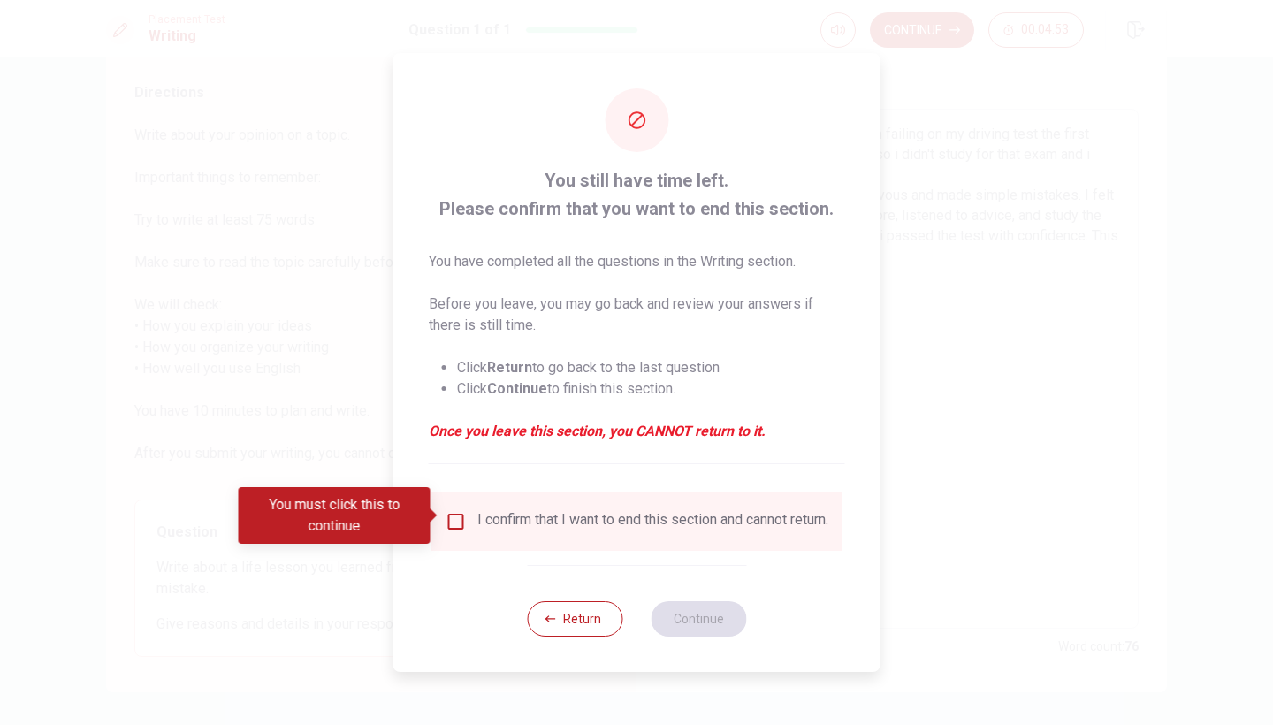
click at [454, 521] on input "You must click this to continue" at bounding box center [455, 521] width 21 height 21
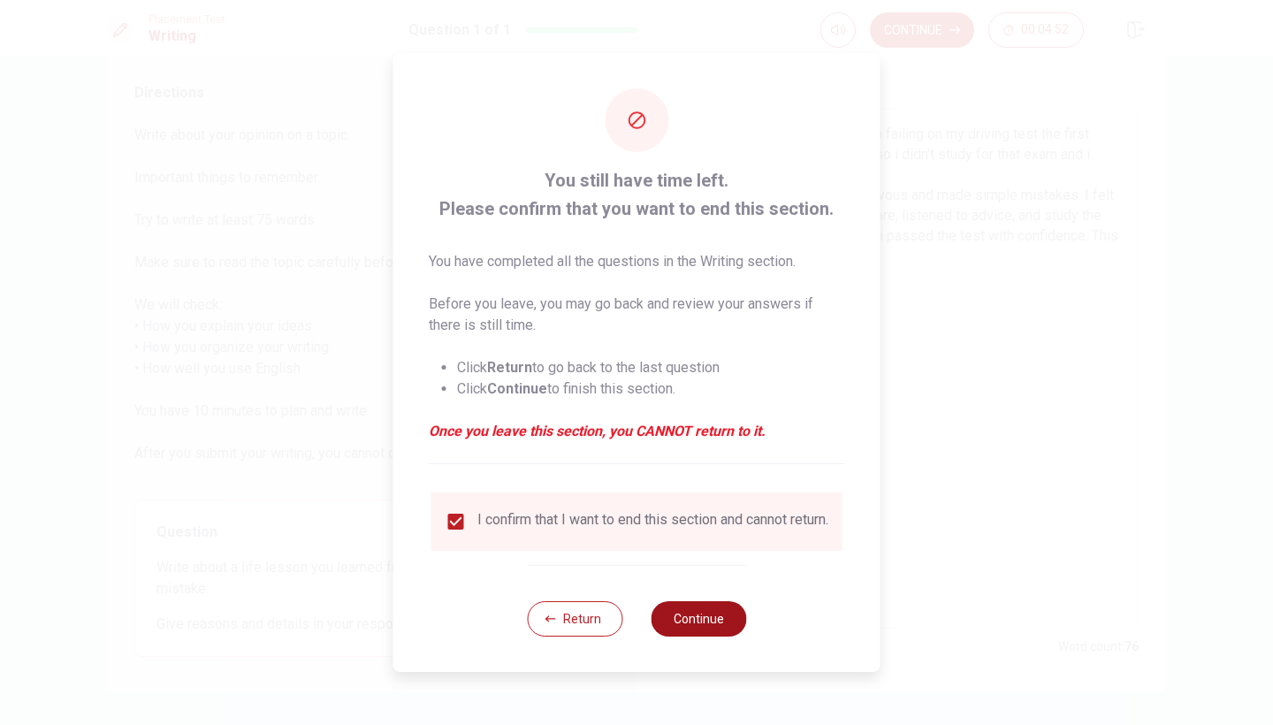
click at [666, 611] on button "Continue" at bounding box center [698, 618] width 95 height 35
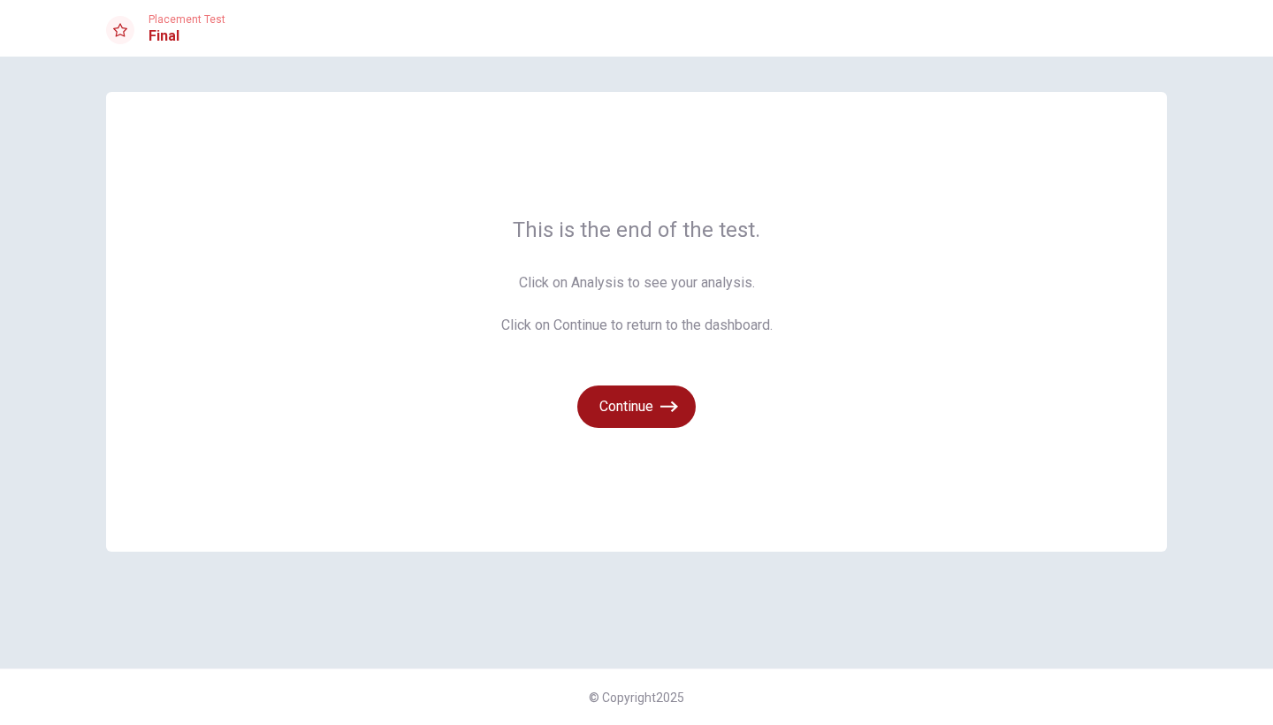
click at [641, 415] on button "Continue" at bounding box center [636, 406] width 118 height 42
